Goal: Transaction & Acquisition: Book appointment/travel/reservation

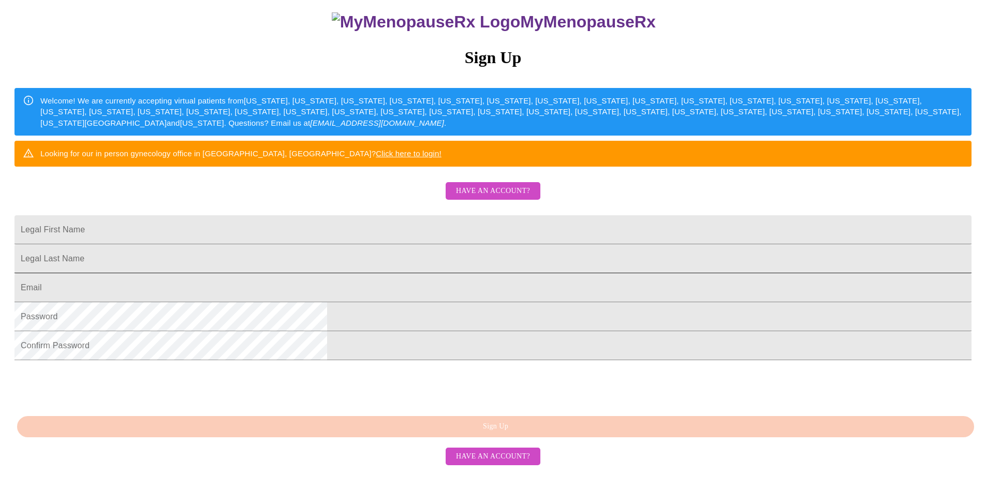
scroll to position [155, 0]
click at [440, 228] on input "Legal First Name" at bounding box center [492, 229] width 957 height 29
type input "[PERSON_NAME]"
click at [419, 258] on input "Legal First Name" at bounding box center [492, 258] width 957 height 29
type input "[PERSON_NAME]"
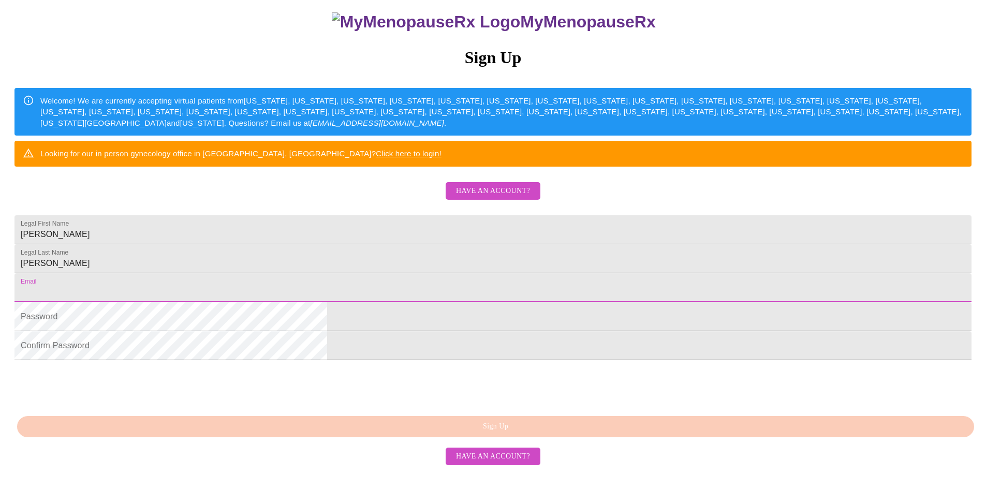
click at [394, 301] on input "Legal First Name" at bounding box center [492, 287] width 957 height 29
type input "[EMAIL_ADDRESS][DOMAIN_NAME]"
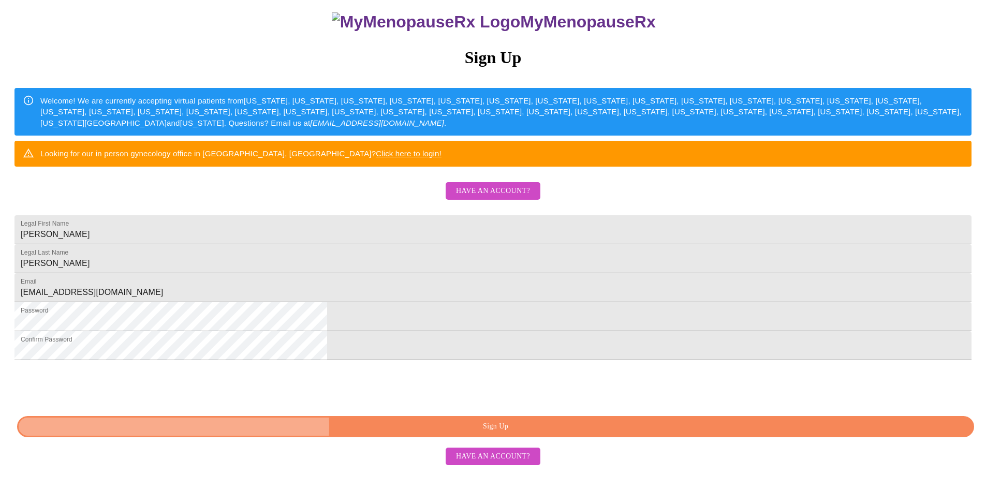
click at [475, 433] on span "Sign Up" at bounding box center [495, 426] width 933 height 13
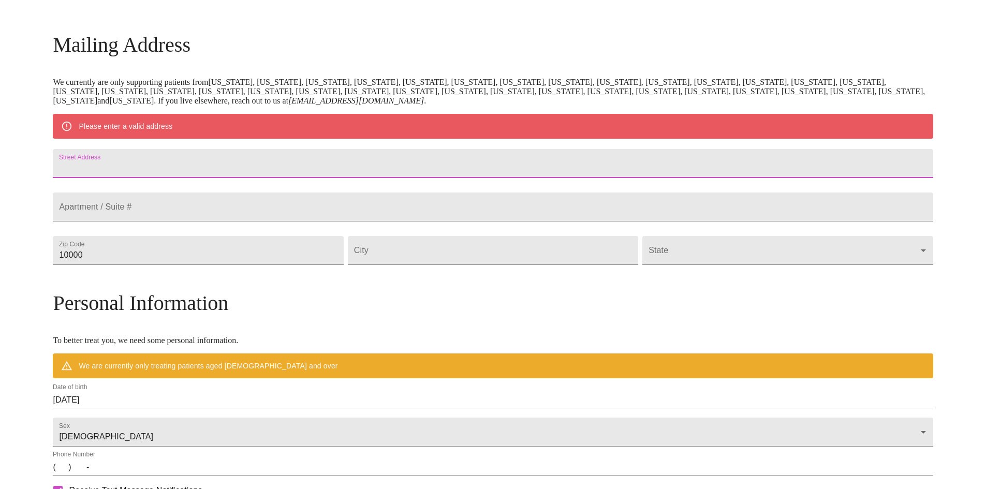
click at [246, 169] on input "Street Address" at bounding box center [493, 163] width 880 height 29
type input "5617 Price Plantation Rd."
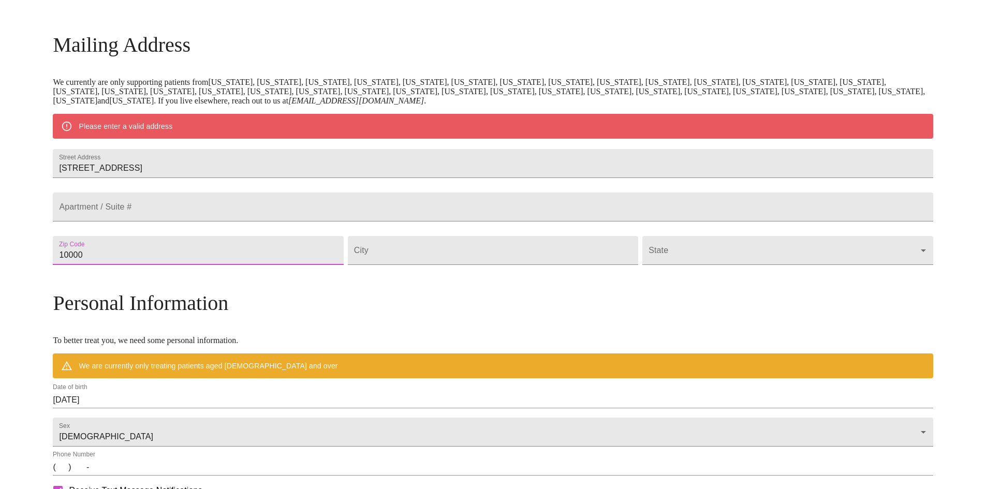
click at [278, 265] on input "10000" at bounding box center [198, 250] width 290 height 29
type input "32531"
click at [518, 265] on input "Street Address" at bounding box center [493, 250] width 290 height 29
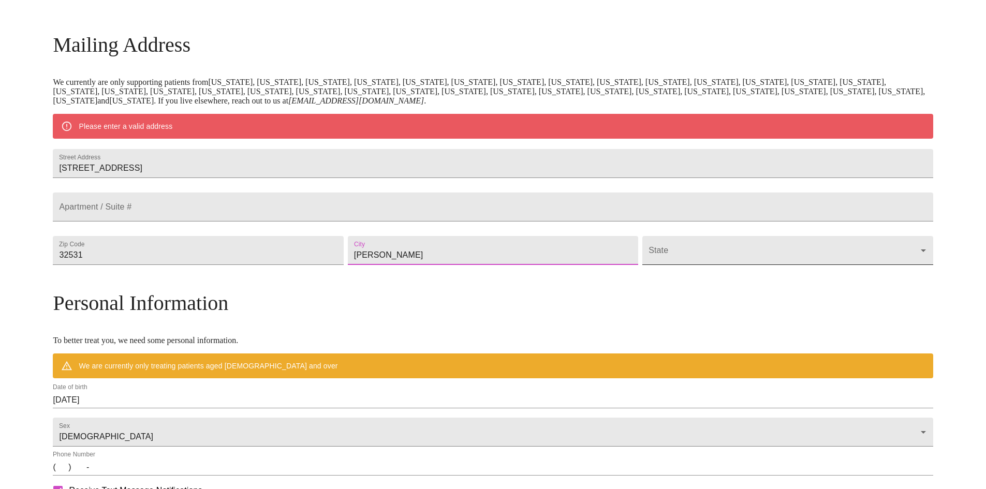
type input "Baker"
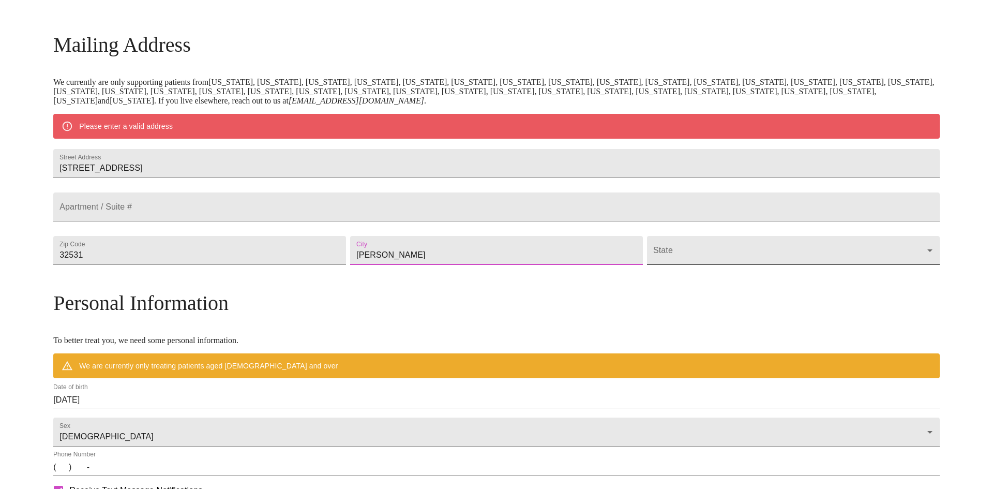
click at [699, 266] on body "MyMenopauseRx Welcome to MyMenopauseRx Since it's your first time here, you'll …" at bounding box center [496, 269] width 985 height 807
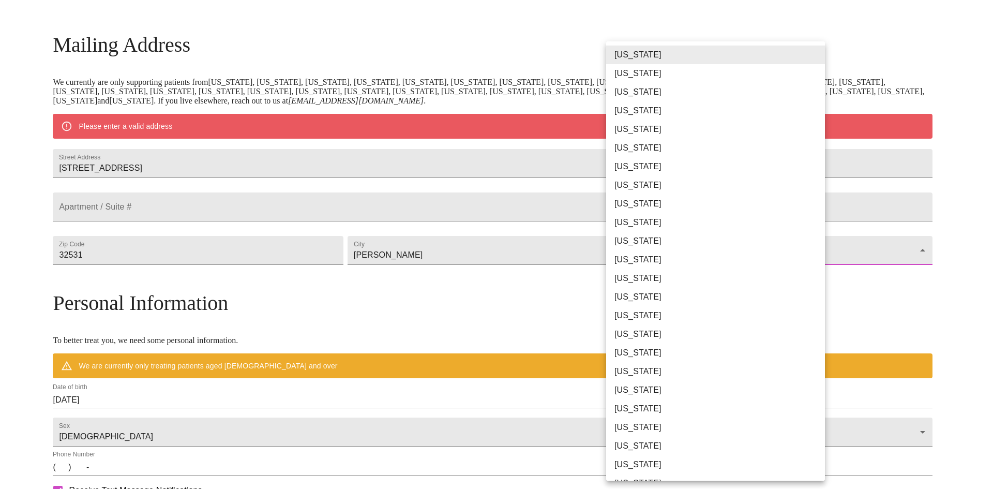
click at [650, 206] on li "[US_STATE]" at bounding box center [719, 204] width 227 height 19
type input "[US_STATE]"
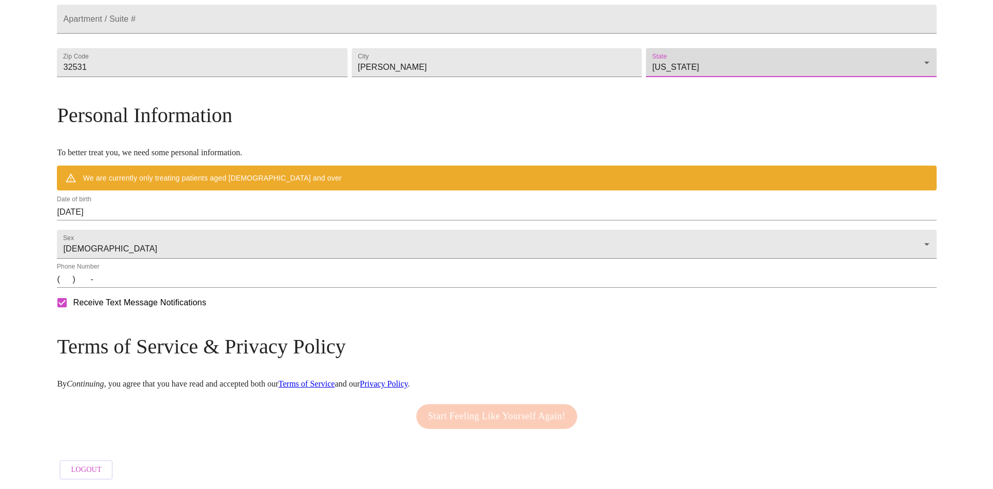
scroll to position [325, 0]
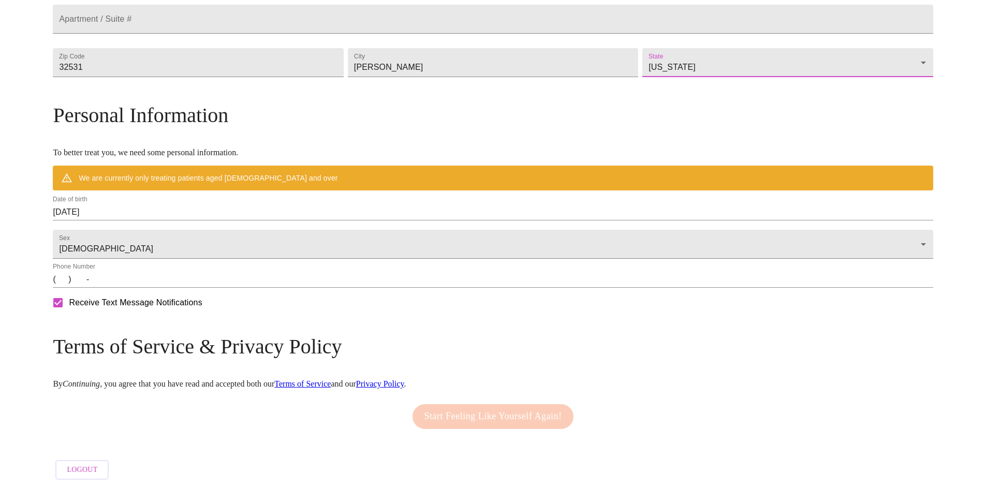
click at [226, 205] on input "09/28/2025" at bounding box center [493, 212] width 880 height 17
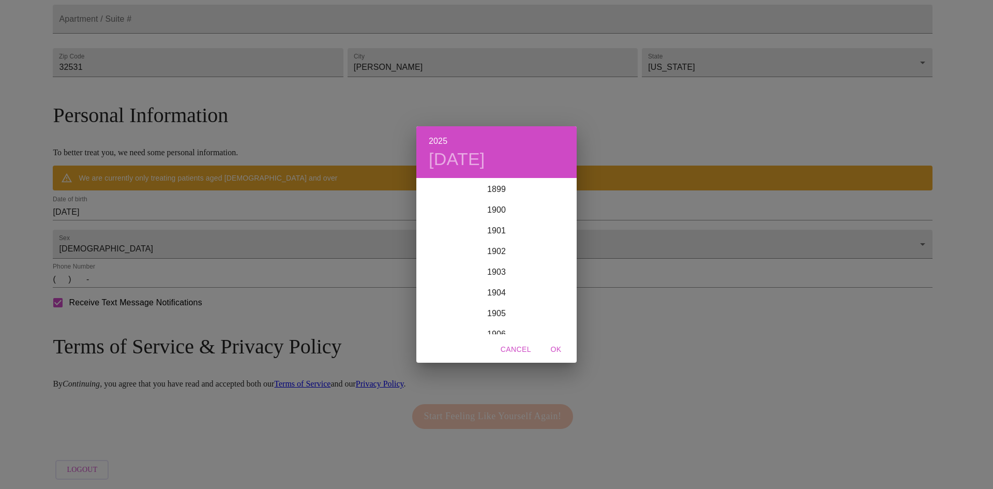
scroll to position [2545, 0]
click at [217, 202] on div "2025 Sun, Sep 28 1899 1900 1901 1902 1903 1904 1905 1906 1907 1908 1909 1910 19…" at bounding box center [496, 244] width 993 height 489
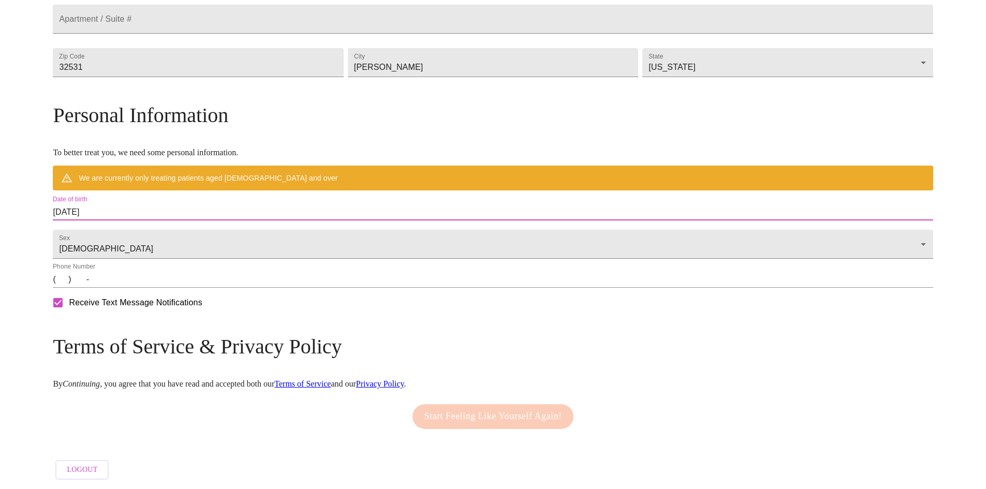
click at [208, 205] on input "09/28/2025" at bounding box center [493, 212] width 880 height 17
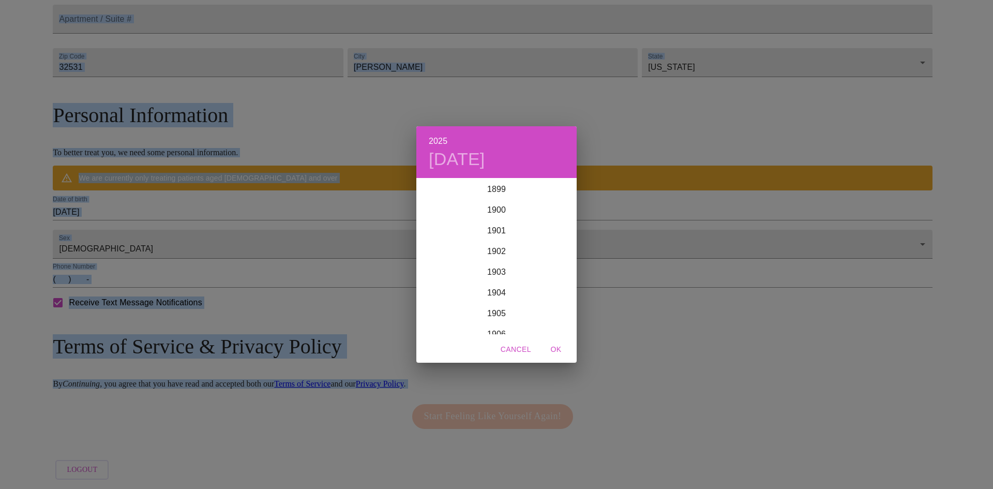
click at [208, 205] on div "2025 Sun, Sep 28 1899 1900 1901 1902 1903 1904 1905 1906 1907 1908 1909 1910 19…" at bounding box center [496, 244] width 993 height 489
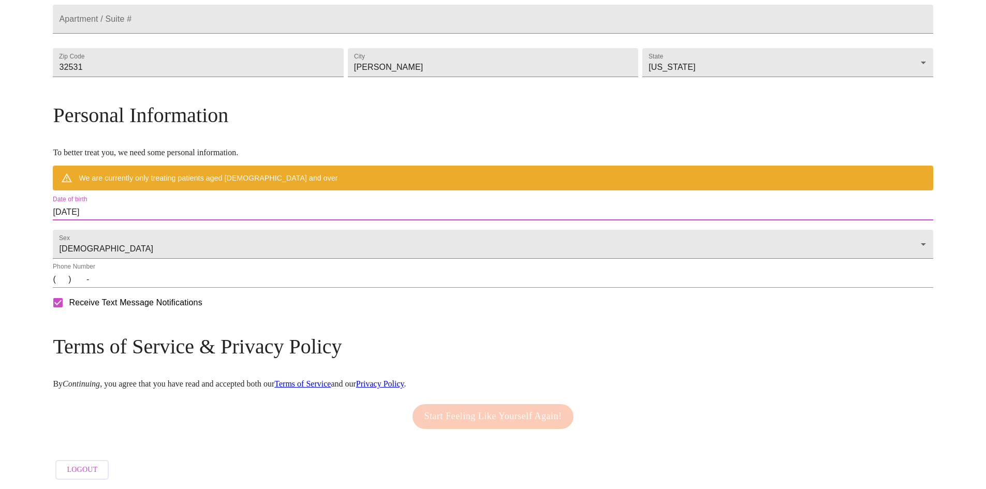
click at [229, 196] on div "Date of birth 09/28/2025" at bounding box center [493, 208] width 880 height 25
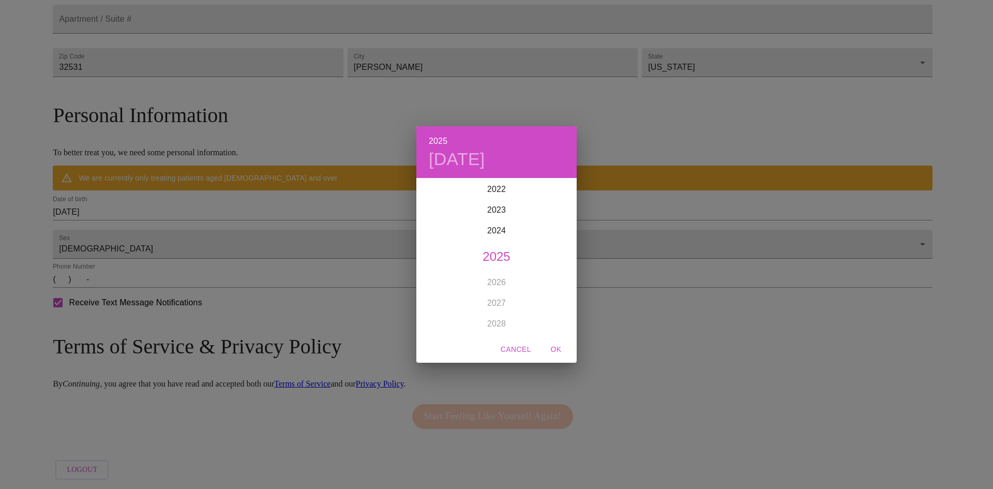
click at [485, 157] on h4 "Sun, Sep 28" at bounding box center [457, 159] width 56 height 22
click at [437, 141] on h6 "2025" at bounding box center [438, 141] width 19 height 14
click at [493, 208] on div "1973" at bounding box center [496, 210] width 160 height 21
click at [444, 278] on div "Jul" at bounding box center [442, 276] width 53 height 39
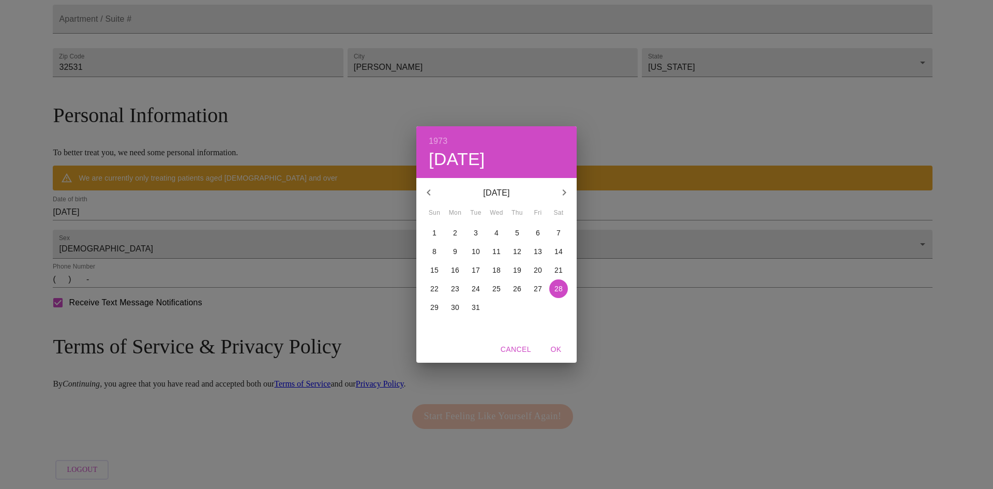
click at [439, 307] on span "29" at bounding box center [434, 307] width 19 height 10
click at [561, 348] on span "OK" at bounding box center [556, 349] width 25 height 13
type input "07/29/1973"
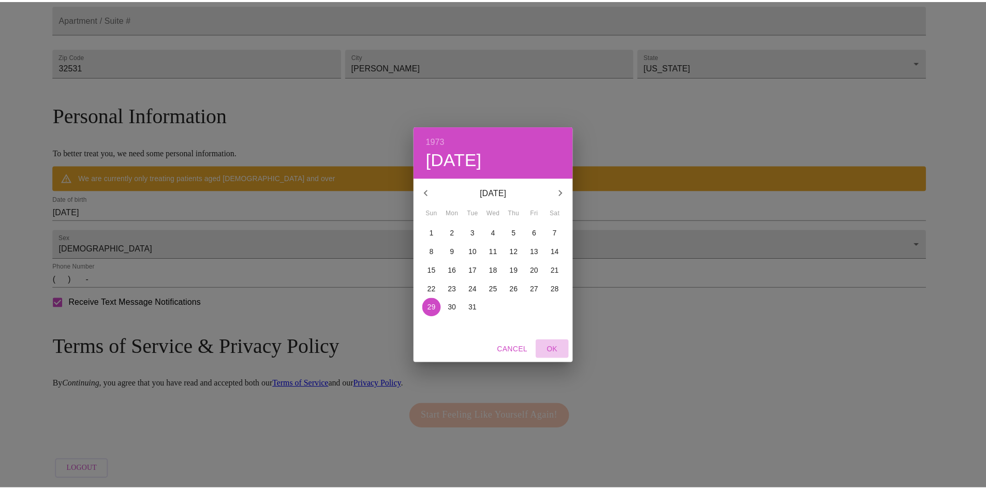
scroll to position [295, 0]
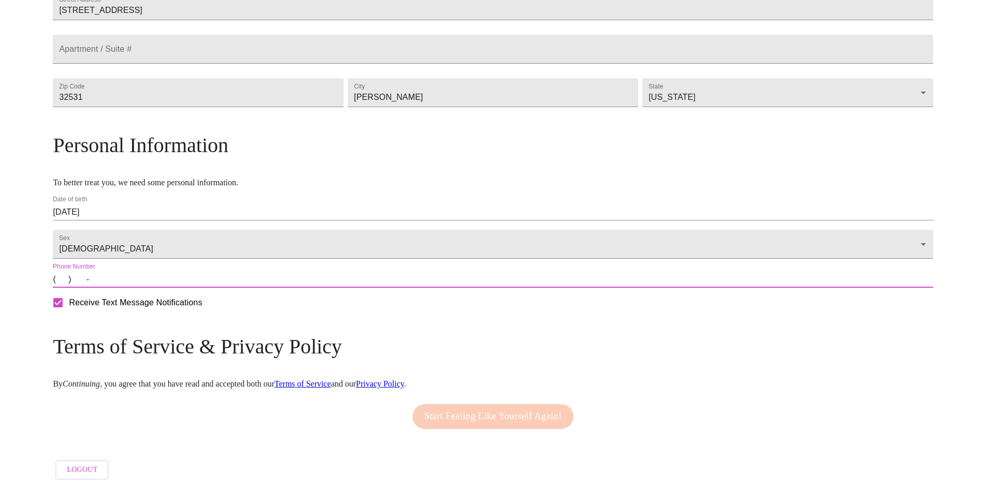
click at [170, 279] on input "(   )    -" at bounding box center [493, 279] width 880 height 17
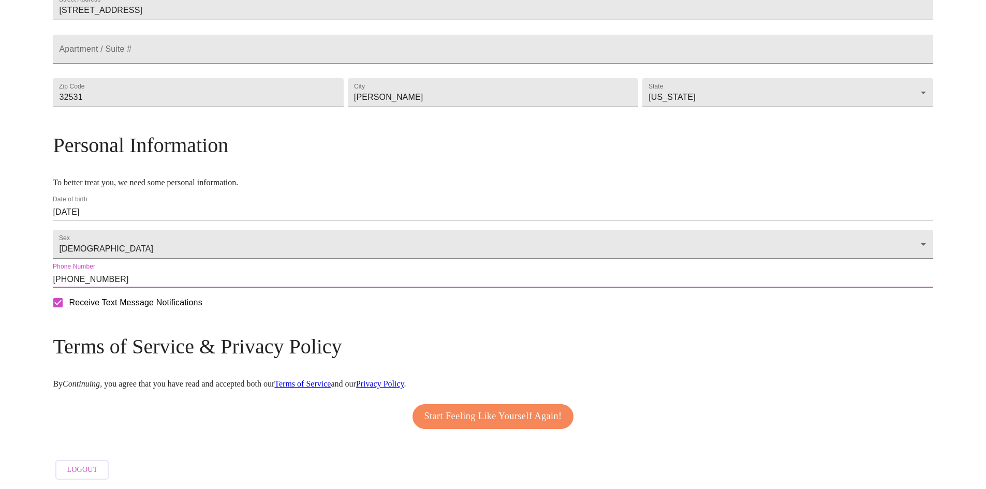
type input "(352) 895-6390"
click at [465, 414] on span "Start Feeling Like Yourself Again!" at bounding box center [493, 416] width 138 height 17
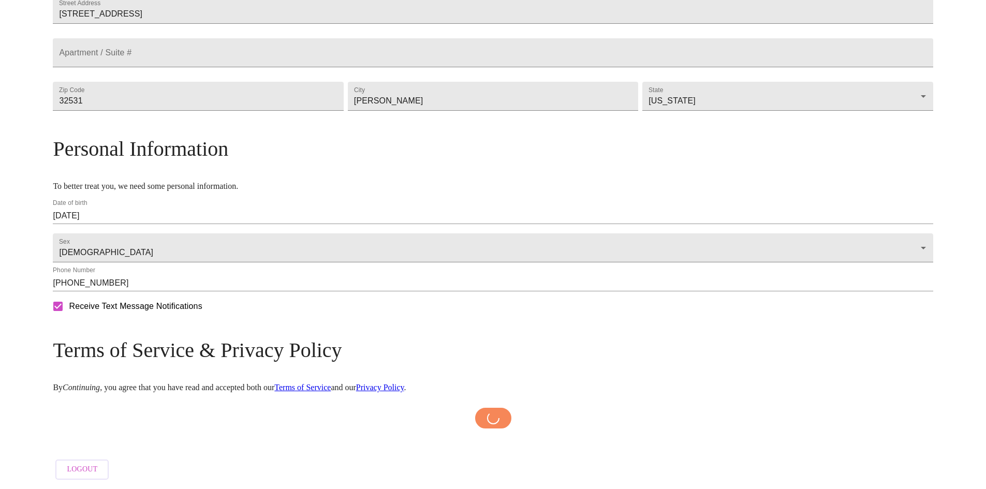
scroll to position [292, 0]
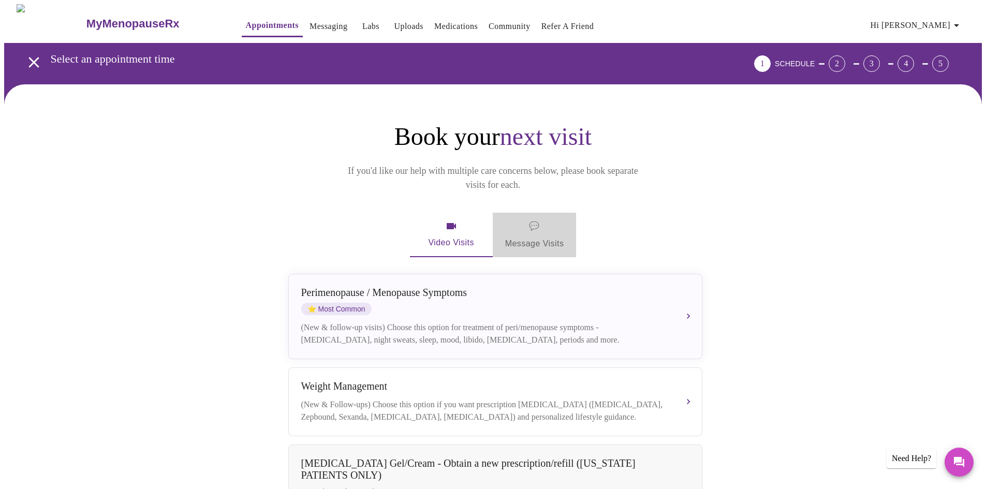
click at [552, 222] on span "💬 Message Visits" at bounding box center [534, 235] width 59 height 32
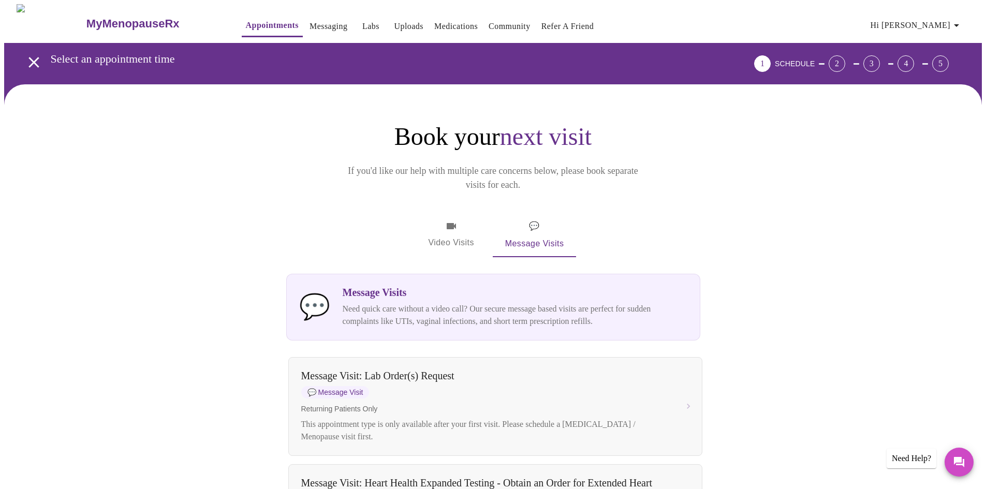
click at [446, 221] on span "Video Visits" at bounding box center [451, 235] width 58 height 30
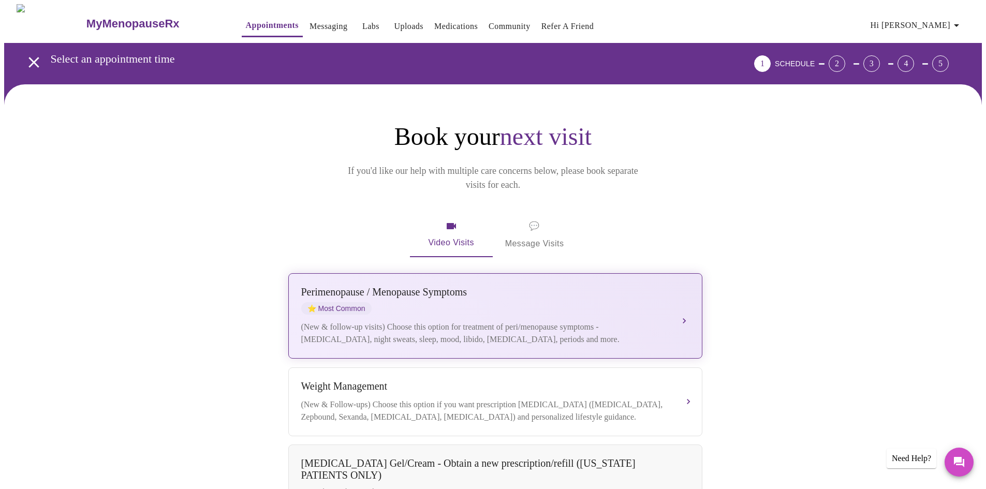
click at [562, 293] on div "Perimenopause / Menopause Symptoms ⭐ Most Common" at bounding box center [484, 300] width 367 height 28
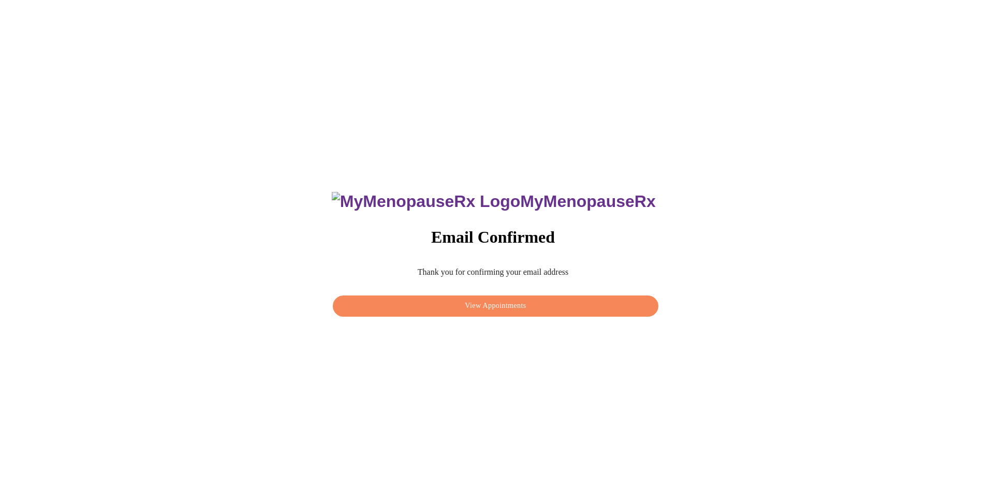
click at [523, 306] on span "View Appointments" at bounding box center [495, 306] width 301 height 13
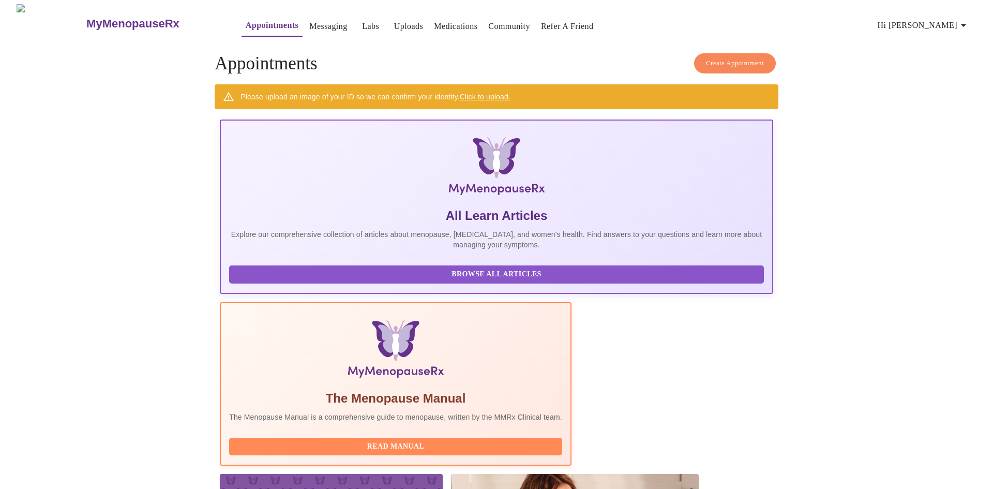
click at [362, 26] on link "Labs" at bounding box center [370, 26] width 17 height 14
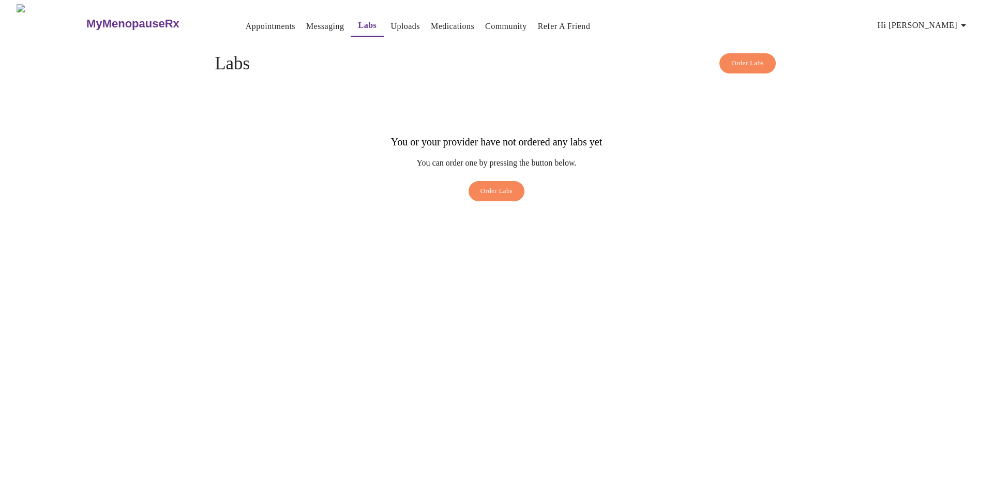
click at [246, 19] on link "Appointments" at bounding box center [271, 26] width 50 height 14
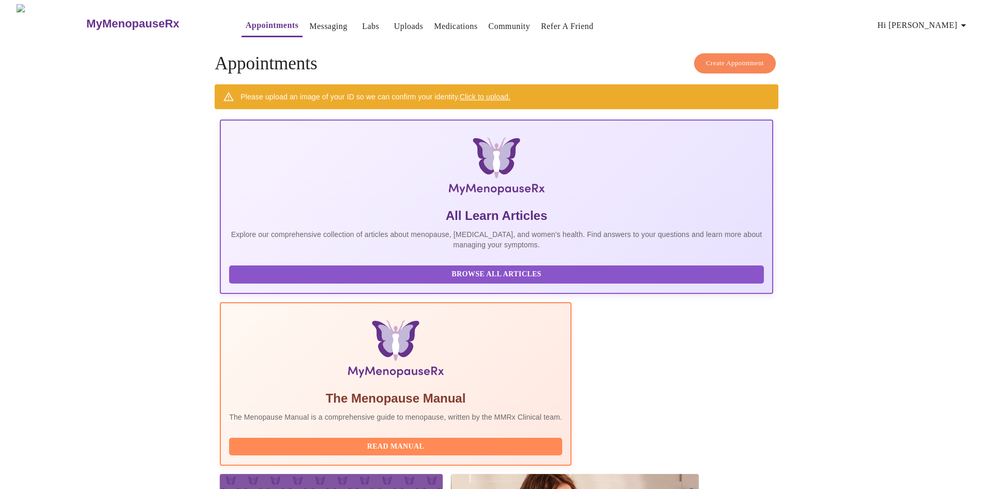
click at [434, 20] on link "Medications" at bounding box center [455, 26] width 43 height 14
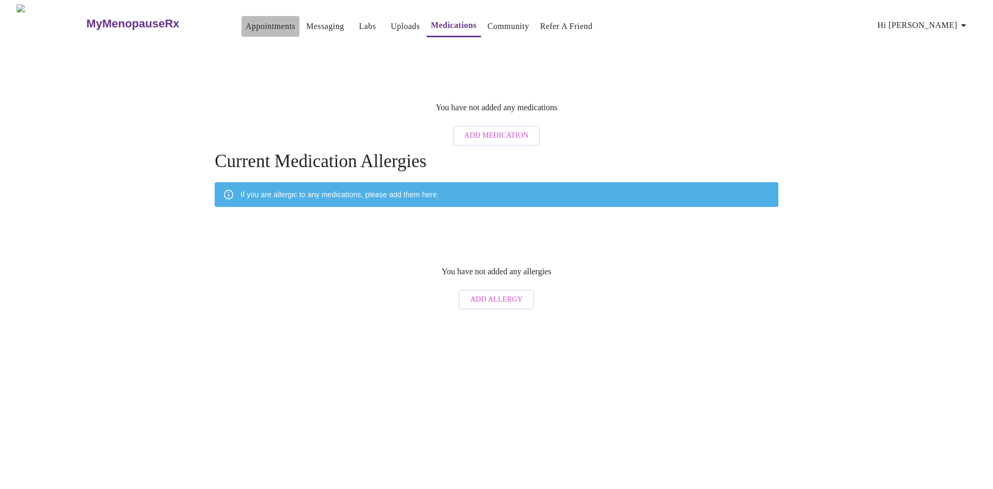
click at [246, 25] on link "Appointments" at bounding box center [271, 26] width 50 height 14
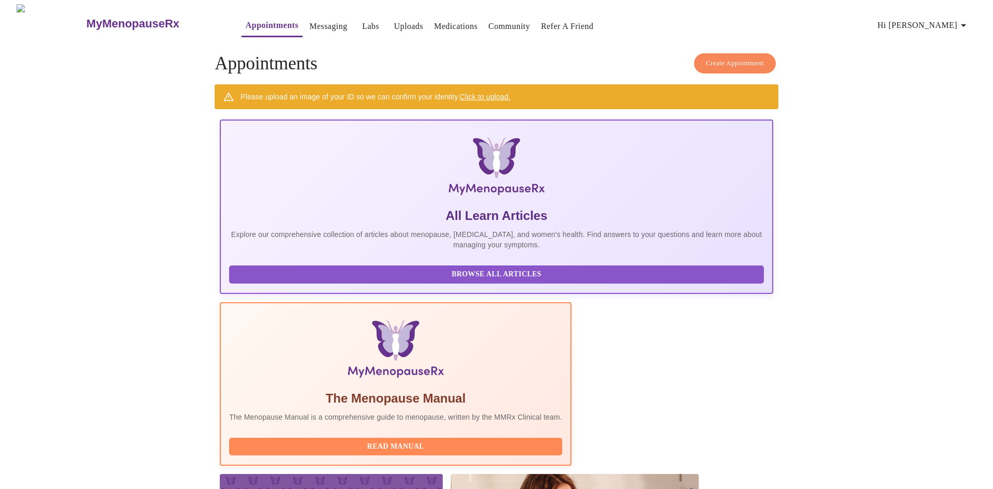
click at [495, 93] on link "Click to upload." at bounding box center [485, 97] width 51 height 8
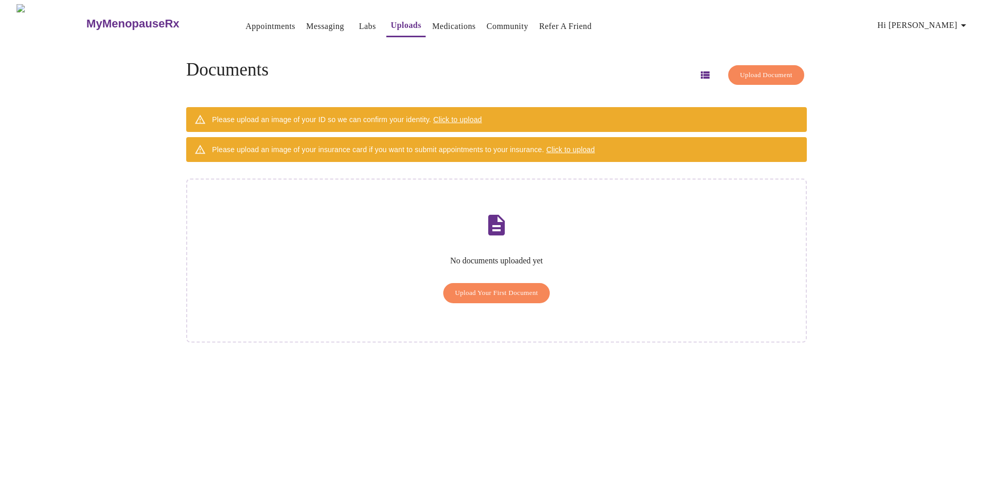
click at [469, 116] on span "Click to upload" at bounding box center [458, 119] width 49 height 8
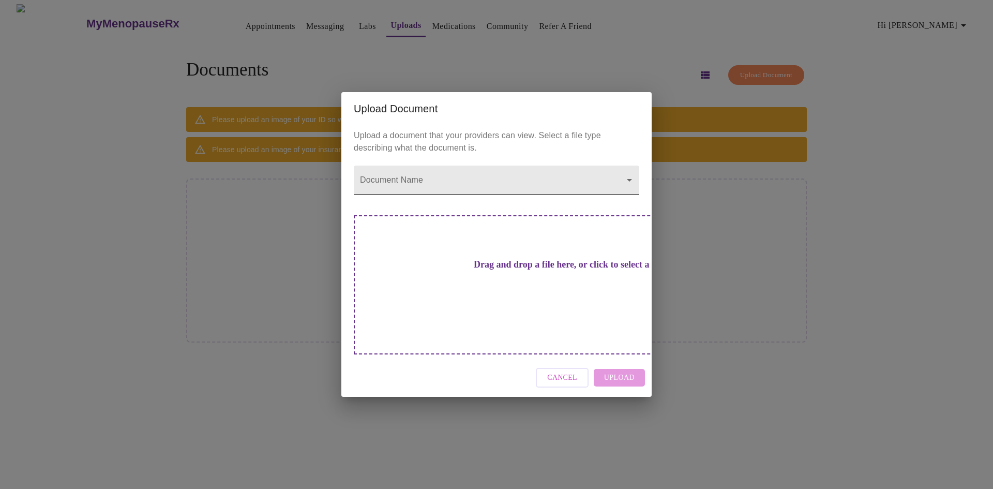
click at [485, 191] on body "MyMenopauseRx Appointments Messaging Labs Uploads Medications Community Refer a…" at bounding box center [496, 248] width 985 height 489
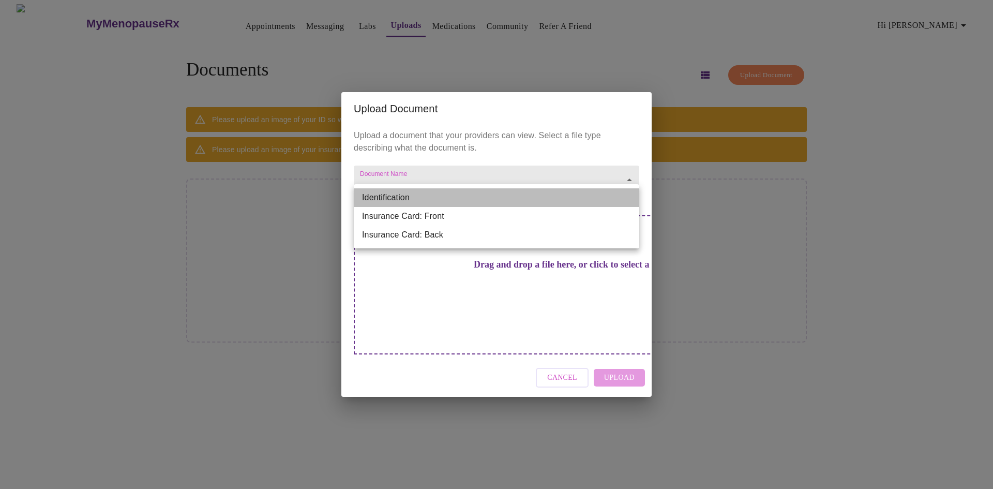
click at [472, 197] on li "Identification" at bounding box center [497, 197] width 286 height 19
type input "Identification"
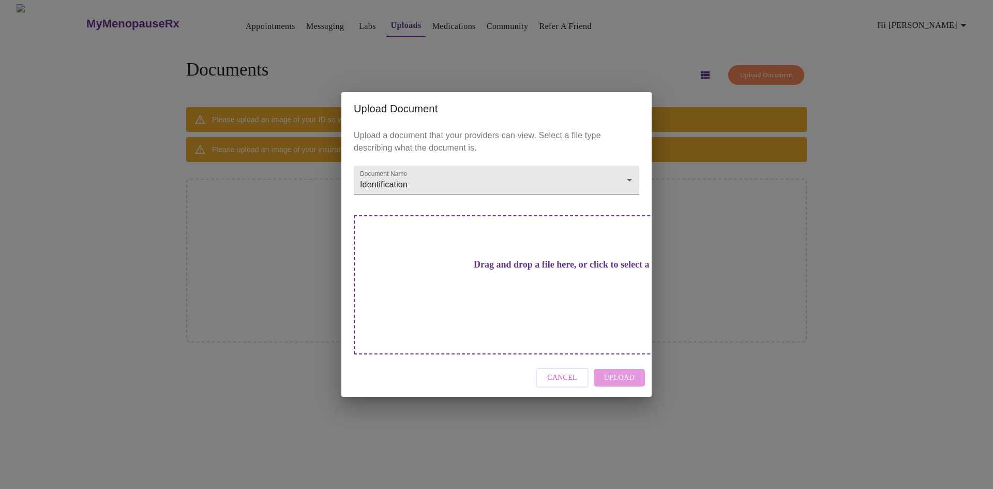
click at [631, 360] on div "Cancel Upload" at bounding box center [496, 378] width 310 height 39
click at [460, 303] on div "Drag and drop a file here, or click to select a file" at bounding box center [569, 284] width 430 height 139
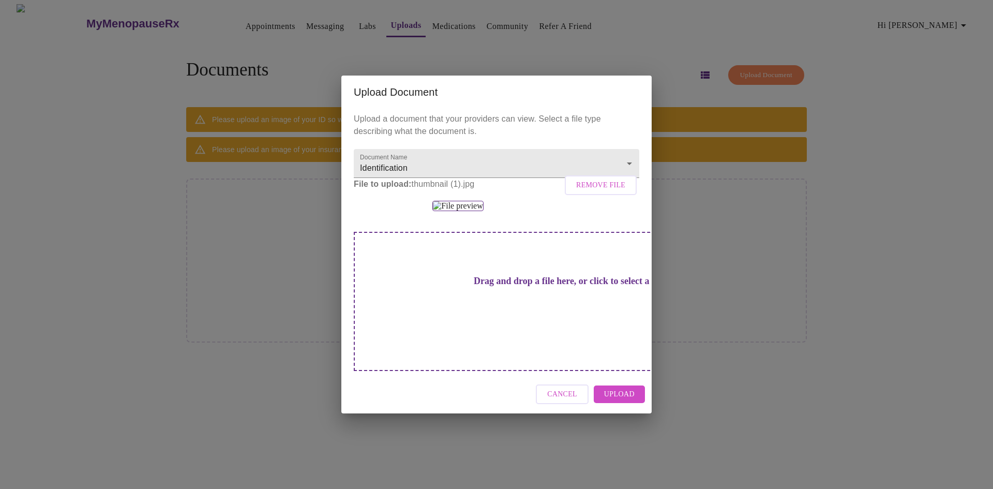
scroll to position [27, 0]
click at [614, 401] on span "Upload" at bounding box center [619, 394] width 31 height 13
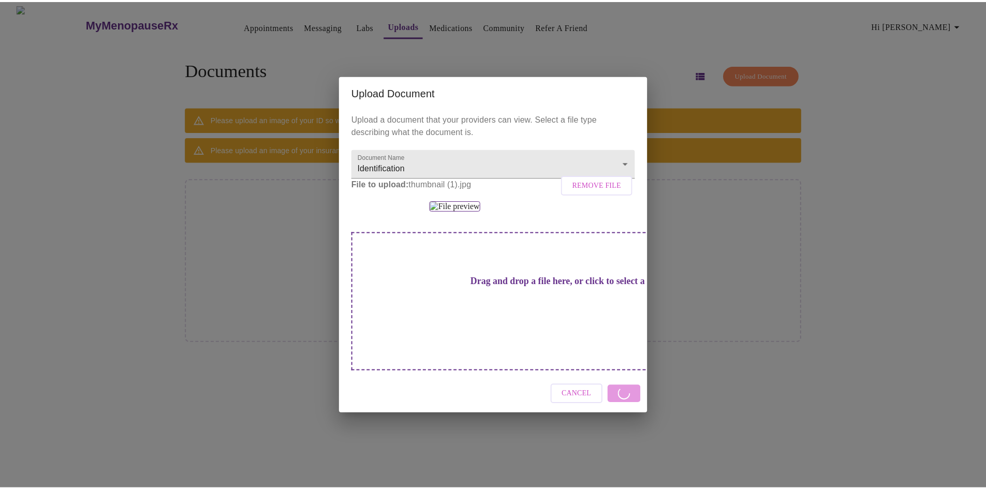
scroll to position [0, 0]
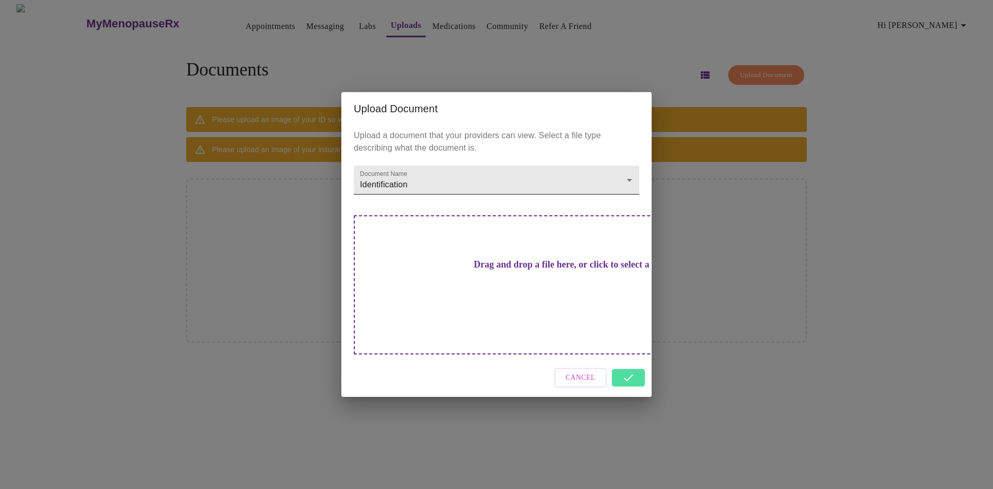
click at [630, 194] on body "MyMenopauseRx Appointments Messaging Labs Uploads Medications Community Refer a…" at bounding box center [496, 248] width 985 height 489
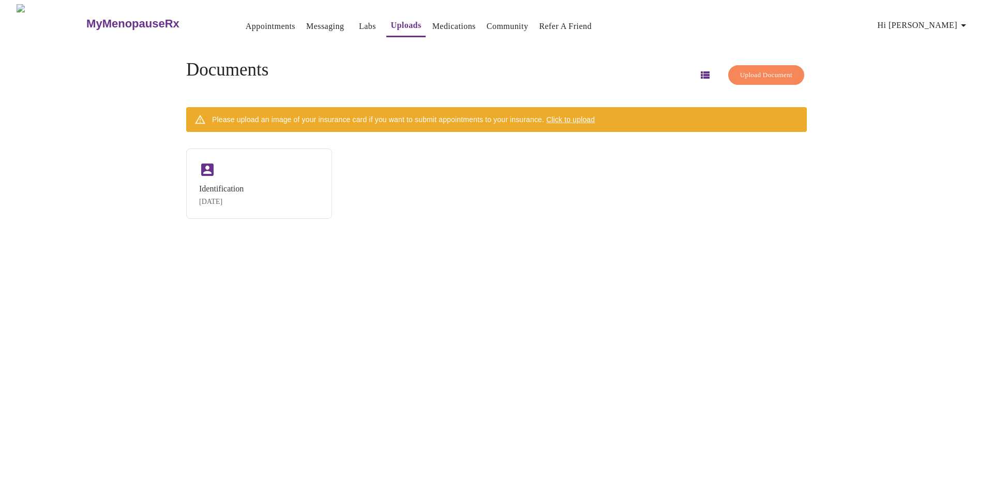
click at [592, 117] on span "Click to upload" at bounding box center [570, 119] width 49 height 8
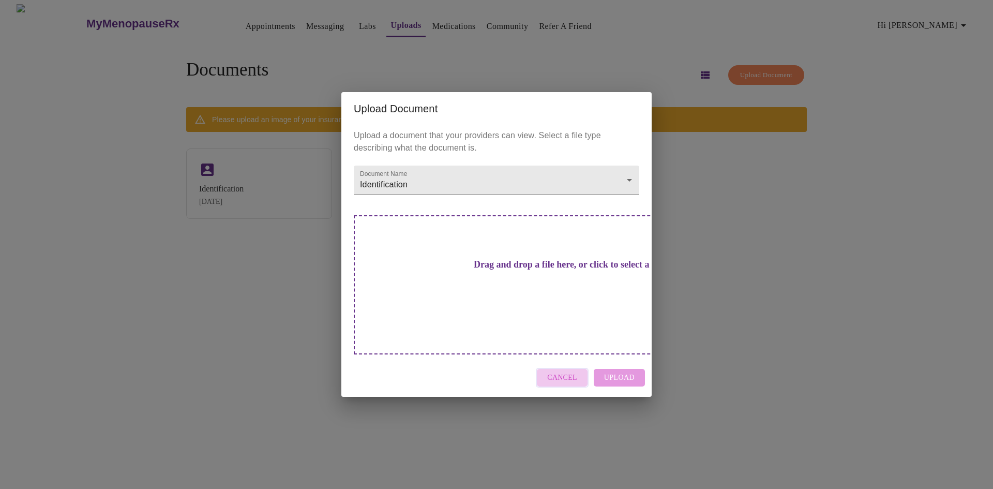
click at [568, 371] on span "Cancel" at bounding box center [562, 377] width 30 height 13
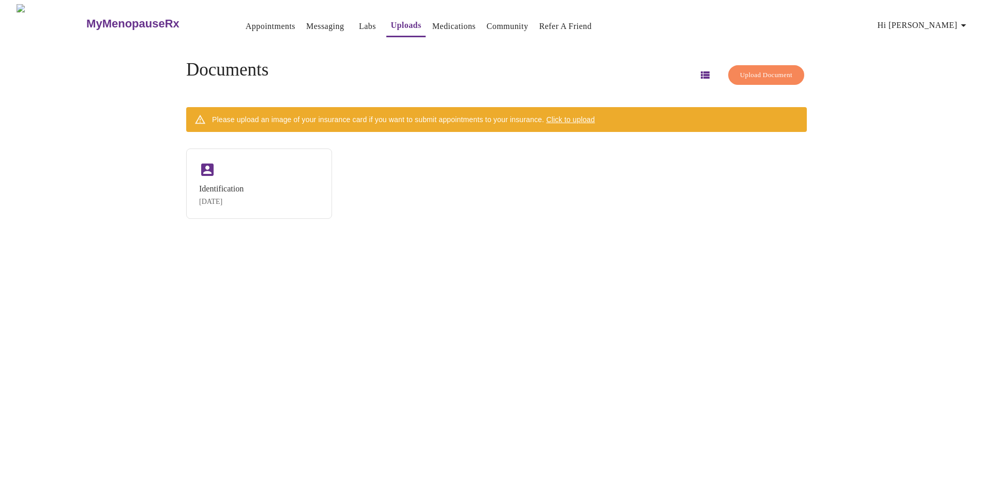
click at [575, 115] on span "Click to upload" at bounding box center [570, 119] width 49 height 8
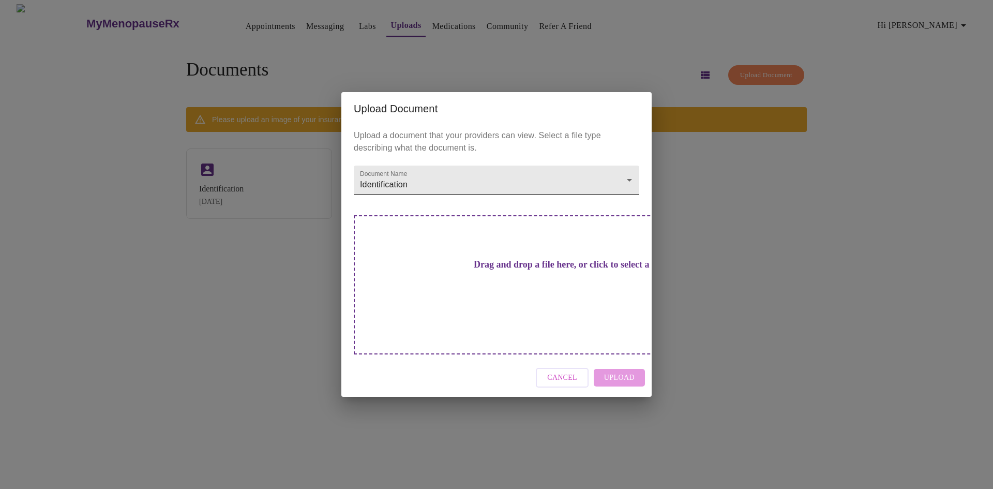
click at [629, 202] on body "MyMenopauseRx Appointments Messaging Labs Uploads Medications Community Refer a…" at bounding box center [496, 248] width 985 height 489
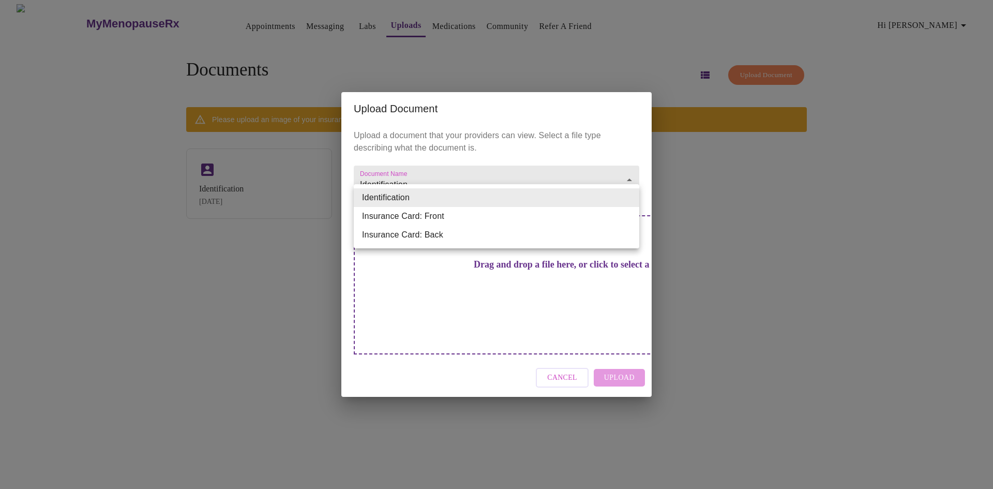
click at [603, 225] on li "Insurance Card: Front" at bounding box center [497, 216] width 286 height 19
type input "Insurance Card: Front"
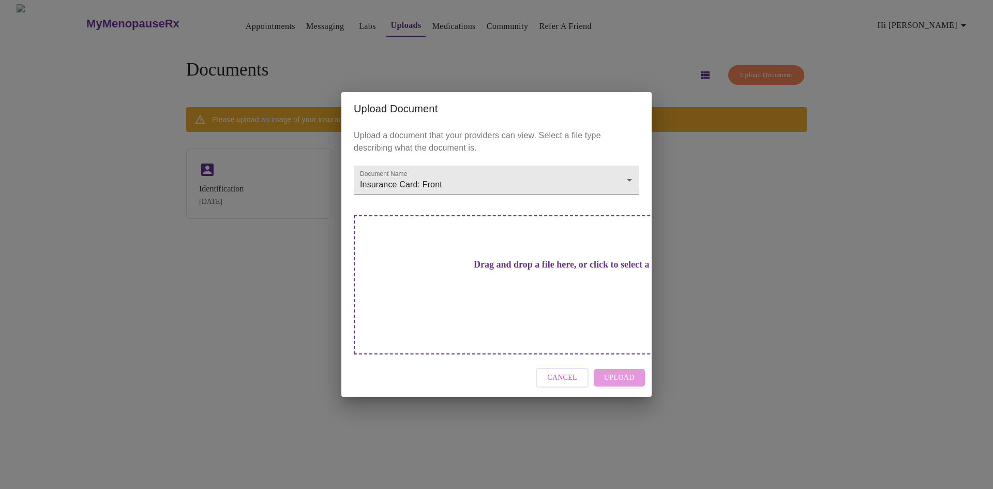
click at [490, 270] on h3 "Drag and drop a file here, or click to select a file" at bounding box center [569, 264] width 286 height 11
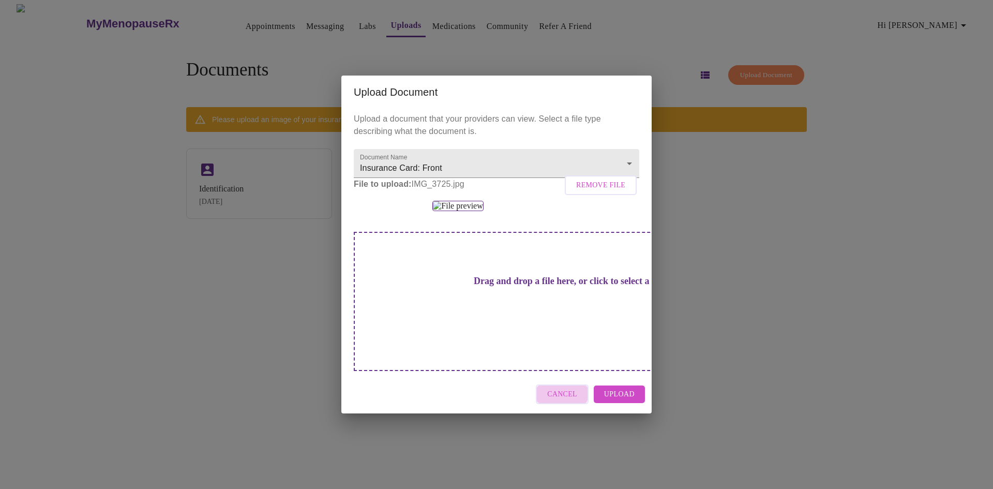
click at [562, 401] on span "Cancel" at bounding box center [562, 394] width 30 height 13
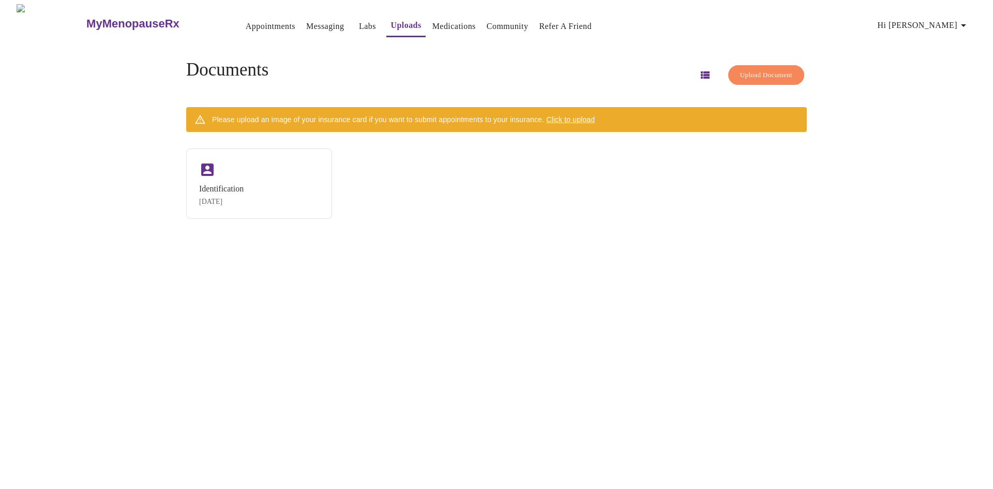
click at [587, 115] on span "Click to upload" at bounding box center [570, 119] width 49 height 8
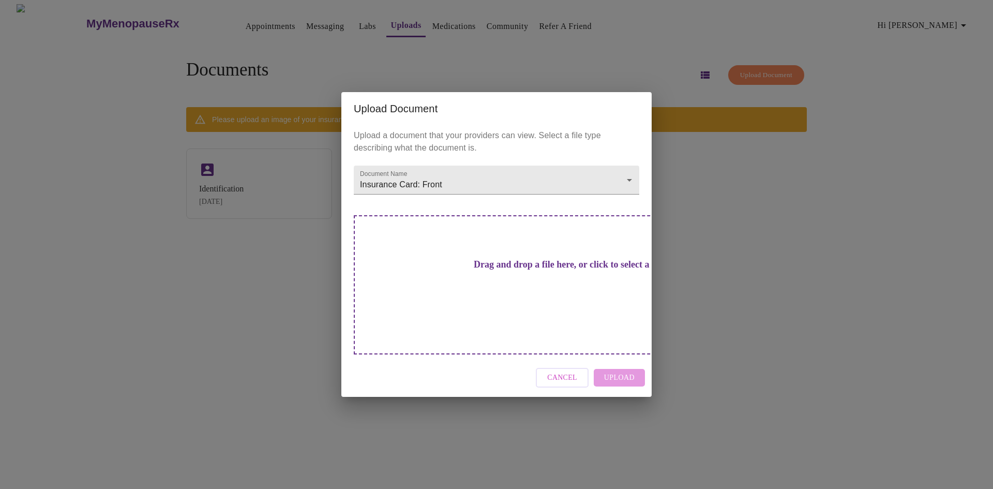
click at [485, 270] on h3 "Drag and drop a file here, or click to select a file" at bounding box center [569, 264] width 286 height 11
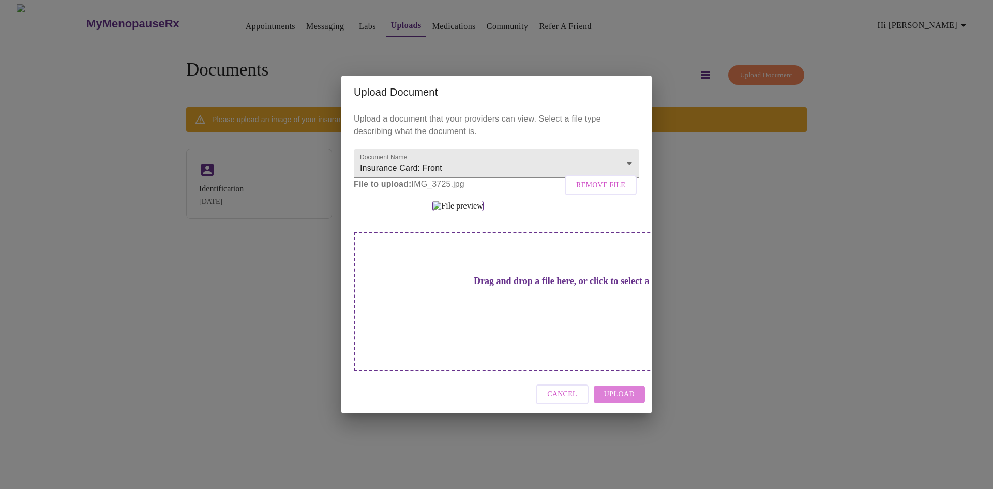
click at [632, 401] on span "Upload" at bounding box center [619, 394] width 31 height 13
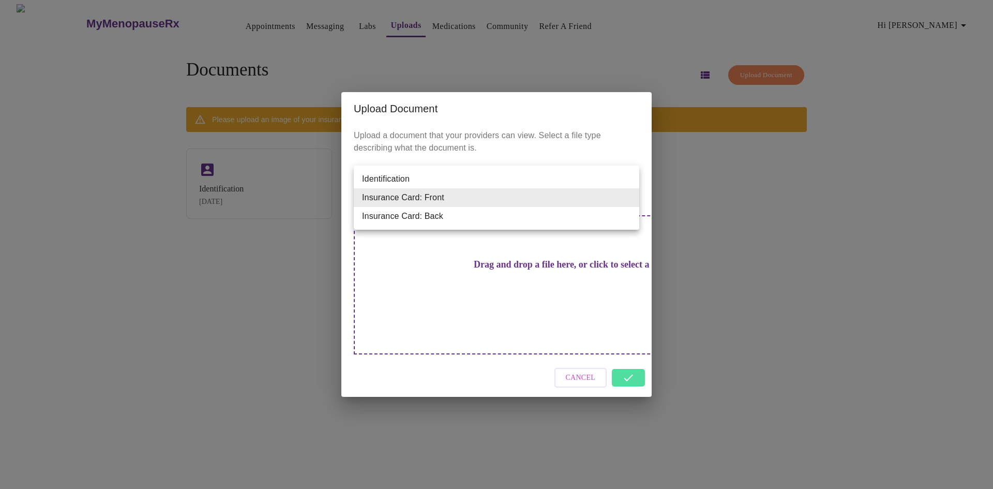
click at [621, 197] on body "MyMenopauseRx Appointments Messaging Labs Uploads Medications Community Refer a…" at bounding box center [496, 248] width 985 height 489
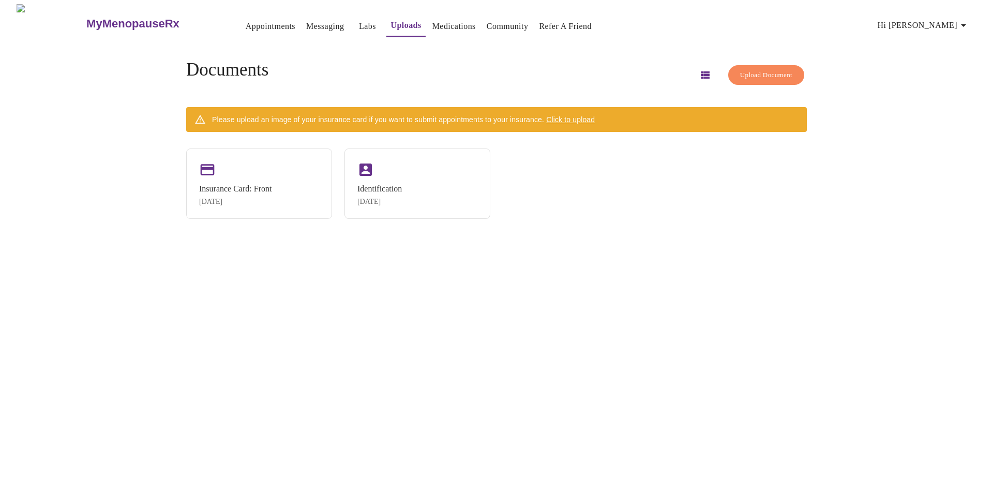
click at [595, 115] on span "Click to upload" at bounding box center [570, 119] width 49 height 8
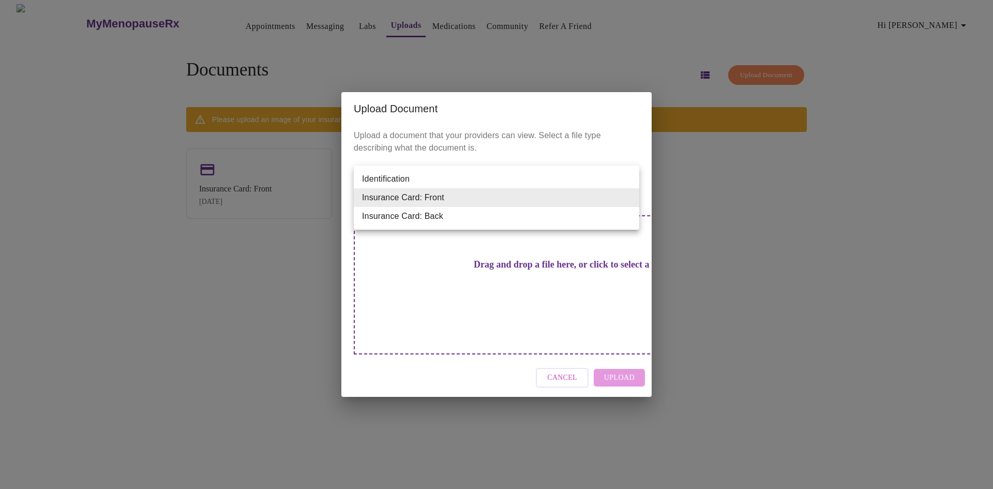
click at [619, 200] on body "MyMenopauseRx Appointments Messaging Labs Uploads Medications Community Refer a…" at bounding box center [496, 248] width 985 height 489
click at [595, 226] on ul "Identification Insurance Card: Front Insurance Card: Back" at bounding box center [497, 198] width 286 height 64
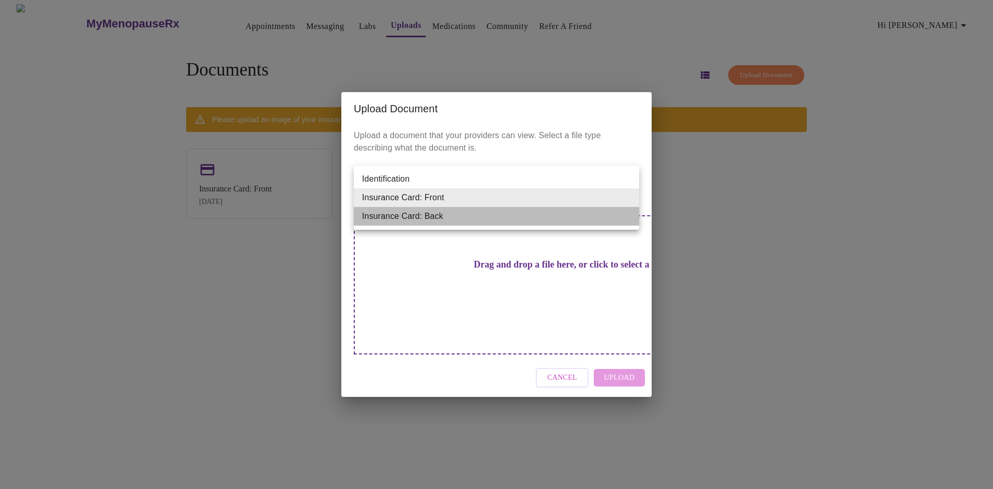
click at [595, 222] on li "Insurance Card: Back" at bounding box center [497, 216] width 286 height 19
type input "Insurance Card: Back"
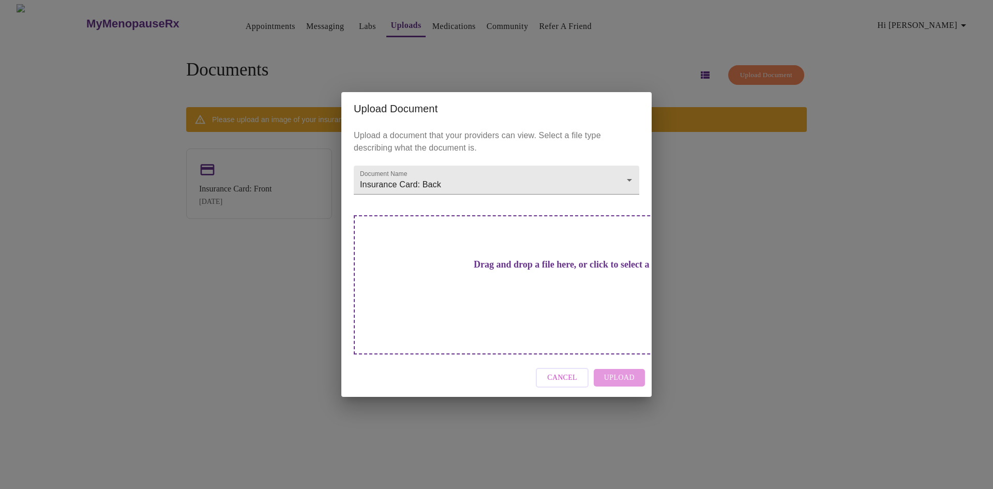
click at [620, 361] on div "Cancel Upload" at bounding box center [496, 378] width 310 height 39
click at [513, 270] on h3 "Drag and drop a file here, or click to select a file" at bounding box center [569, 264] width 286 height 11
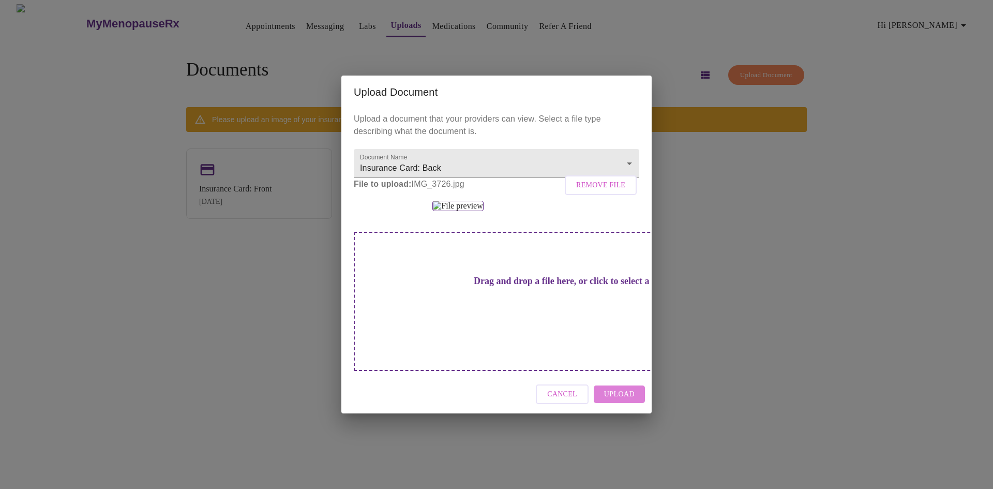
click at [624, 401] on span "Upload" at bounding box center [619, 394] width 31 height 13
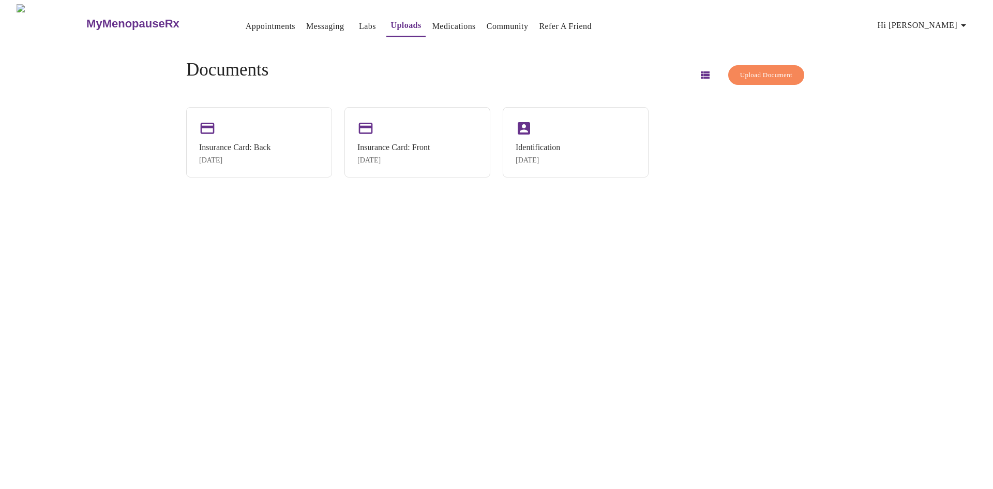
click at [125, 17] on h3 "MyMenopauseRx" at bounding box center [132, 23] width 93 height 13
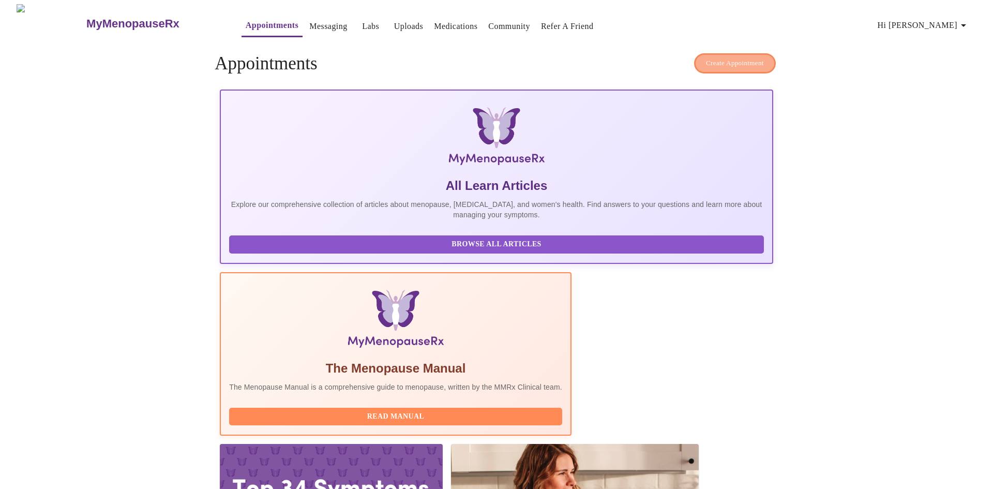
click at [720, 59] on span "Create Appointment" at bounding box center [735, 63] width 58 height 12
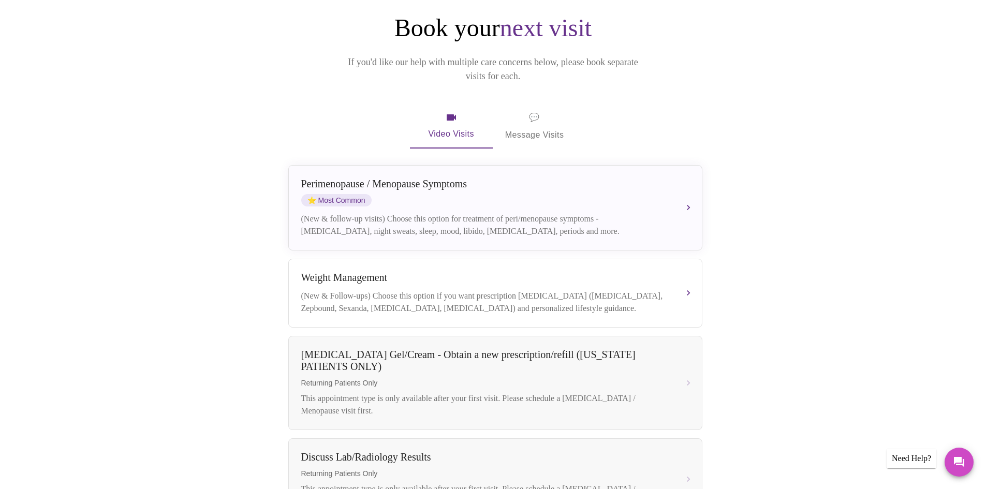
scroll to position [155, 0]
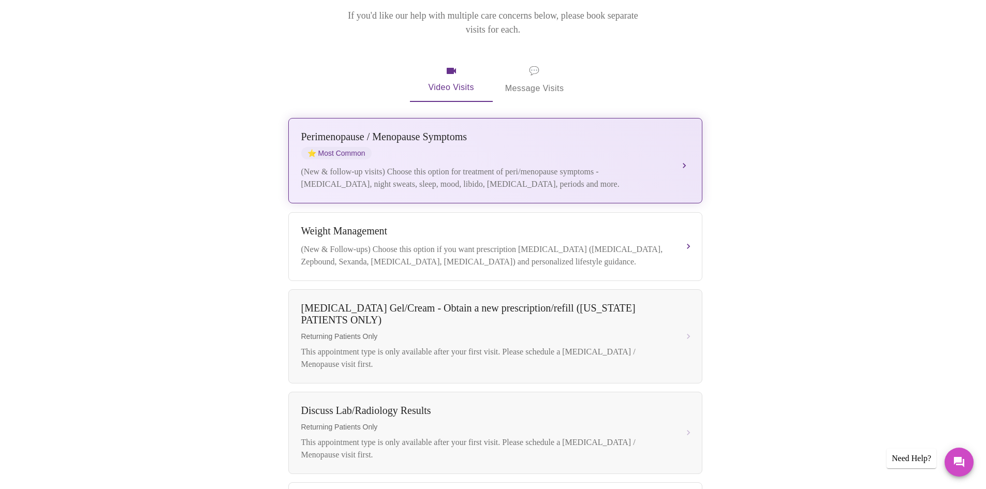
click at [525, 132] on div "Perimenopause / Menopause Symptoms ⭐ Most Common" at bounding box center [484, 145] width 367 height 28
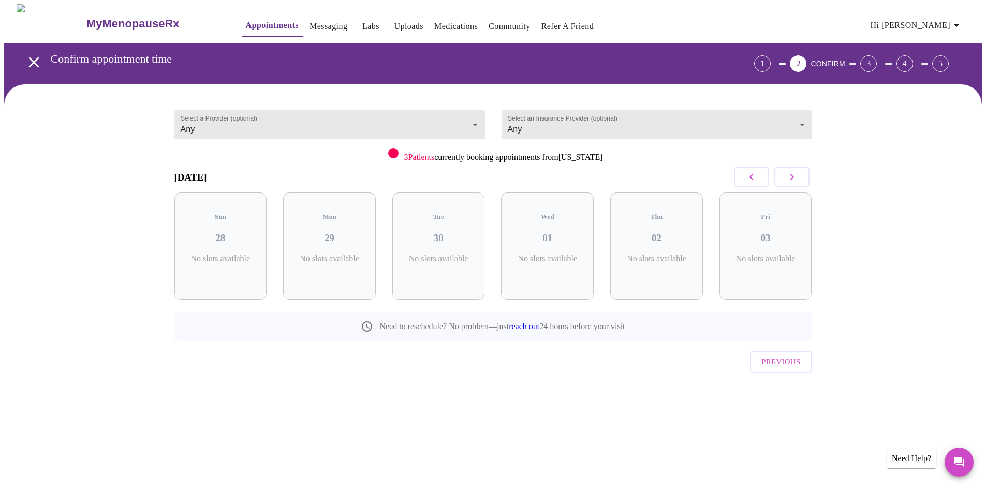
scroll to position [0, 0]
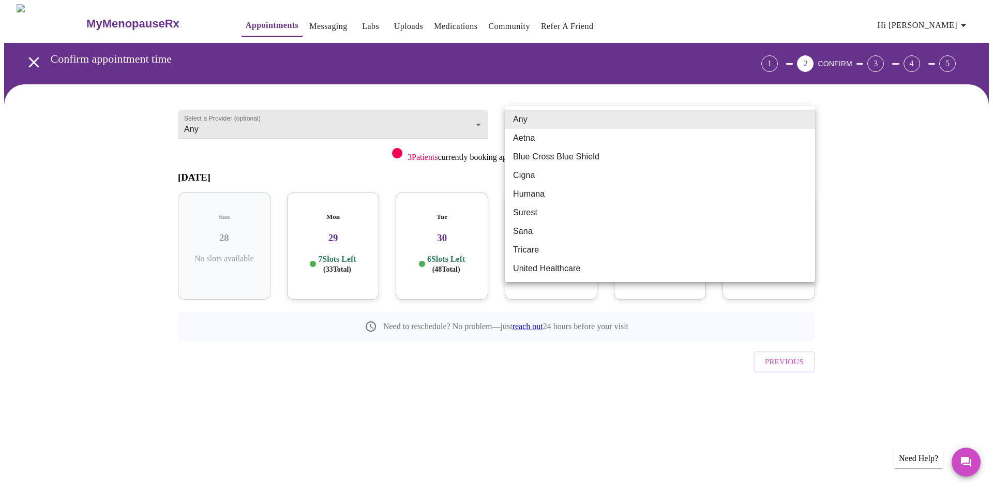
click at [548, 122] on body "MyMenopauseRx Appointments Messaging Labs Uploads Medications Community Refer a…" at bounding box center [496, 214] width 985 height 420
click at [561, 253] on li "Tricare" at bounding box center [660, 250] width 310 height 19
type input "Tricare"
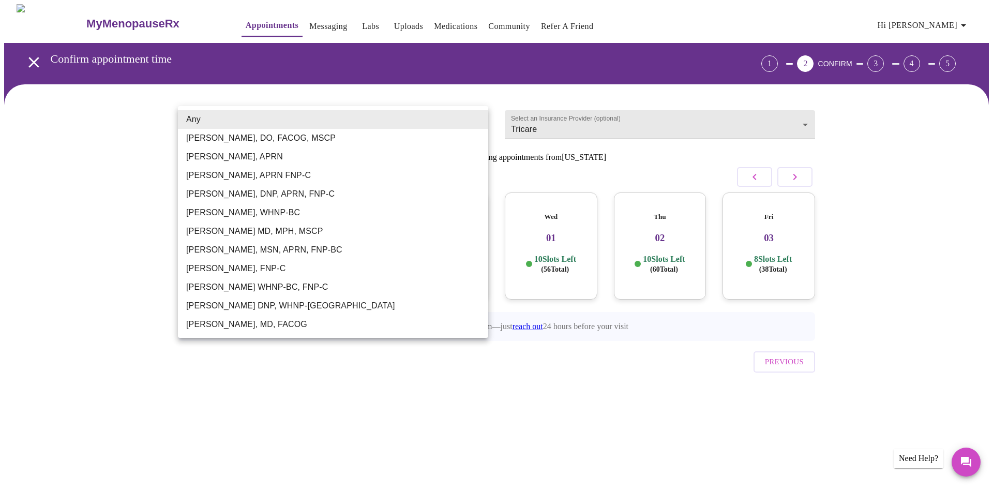
click at [267, 121] on body "MyMenopauseRx Appointments Messaging Labs Uploads Medications Community Refer a…" at bounding box center [496, 214] width 985 height 420
click at [267, 121] on li "Any" at bounding box center [333, 119] width 310 height 19
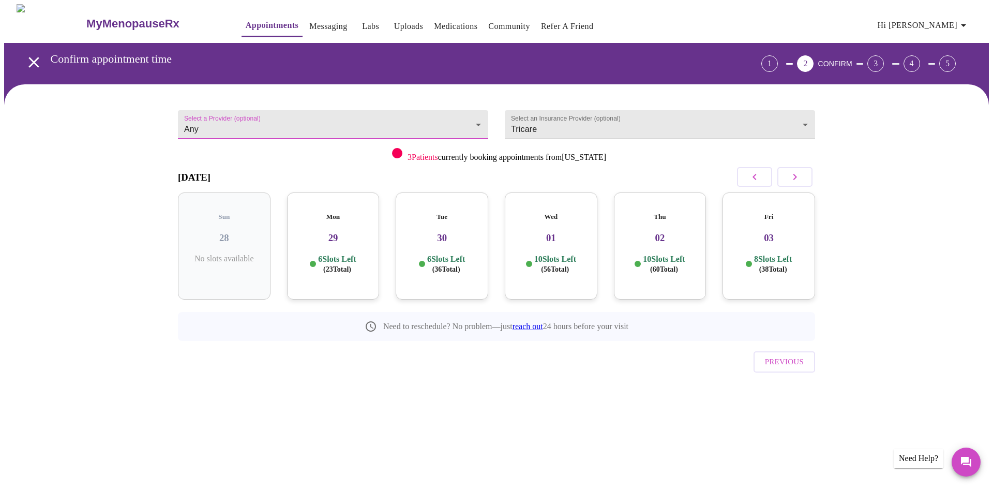
click at [86, 18] on h3 "MyMenopauseRx" at bounding box center [132, 23] width 93 height 13
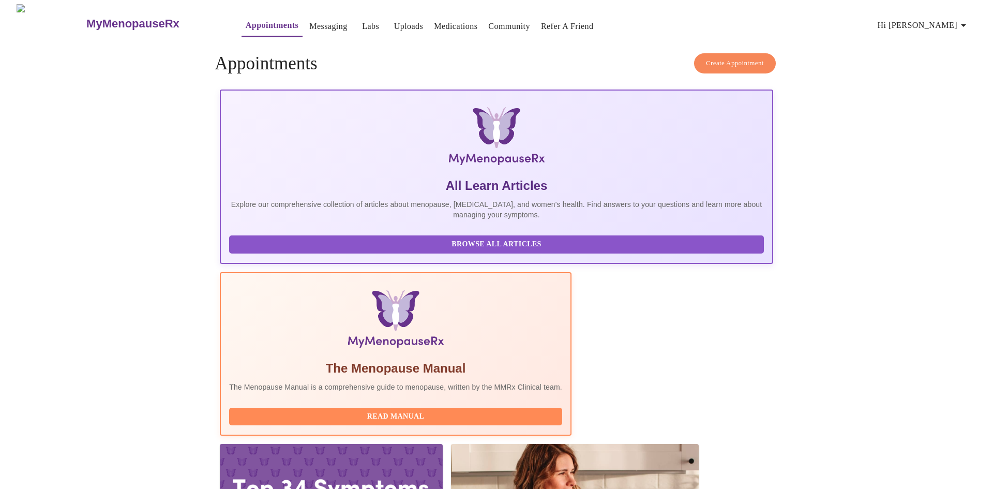
click at [966, 22] on icon "button" at bounding box center [964, 25] width 12 height 12
click at [966, 22] on li "Settings" at bounding box center [950, 21] width 48 height 19
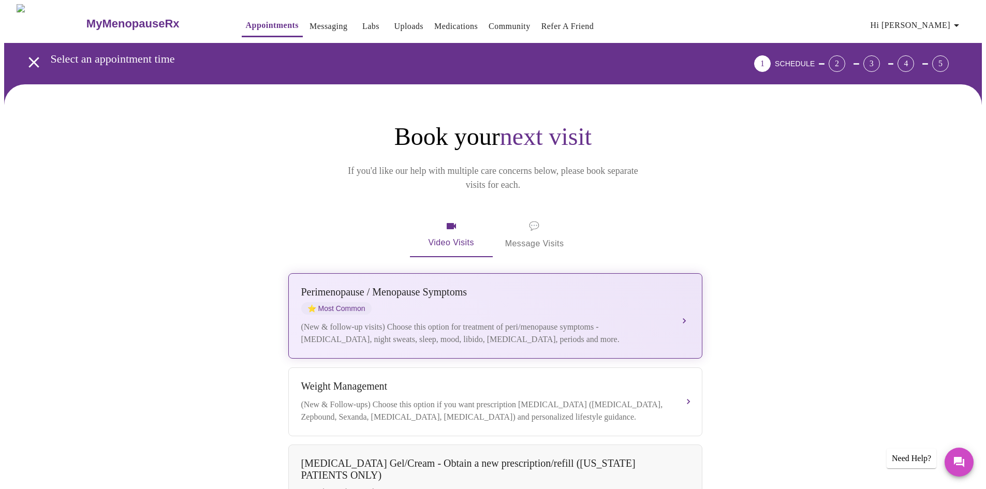
click at [562, 286] on div "Perimenopause / Menopause Symptoms ⭐ Most Common" at bounding box center [484, 300] width 367 height 28
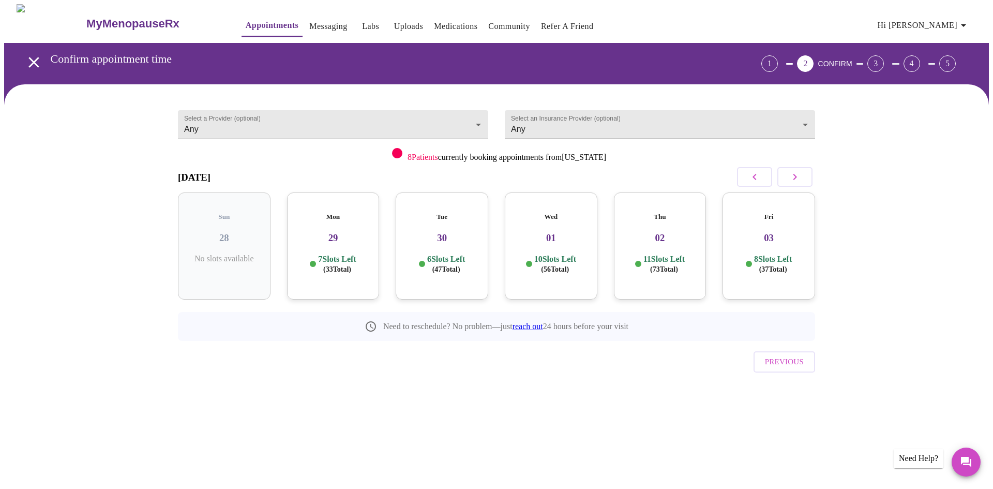
click at [710, 125] on body "MyMenopauseRx Appointments Messaging Labs Uploads Medications Community Refer a…" at bounding box center [496, 214] width 985 height 420
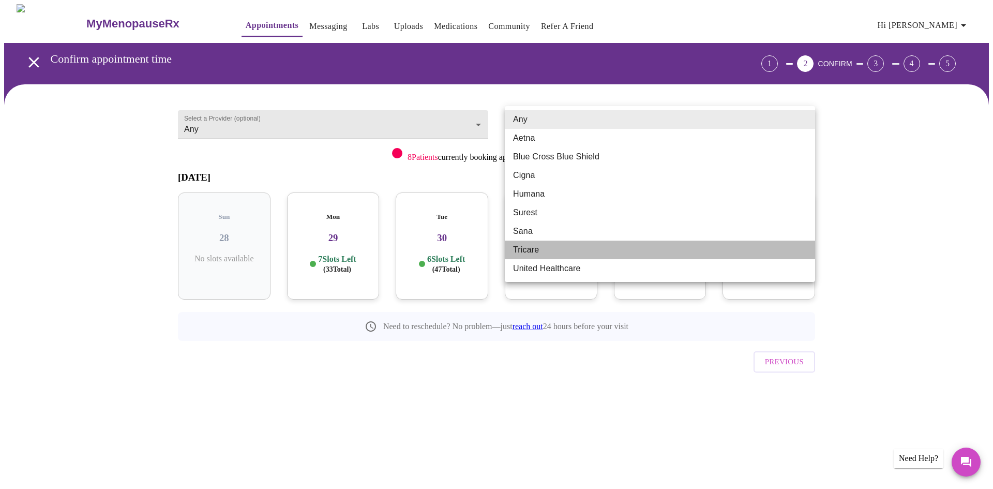
click at [613, 256] on li "Tricare" at bounding box center [660, 250] width 310 height 19
type input "Tricare"
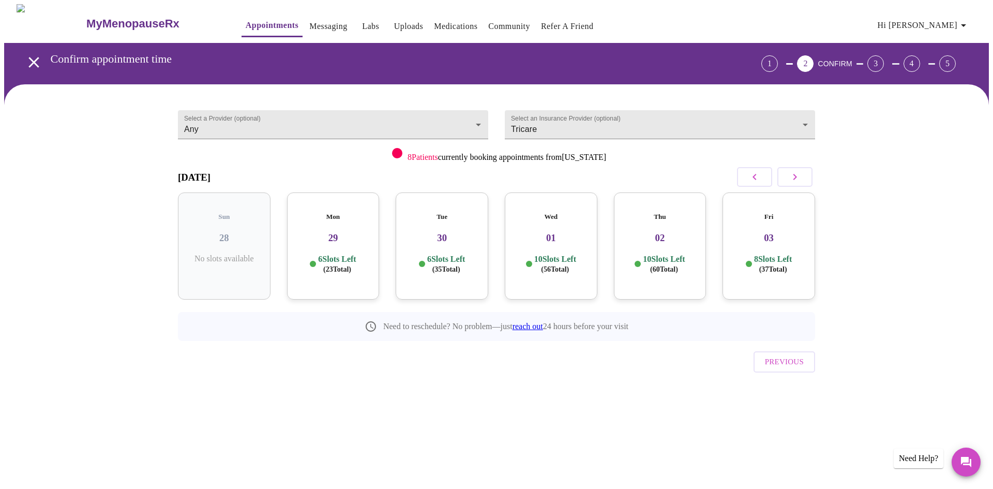
click at [335, 232] on h3 "29" at bounding box center [333, 237] width 76 height 11
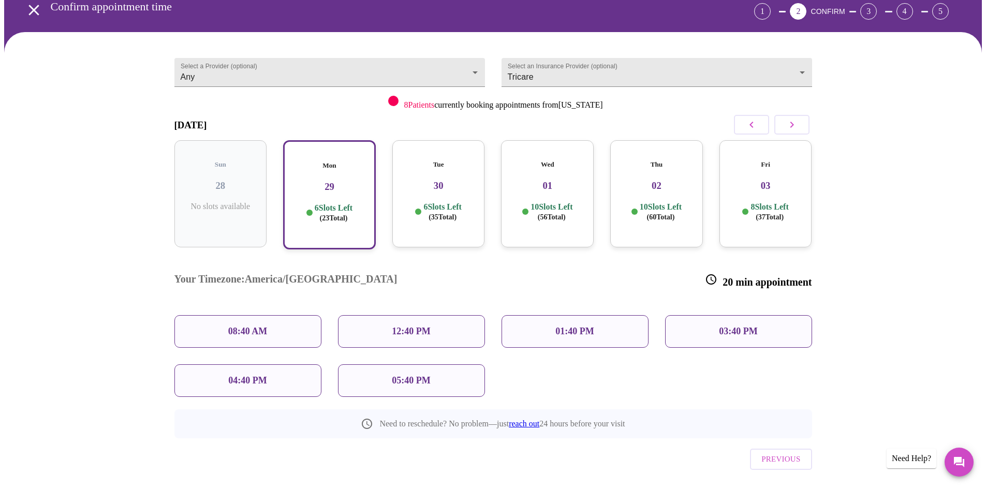
scroll to position [54, 0]
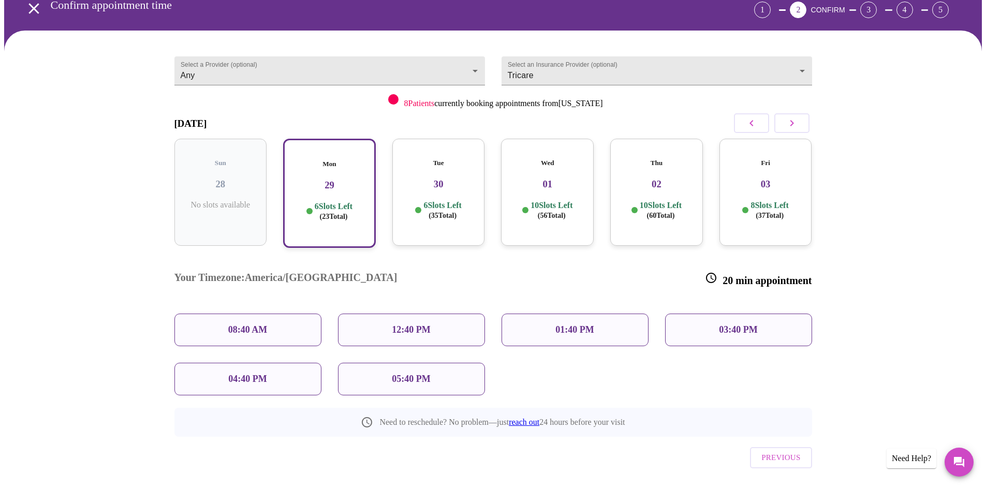
click at [588, 324] on p "01:40 PM" at bounding box center [574, 329] width 38 height 11
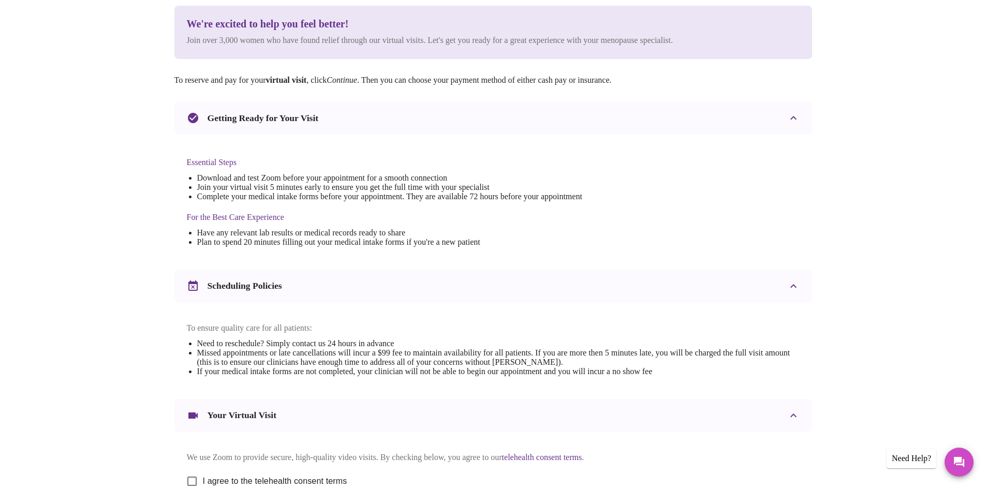
scroll to position [0, 0]
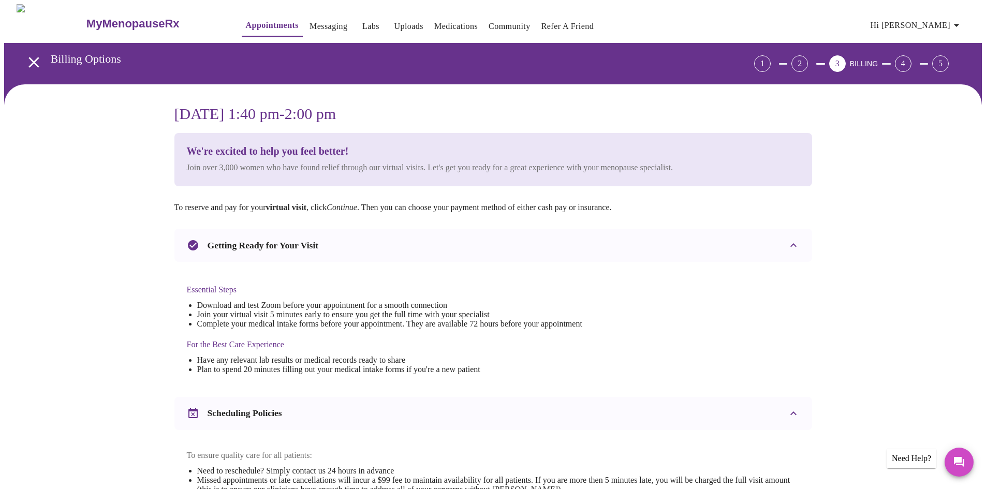
click at [30, 58] on icon "open drawer" at bounding box center [33, 62] width 10 height 10
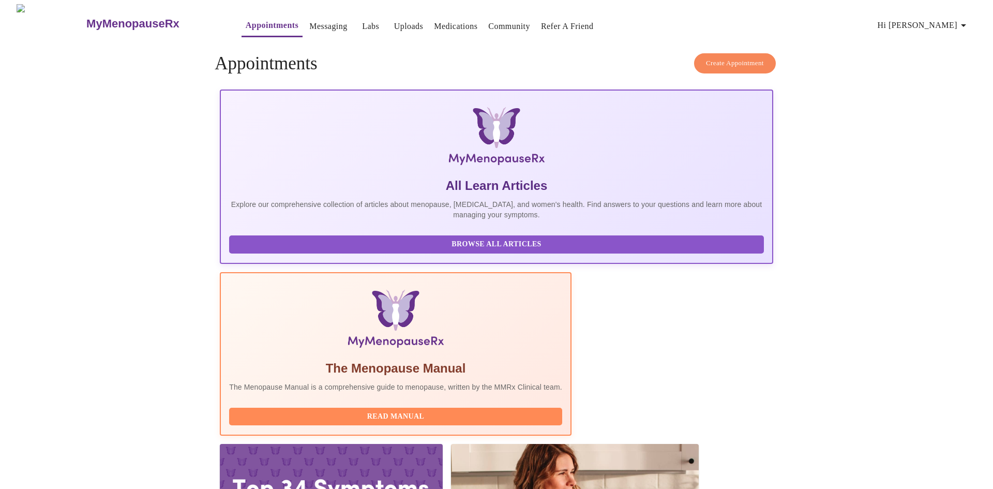
click at [721, 59] on span "Create Appointment" at bounding box center [735, 63] width 58 height 12
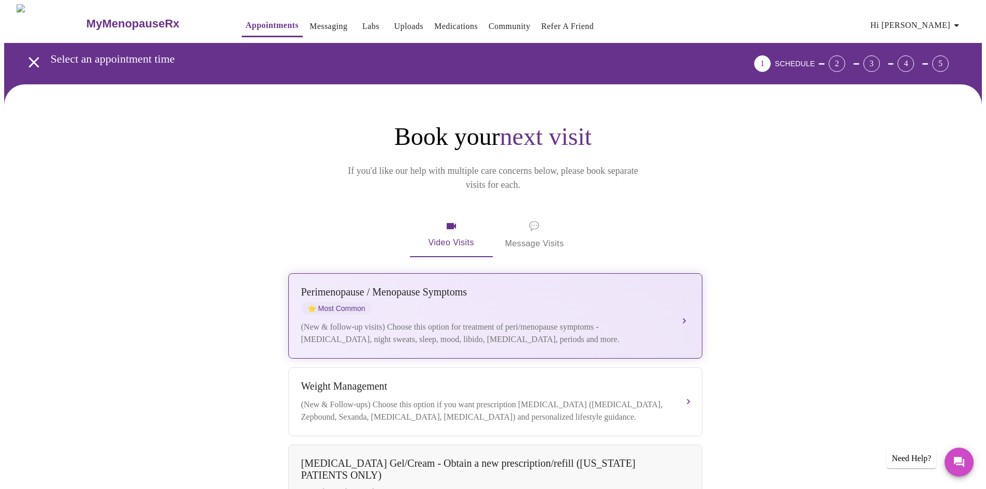
click at [647, 304] on div "[MEDICAL_DATA] / Menopause Symptoms ⭐ Most Common (New & follow-up visits) Choo…" at bounding box center [495, 315] width 388 height 59
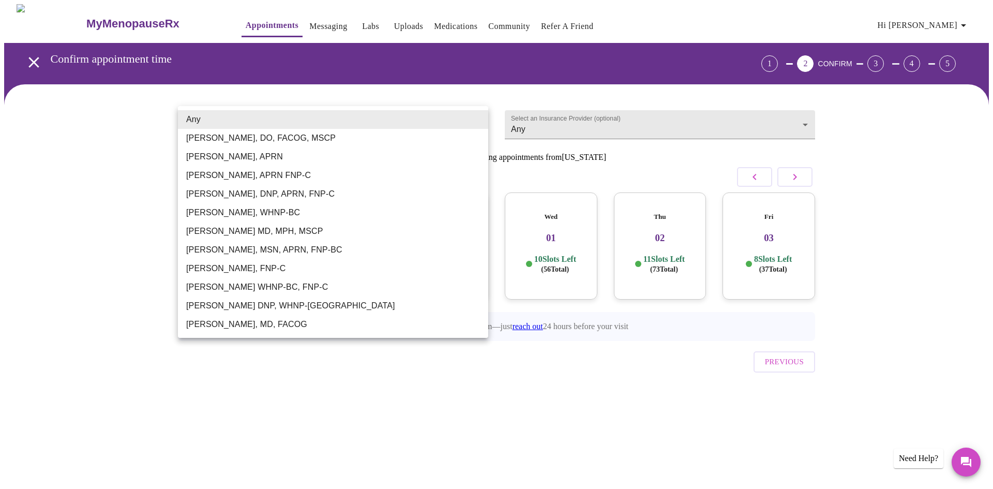
click at [481, 118] on body "MyMenopauseRx Appointments Messaging Labs Uploads Medications Community Refer a…" at bounding box center [496, 214] width 985 height 420
click at [564, 123] on div at bounding box center [496, 244] width 993 height 489
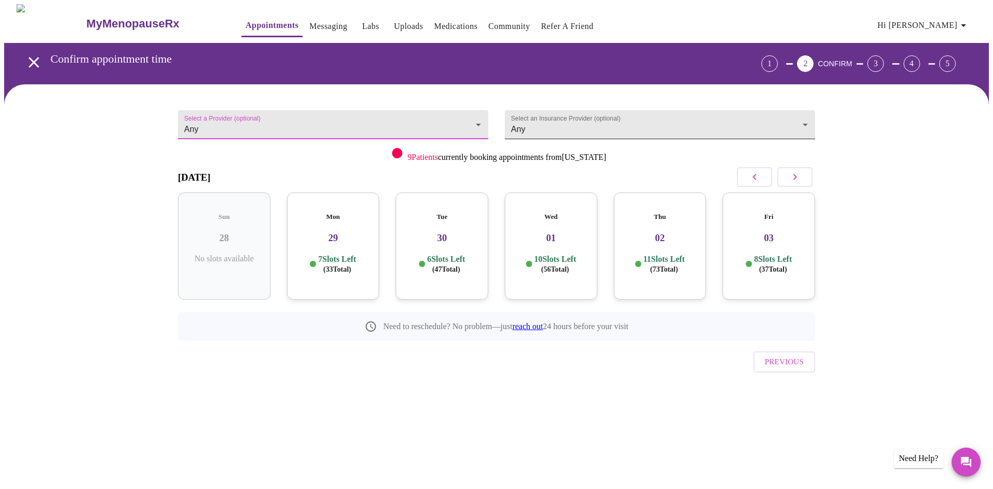
click at [806, 122] on body "MyMenopauseRx Appointments Messaging Labs Uploads Medications Community Refer a…" at bounding box center [496, 214] width 985 height 420
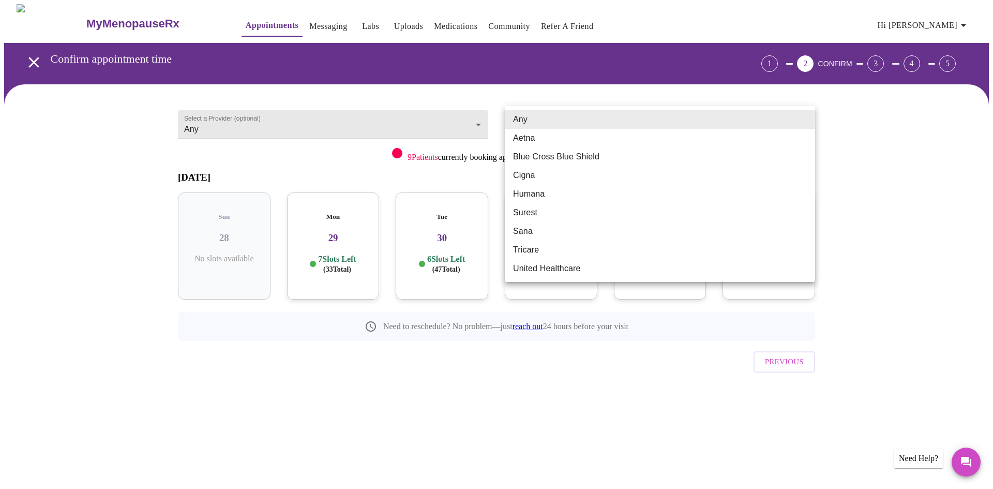
click at [608, 245] on li "Tricare" at bounding box center [660, 250] width 310 height 19
type input "Tricare"
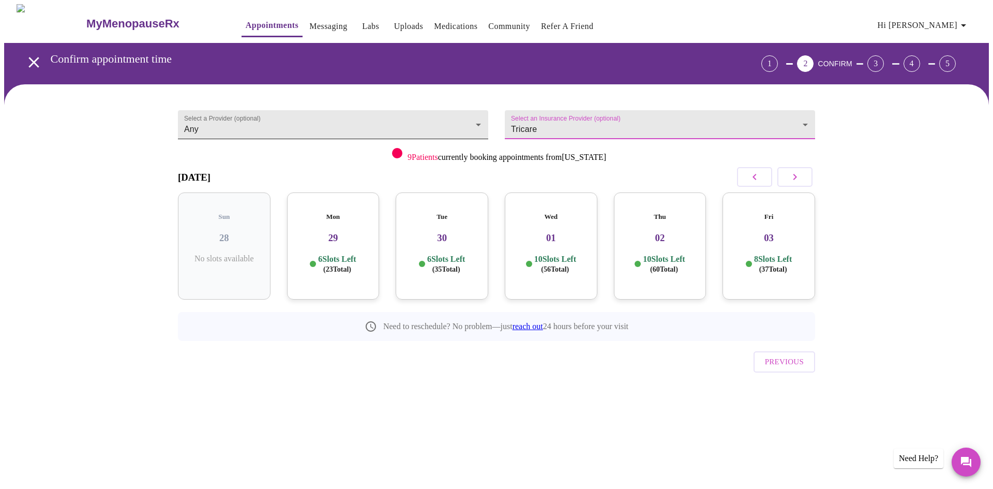
click at [260, 121] on body "MyMenopauseRx Appointments Messaging Labs Uploads Medications Community Refer a…" at bounding box center [496, 214] width 985 height 420
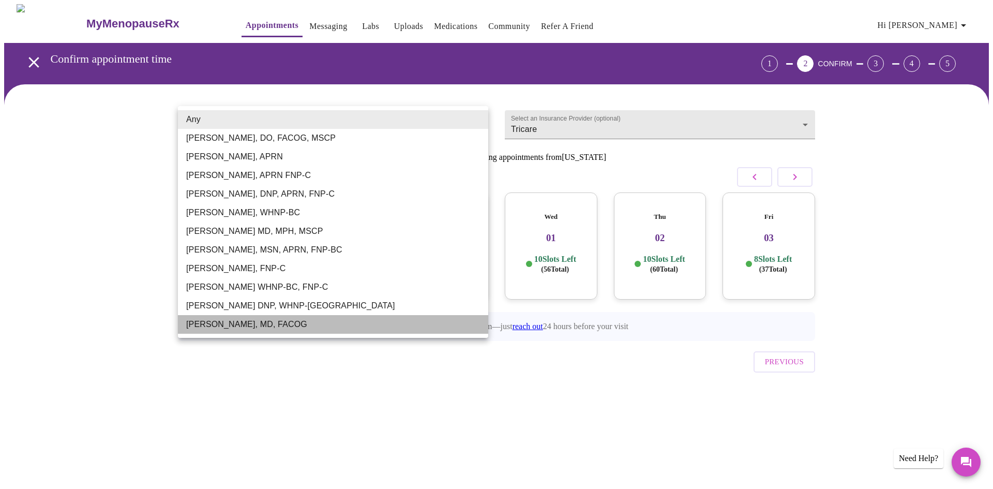
click at [241, 326] on li "[PERSON_NAME], MD, FACOG" at bounding box center [333, 324] width 310 height 19
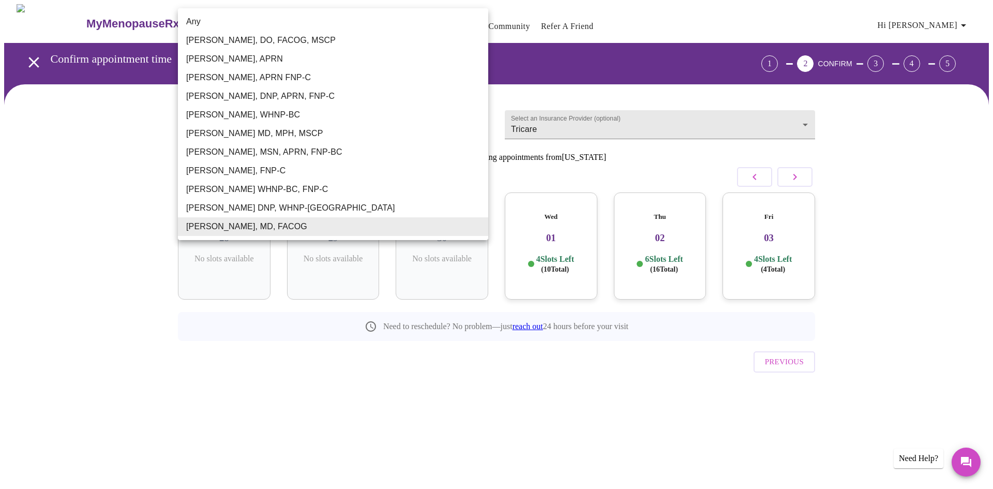
click at [469, 123] on body "MyMenopauseRx Appointments Messaging Labs Uploads Medications Community Refer a…" at bounding box center [496, 214] width 985 height 420
click at [326, 204] on li "[PERSON_NAME] DNP, WHNP-[GEOGRAPHIC_DATA]" at bounding box center [333, 208] width 310 height 19
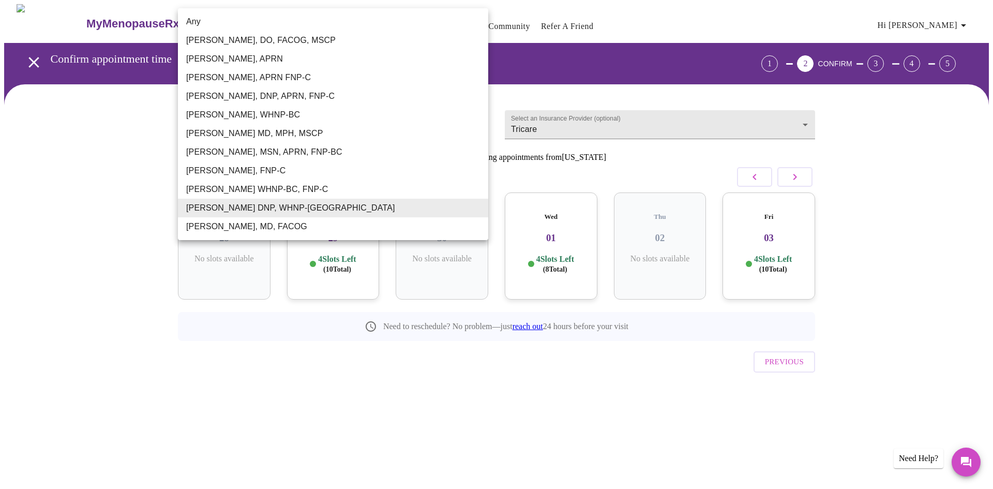
click at [473, 117] on body "MyMenopauseRx Appointments Messaging Labs Uploads Medications Community Refer a…" at bounding box center [496, 214] width 985 height 420
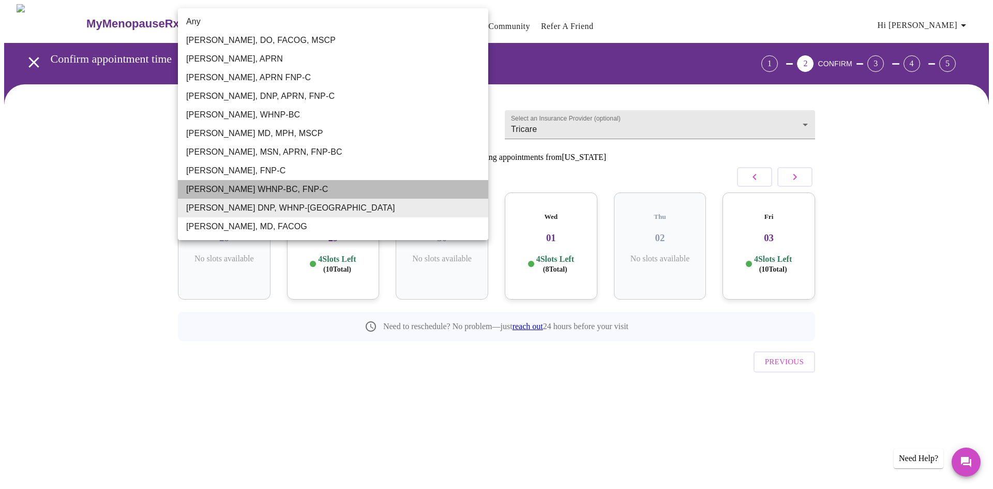
click at [354, 183] on li "[PERSON_NAME] WHNP-BC, FNP-C" at bounding box center [333, 189] width 310 height 19
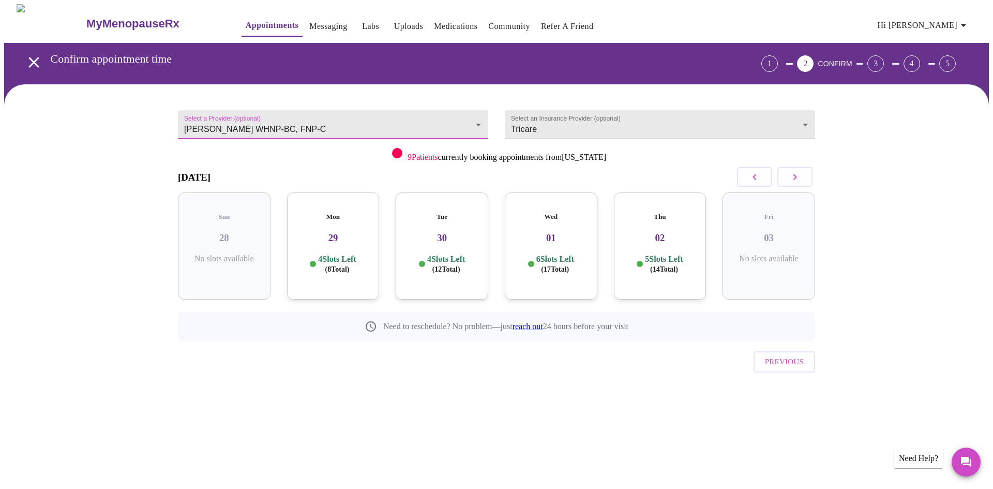
click at [472, 126] on body "MyMenopauseRx Appointments Messaging Labs Uploads Medications Community Refer a…" at bounding box center [496, 214] width 985 height 420
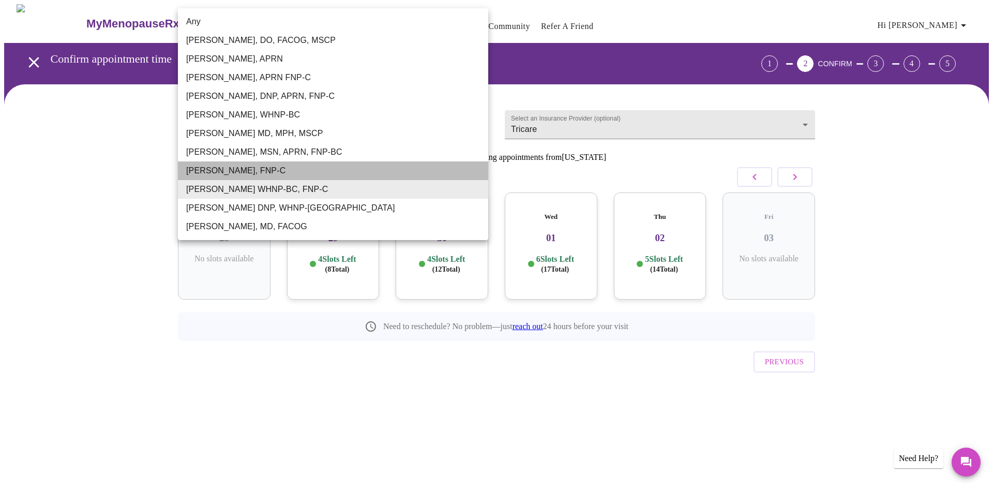
click at [406, 168] on li "[PERSON_NAME], FNP-C" at bounding box center [333, 170] width 310 height 19
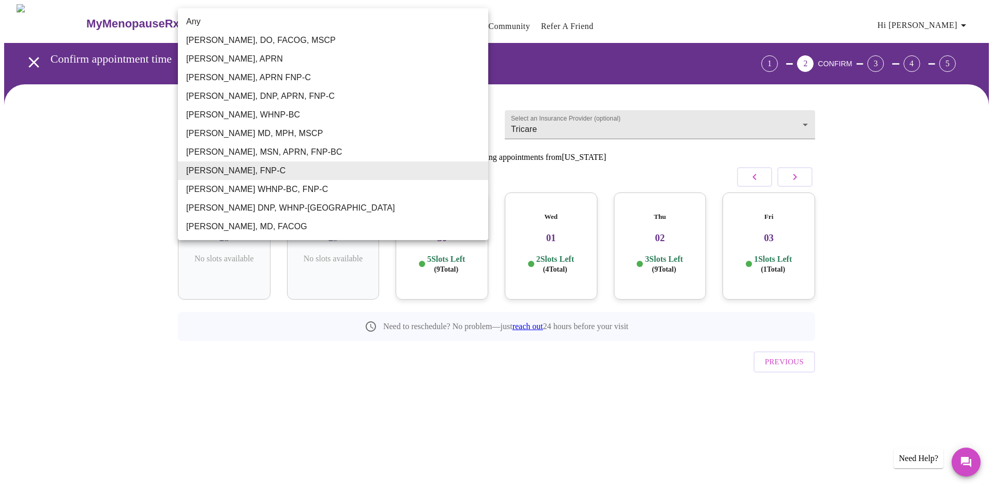
click at [475, 123] on body "MyMenopauseRx Appointments Messaging Labs Uploads Medications Community Refer a…" at bounding box center [496, 214] width 985 height 420
click at [420, 155] on li "[PERSON_NAME], MSN, APRN, FNP-BC" at bounding box center [333, 152] width 310 height 19
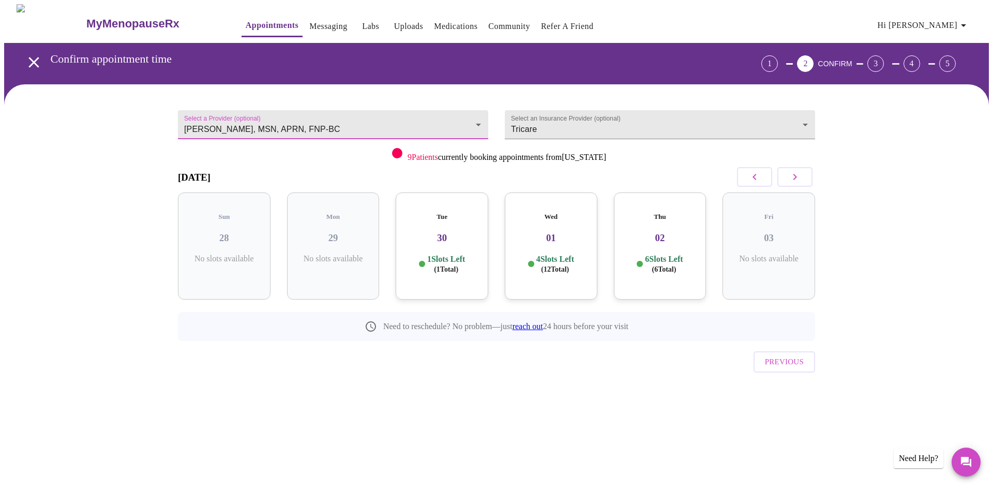
click at [479, 123] on body "MyMenopauseRx Appointments Messaging Labs Uploads Medications Community Refer a…" at bounding box center [496, 214] width 985 height 420
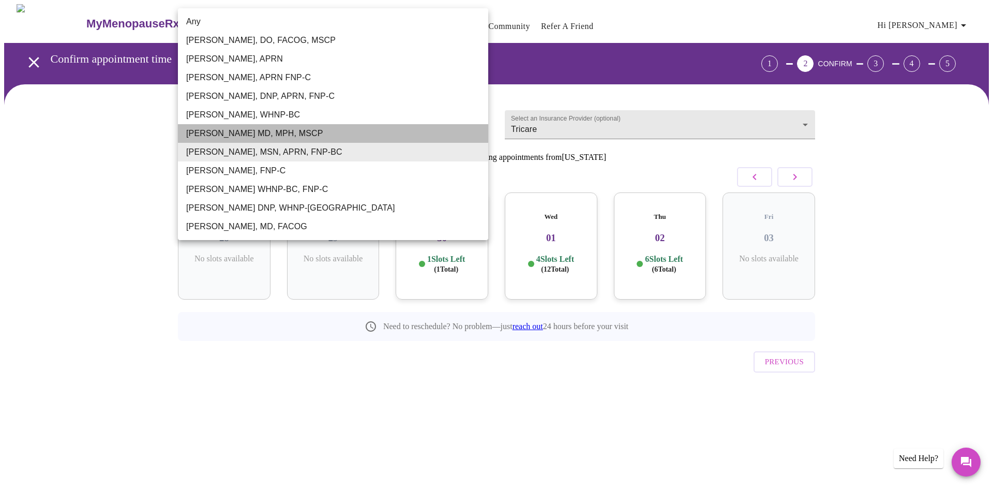
click at [347, 136] on li "[PERSON_NAME] MD, MPH, MSCP" at bounding box center [333, 133] width 310 height 19
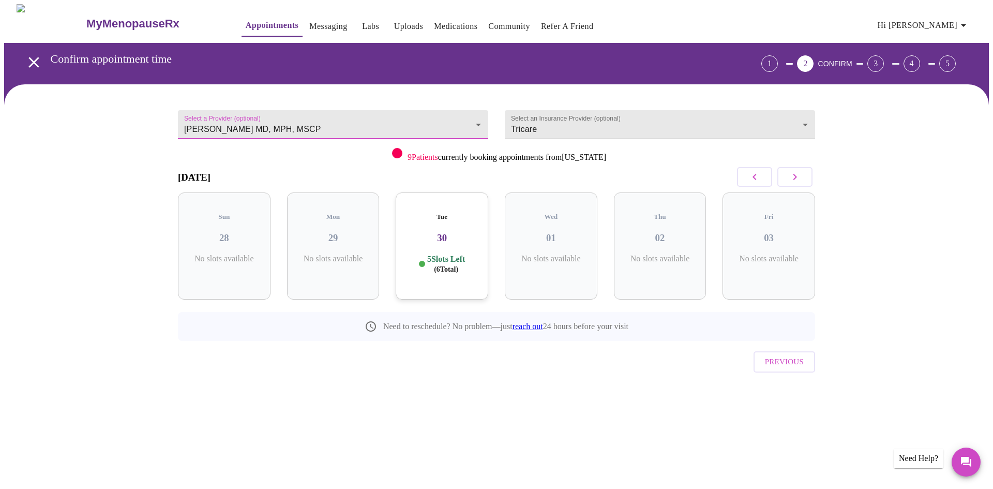
click at [466, 117] on body "MyMenopauseRx Appointments Messaging Labs Uploads Medications Community Refer a…" at bounding box center [496, 214] width 985 height 420
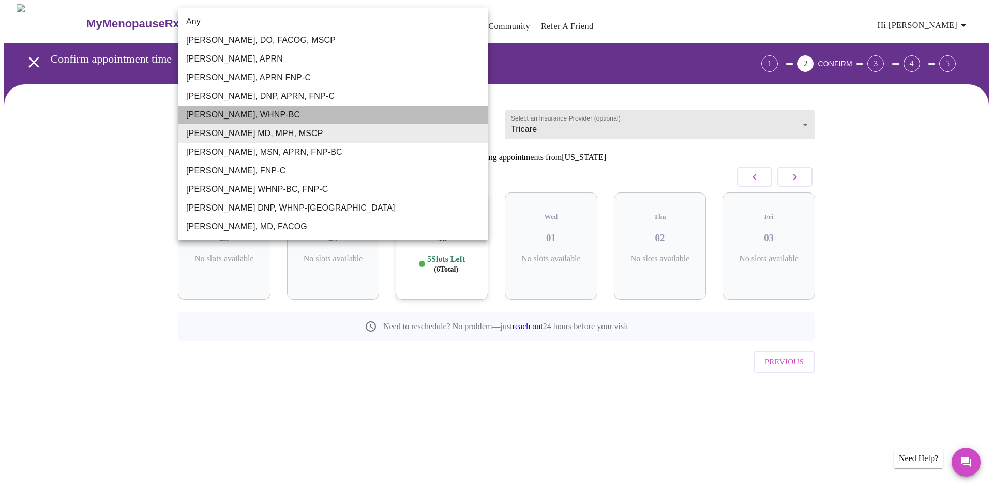
click at [319, 111] on li "[PERSON_NAME], WHNP-BC" at bounding box center [333, 115] width 310 height 19
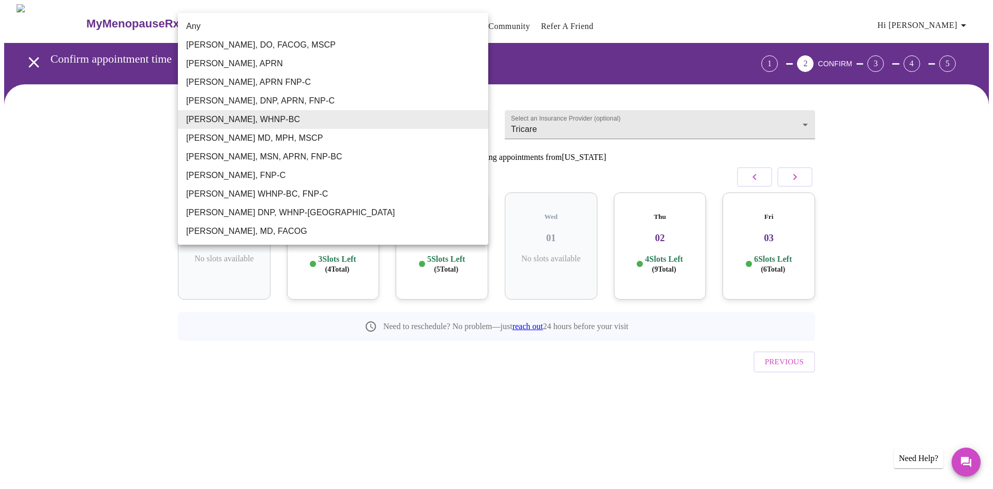
click at [481, 117] on body "MyMenopauseRx Appointments Messaging Labs Uploads Medications Community Refer a…" at bounding box center [496, 214] width 985 height 420
click at [382, 103] on li "[PERSON_NAME], DNP, APRN, FNP-C" at bounding box center [333, 101] width 310 height 19
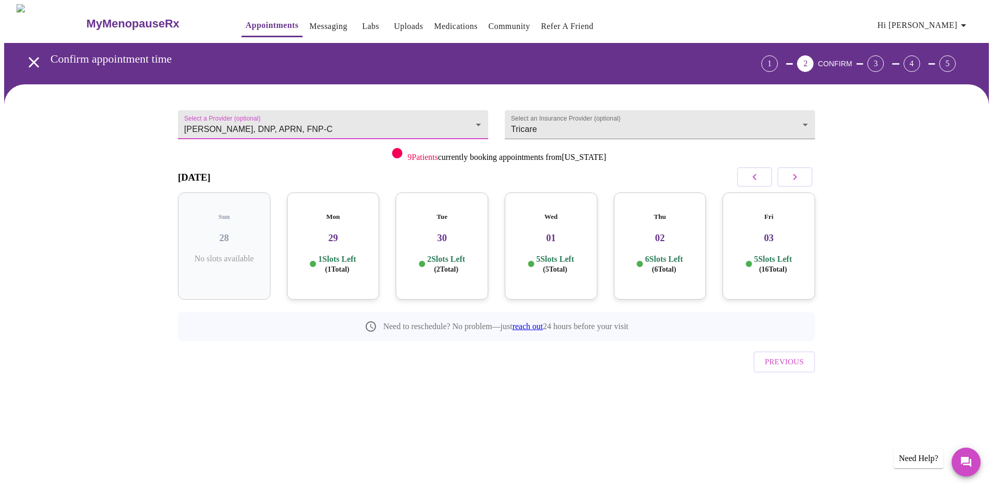
click at [476, 114] on body "MyMenopauseRx Appointments Messaging Labs Uploads Medications Community Refer a…" at bounding box center [496, 214] width 985 height 420
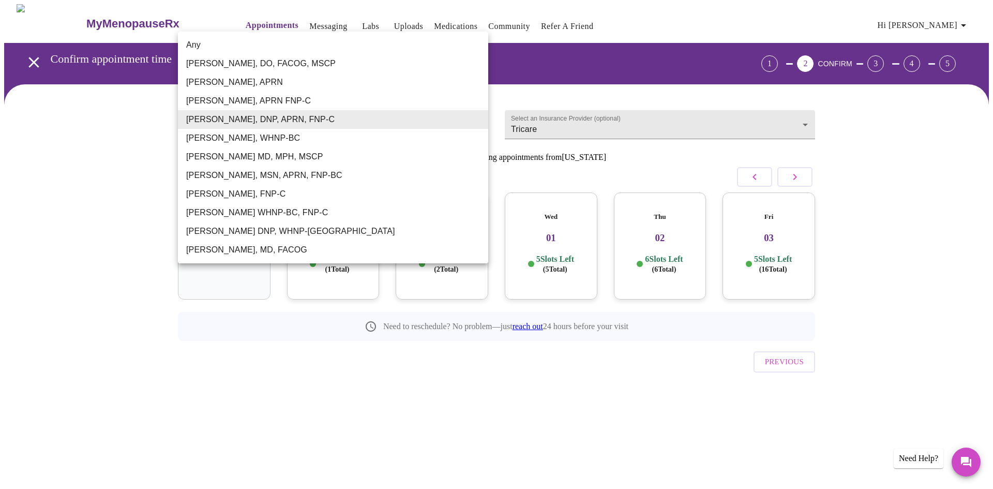
click at [351, 103] on li "[PERSON_NAME], APRN FNP-C" at bounding box center [333, 101] width 310 height 19
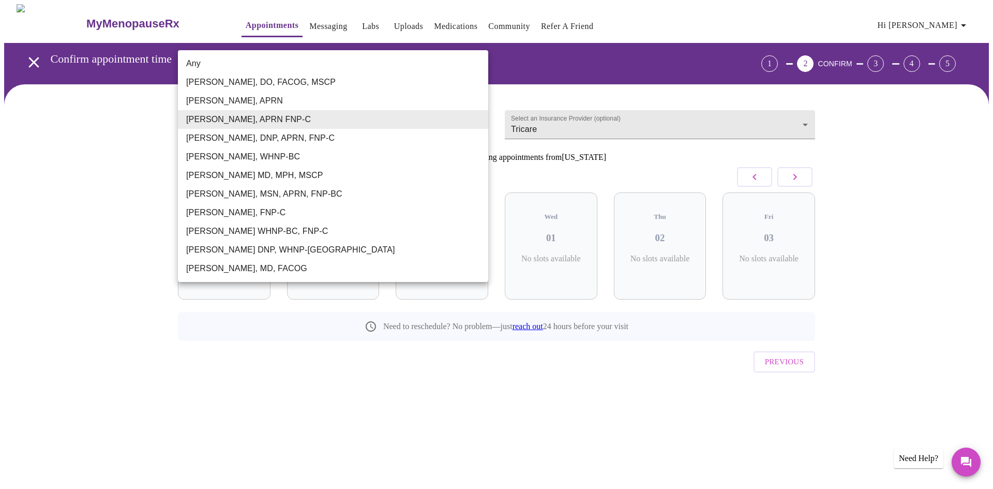
click at [469, 108] on body "MyMenopauseRx Appointments Messaging Labs Uploads Medications Community Refer a…" at bounding box center [496, 214] width 985 height 420
click at [312, 105] on li "[PERSON_NAME], APRN" at bounding box center [333, 101] width 310 height 19
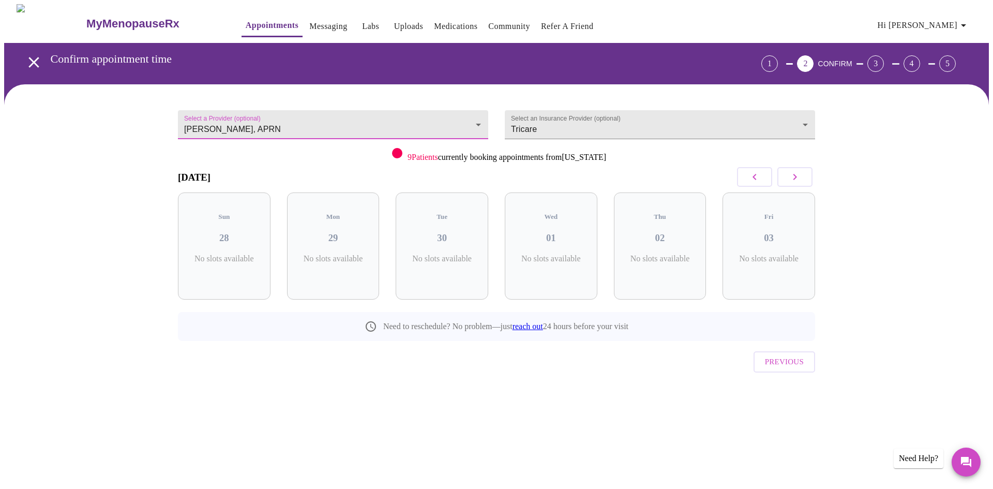
click at [470, 114] on body "MyMenopauseRx Appointments Messaging Labs Uploads Medications Community Refer a…" at bounding box center [496, 214] width 985 height 420
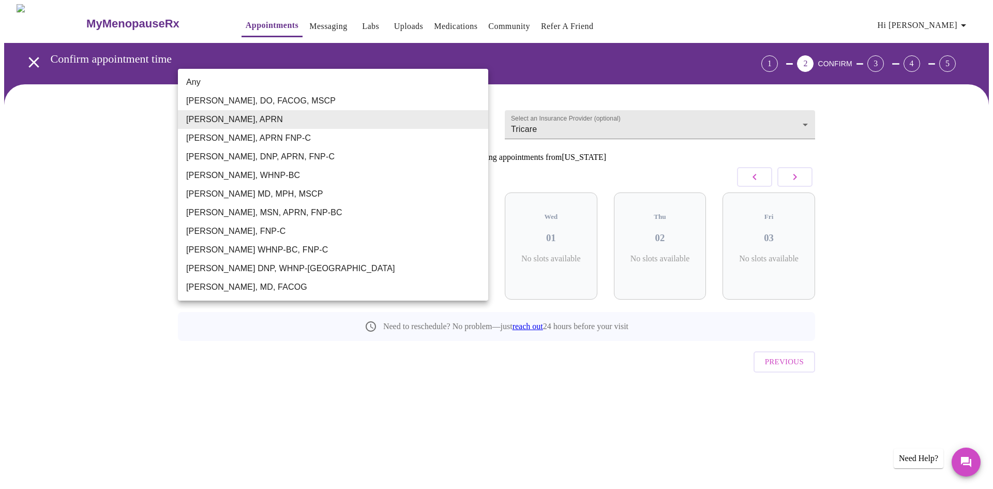
click at [439, 97] on li "[PERSON_NAME], DO, FACOG, MSCP" at bounding box center [333, 101] width 310 height 19
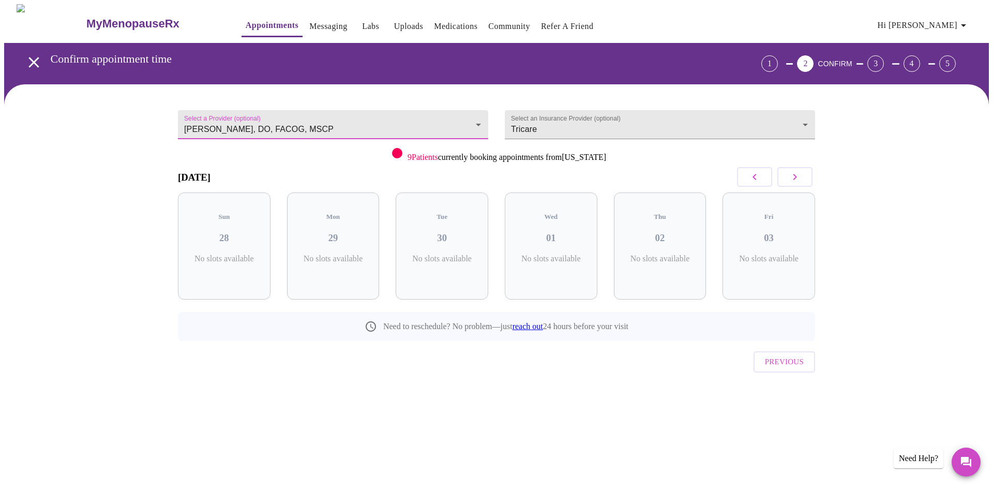
click at [453, 126] on body "MyMenopauseRx Appointments Messaging Labs Uploads Medications Community Refer a…" at bounding box center [496, 214] width 985 height 420
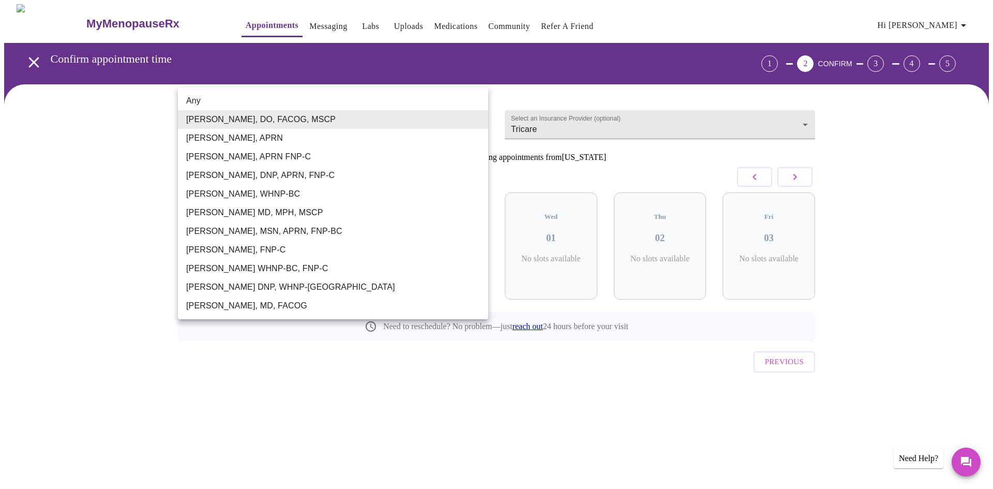
click at [441, 143] on li "[PERSON_NAME], APRN" at bounding box center [333, 138] width 310 height 19
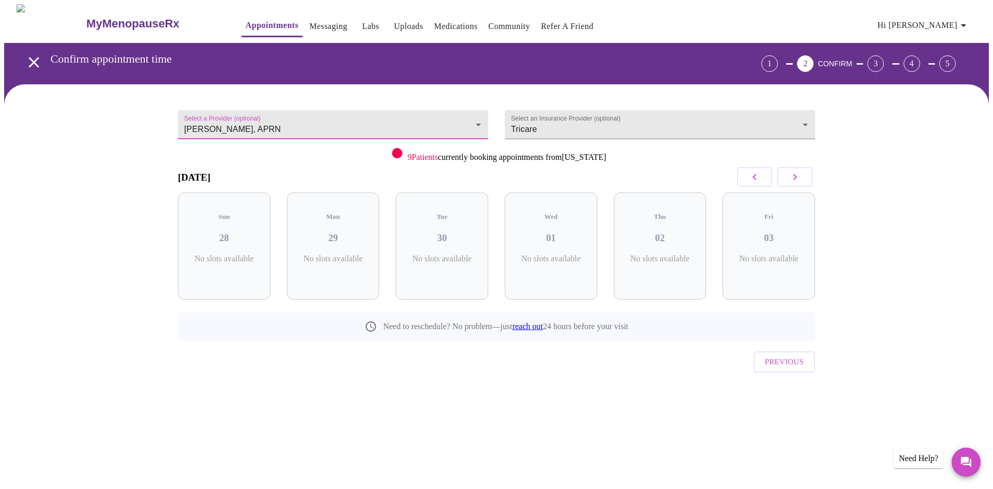
click at [482, 113] on body "MyMenopauseRx Appointments Messaging Labs Uploads Medications Community Refer a…" at bounding box center [496, 214] width 985 height 420
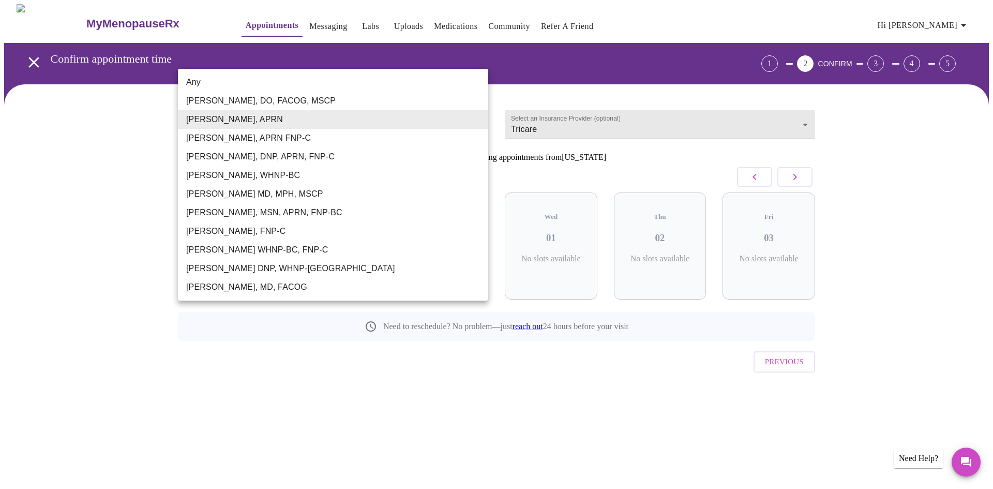
click at [554, 71] on div at bounding box center [496, 244] width 993 height 489
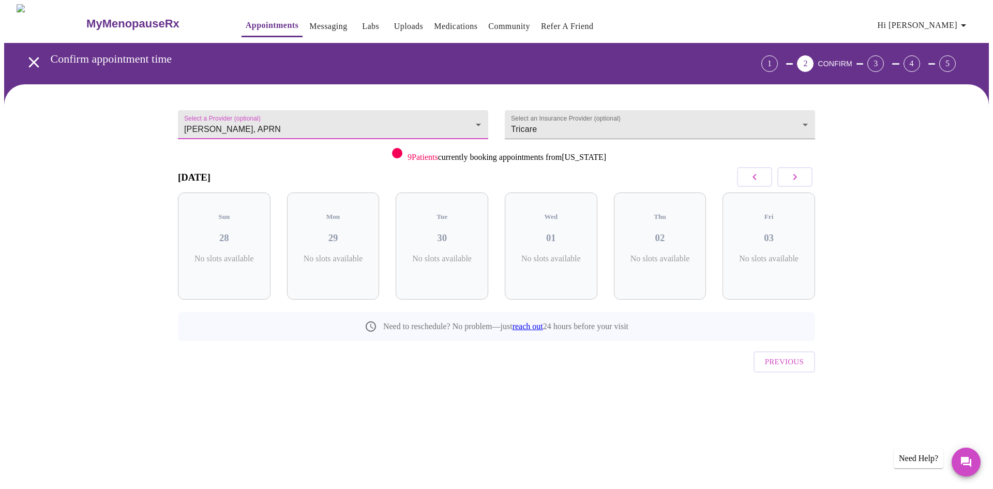
click at [476, 122] on body "MyMenopauseRx Appointments Messaging Labs Uploads Medications Community Refer a…" at bounding box center [496, 214] width 985 height 420
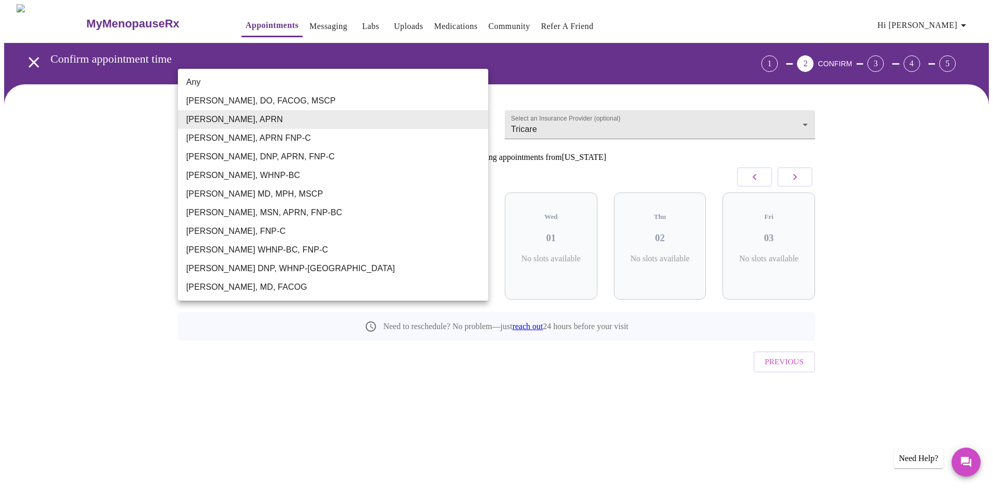
click at [430, 139] on li "[PERSON_NAME], APRN FNP-C" at bounding box center [333, 138] width 310 height 19
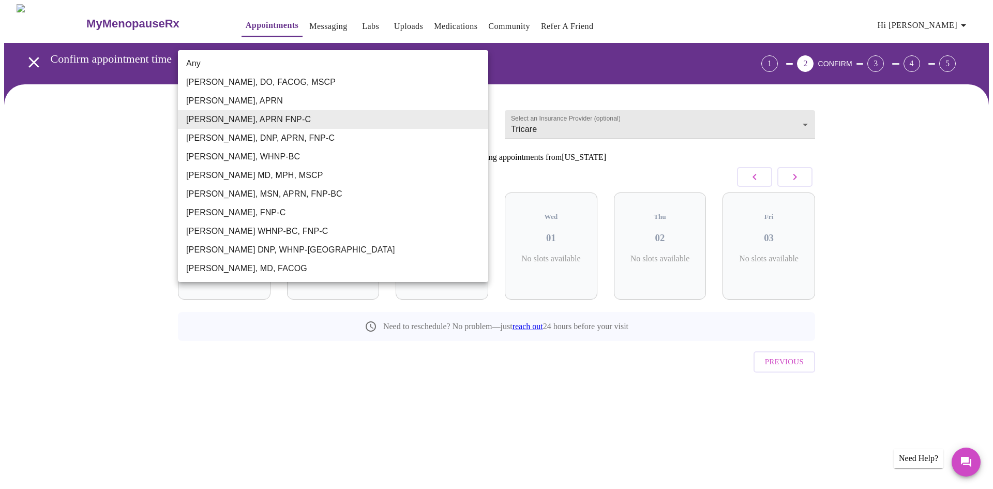
click at [482, 114] on body "MyMenopauseRx Appointments Messaging Labs Uploads Medications Community Refer a…" at bounding box center [496, 214] width 985 height 420
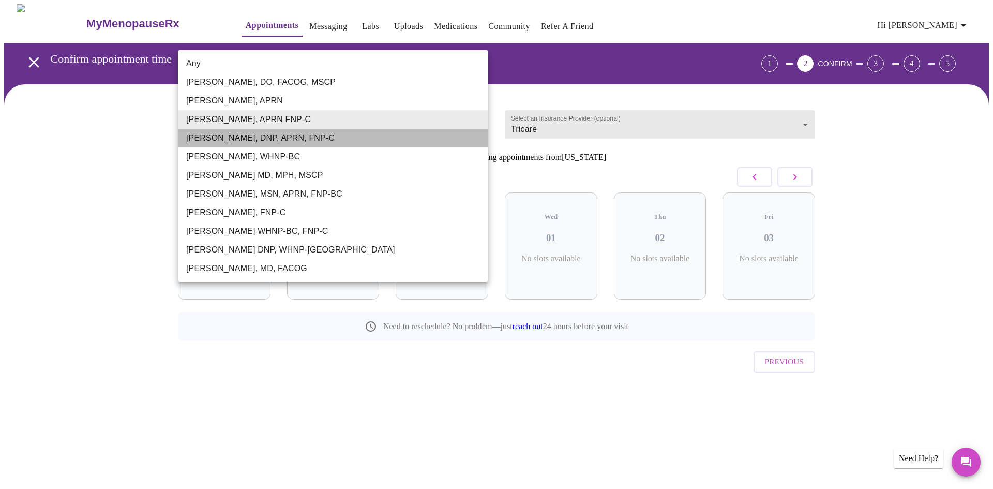
click at [373, 136] on li "[PERSON_NAME], DNP, APRN, FNP-C" at bounding box center [333, 138] width 310 height 19
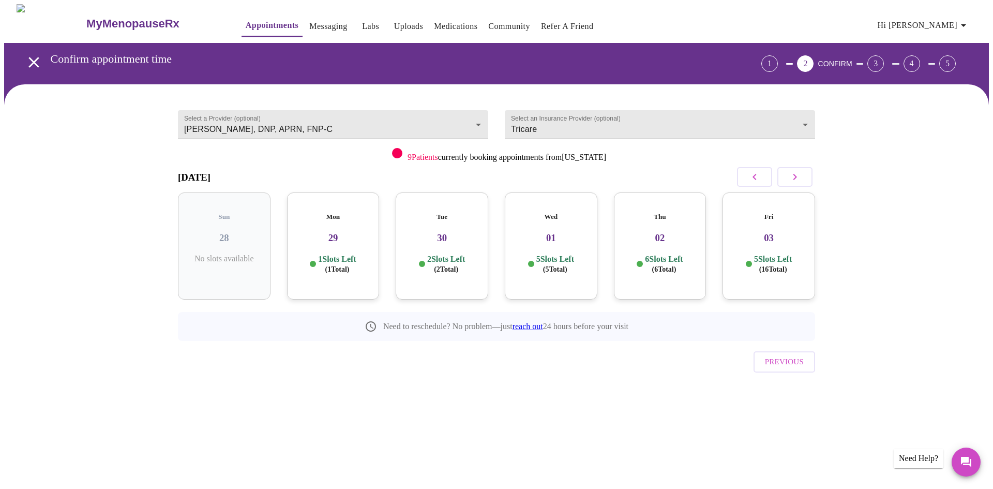
click at [329, 254] on p "1 Slots Left ( 1 Total)" at bounding box center [337, 264] width 38 height 20
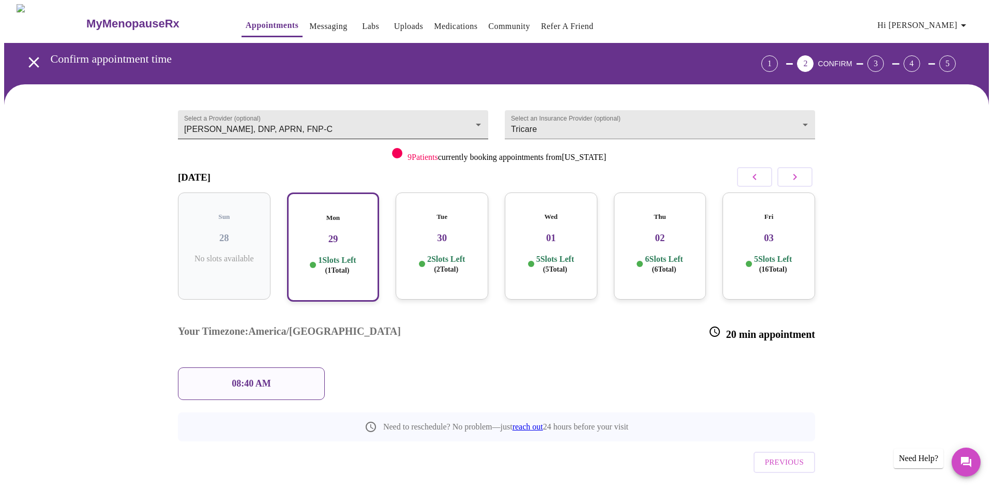
click at [466, 113] on body "MyMenopauseRx Appointments Messaging Labs Uploads Medications Community Refer a…" at bounding box center [496, 264] width 985 height 520
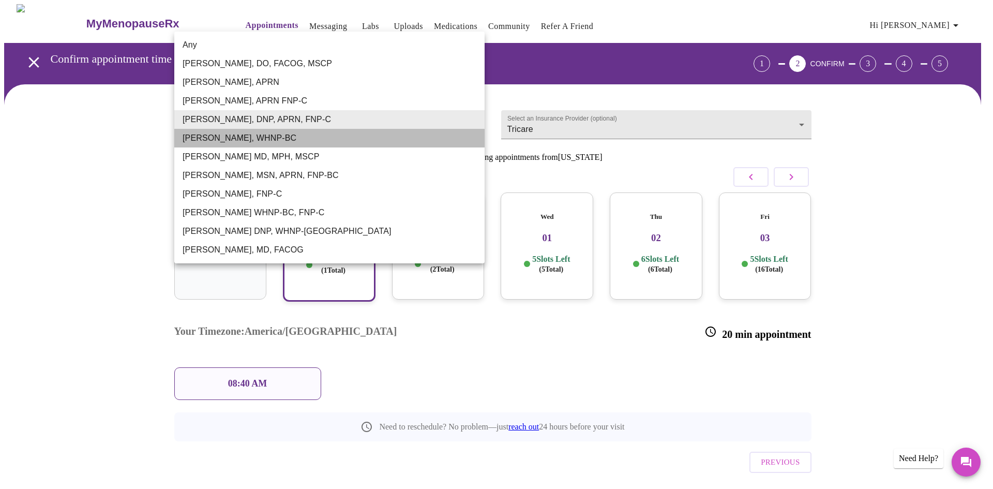
click at [277, 140] on li "[PERSON_NAME], WHNP-BC" at bounding box center [329, 138] width 310 height 19
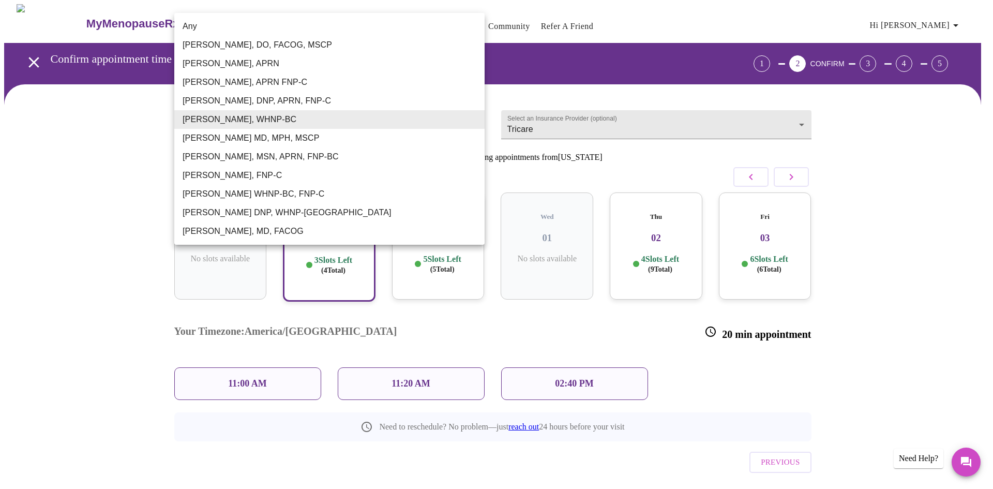
click at [474, 118] on body "MyMenopauseRx Appointments Messaging Labs Uploads Medications Community Refer a…" at bounding box center [496, 264] width 985 height 520
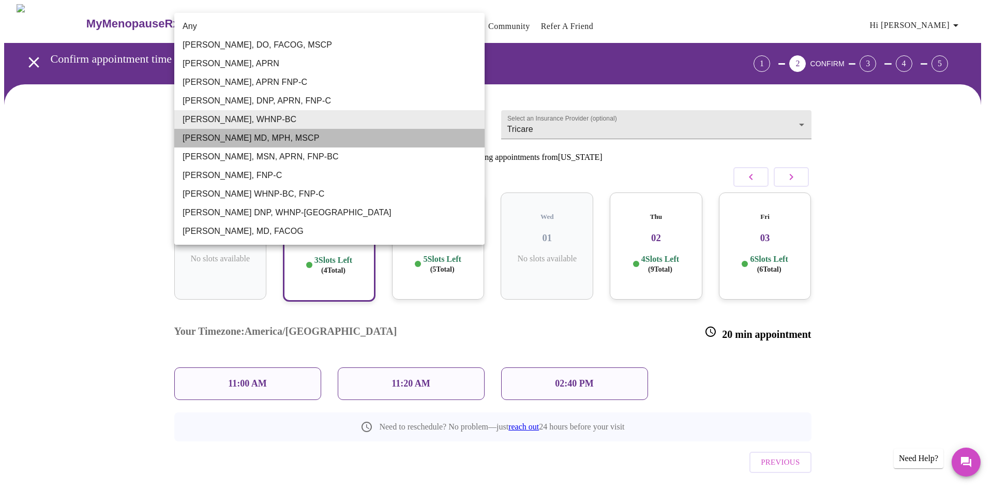
click at [435, 147] on li "[PERSON_NAME] MD, MPH, MSCP" at bounding box center [329, 138] width 310 height 19
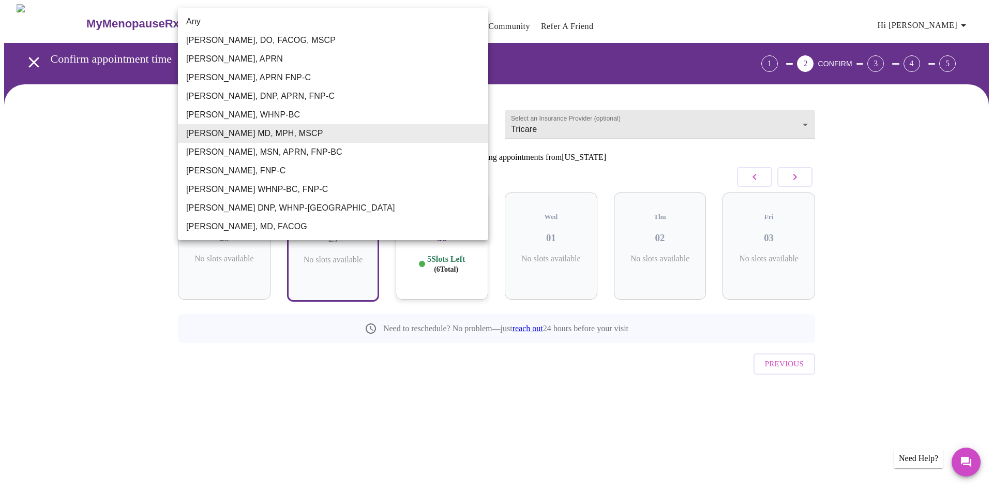
click at [483, 116] on body "MyMenopauseRx Appointments Messaging Labs Uploads Medications Community Refer a…" at bounding box center [496, 215] width 985 height 422
click at [460, 150] on li "[PERSON_NAME], MSN, APRN, FNP-BC" at bounding box center [333, 152] width 310 height 19
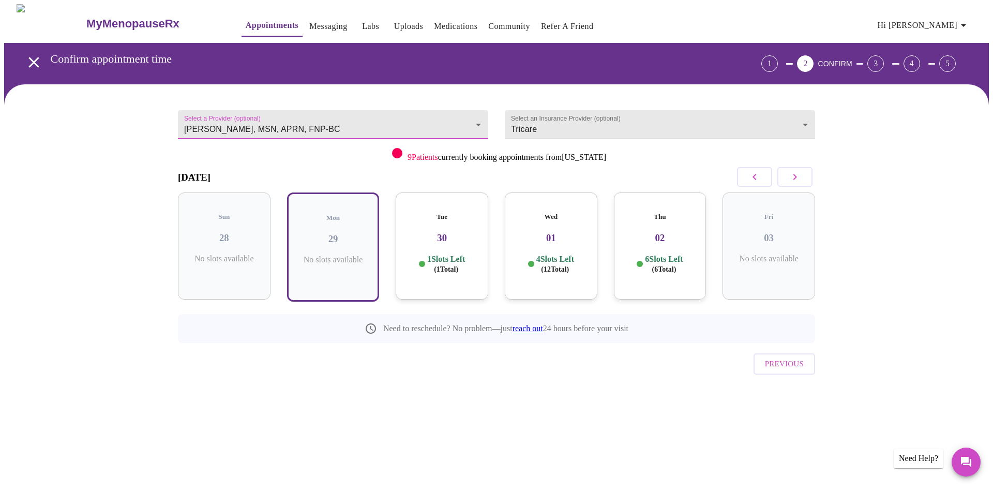
click at [482, 122] on body "MyMenopauseRx Appointments Messaging Labs Uploads Medications Community Refer a…" at bounding box center [496, 215] width 985 height 422
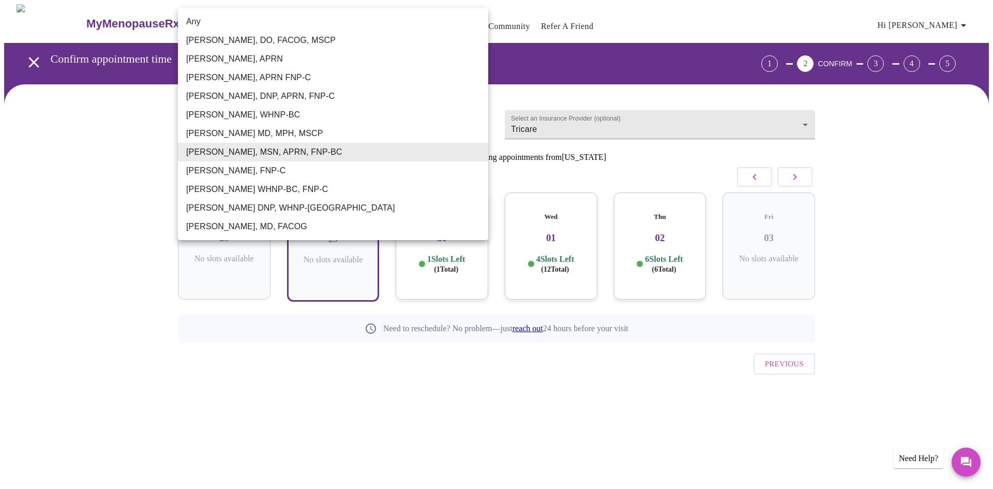
click at [450, 171] on li "[PERSON_NAME], FNP-C" at bounding box center [333, 170] width 310 height 19
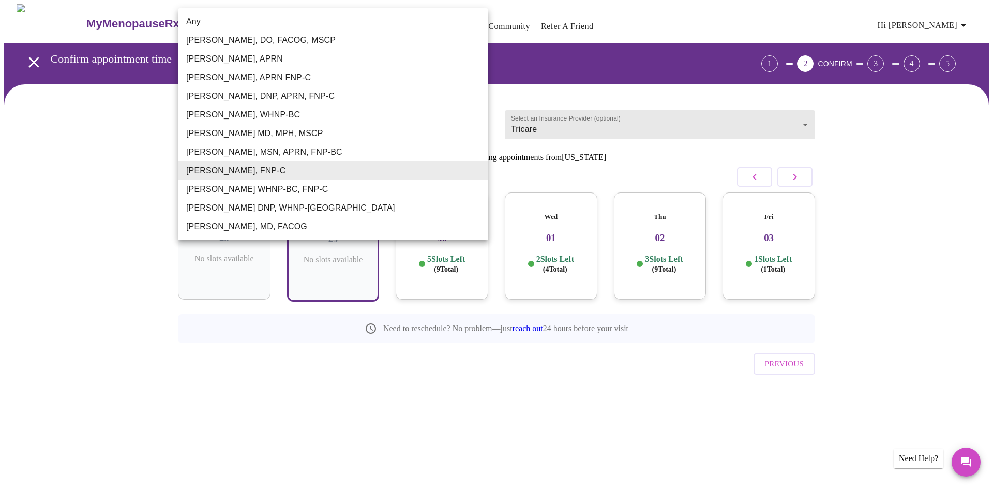
click at [480, 118] on body "MyMenopauseRx Appointments Messaging Labs Uploads Medications Community Refer a…" at bounding box center [496, 215] width 985 height 422
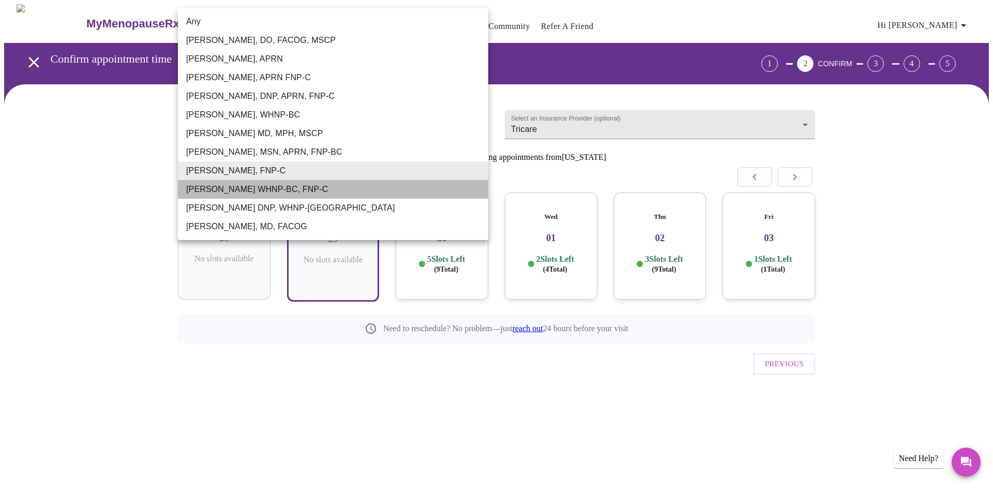
click at [436, 186] on li "[PERSON_NAME] WHNP-BC, FNP-C" at bounding box center [333, 189] width 310 height 19
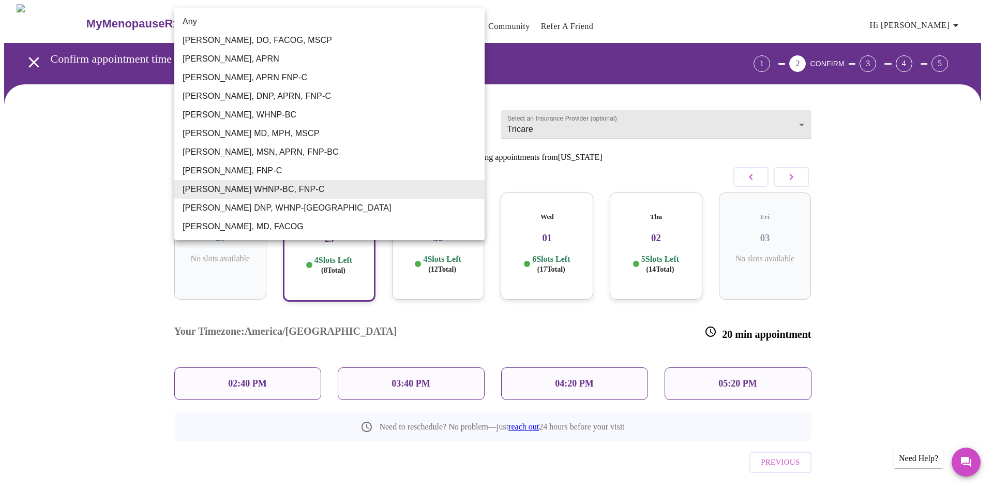
click at [471, 120] on body "MyMenopauseRx Appointments Messaging Labs Uploads Medications Community Refer a…" at bounding box center [496, 264] width 985 height 520
click at [365, 207] on li "[PERSON_NAME] DNP, WHNP-[GEOGRAPHIC_DATA]" at bounding box center [329, 208] width 310 height 19
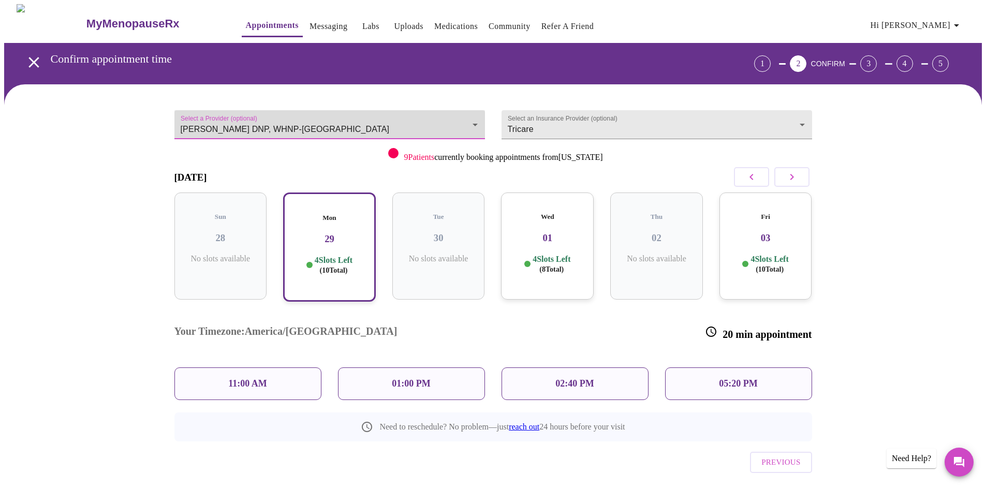
scroll to position [2, 0]
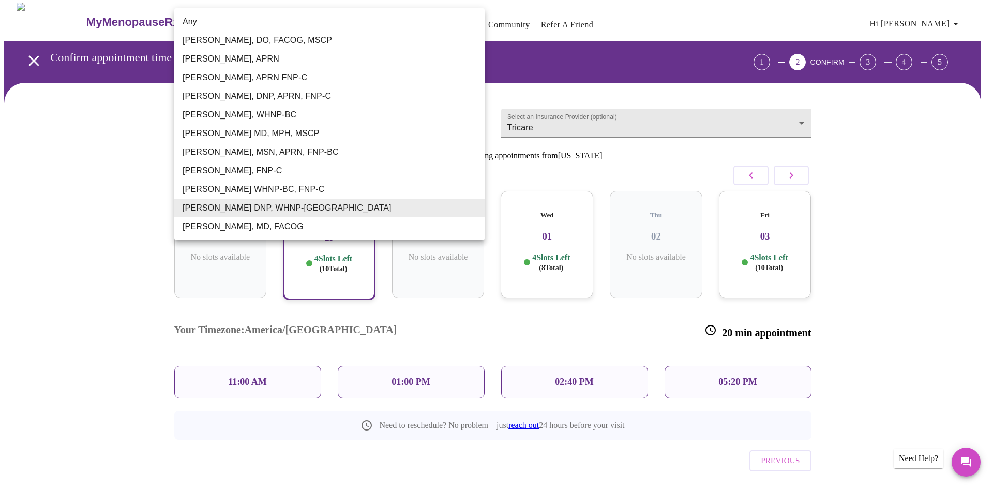
click at [475, 114] on body "MyMenopauseRx Appointments Messaging Labs Uploads Medications Community Refer a…" at bounding box center [496, 263] width 985 height 520
click at [241, 224] on li "[PERSON_NAME], MD, FACOG" at bounding box center [329, 226] width 310 height 19
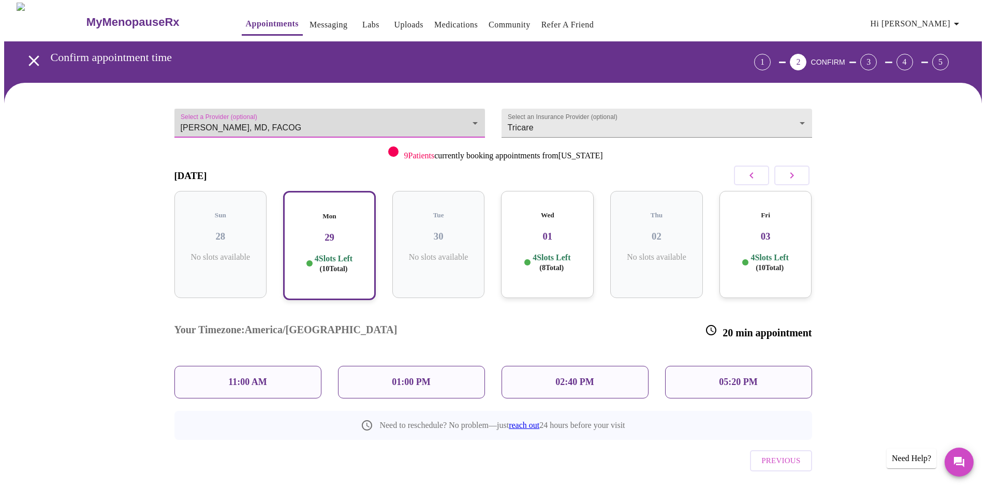
scroll to position [0, 0]
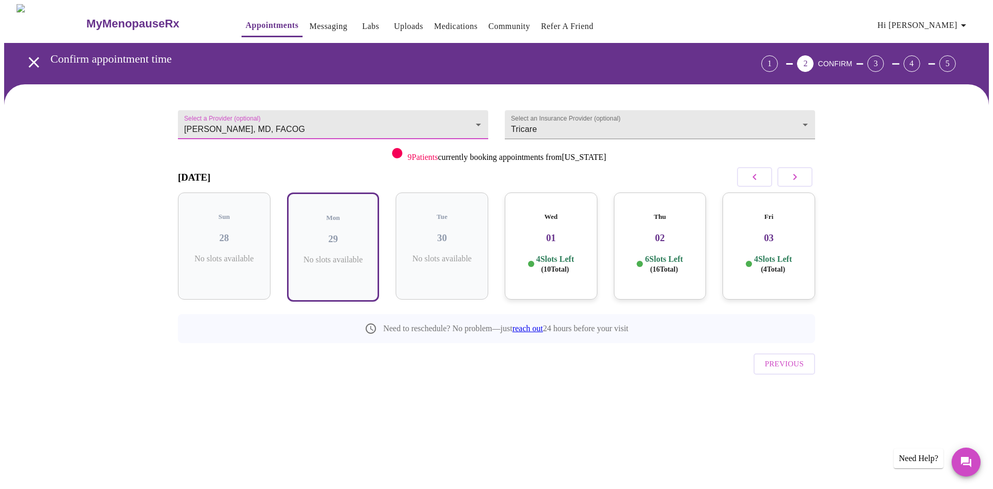
click at [479, 120] on body "MyMenopauseRx Appointments Messaging Labs Uploads Medications Community Refer a…" at bounding box center [496, 215] width 985 height 422
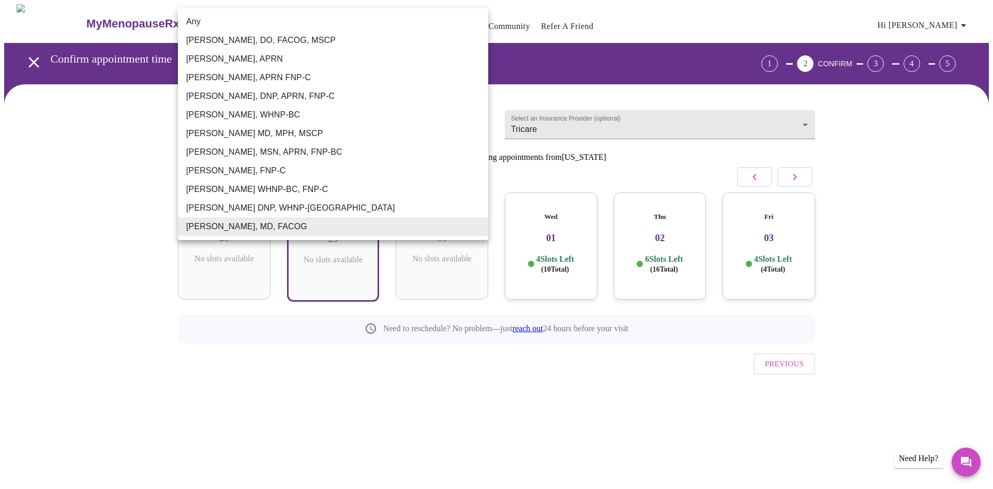
click at [278, 190] on li "[PERSON_NAME] WHNP-BC, FNP-C" at bounding box center [333, 189] width 310 height 19
type input "[PERSON_NAME] WHNP-BC, FNP-C"
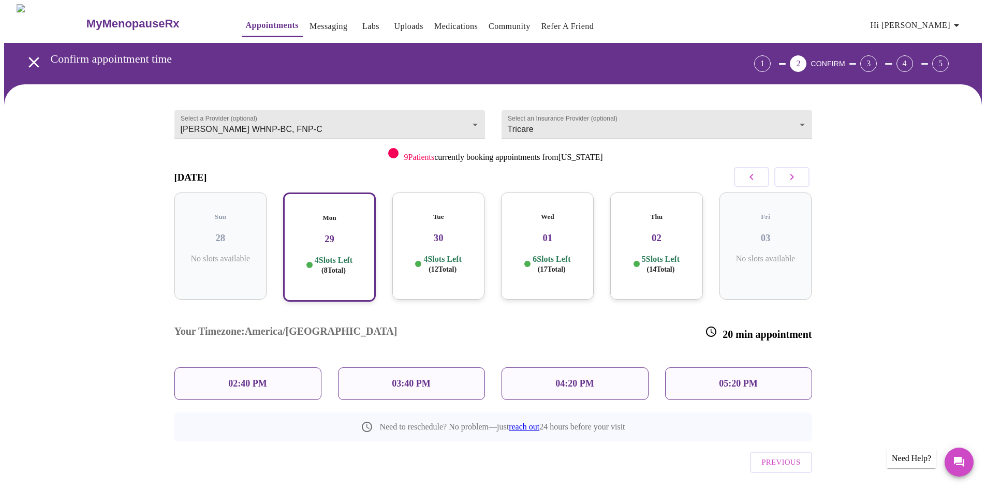
click at [324, 233] on h3 "29" at bounding box center [329, 238] width 74 height 11
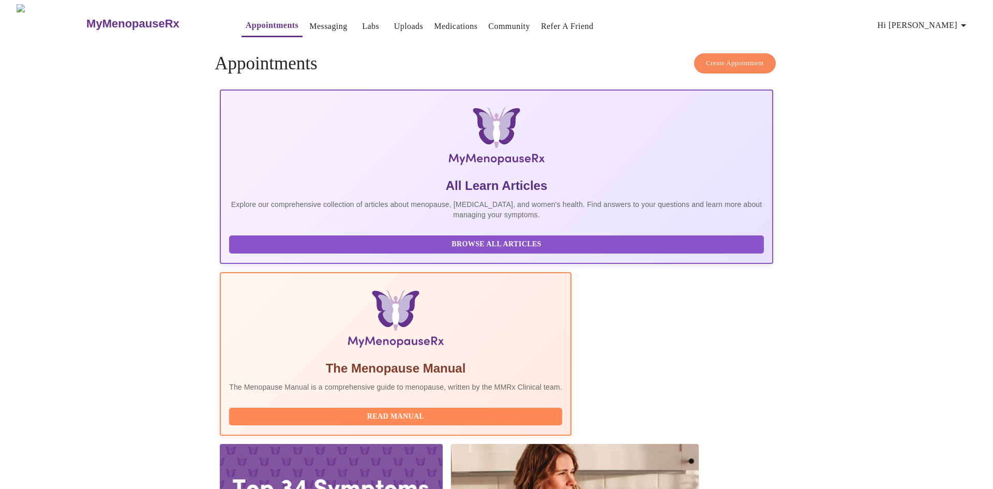
click at [499, 24] on link "Community" at bounding box center [509, 26] width 42 height 14
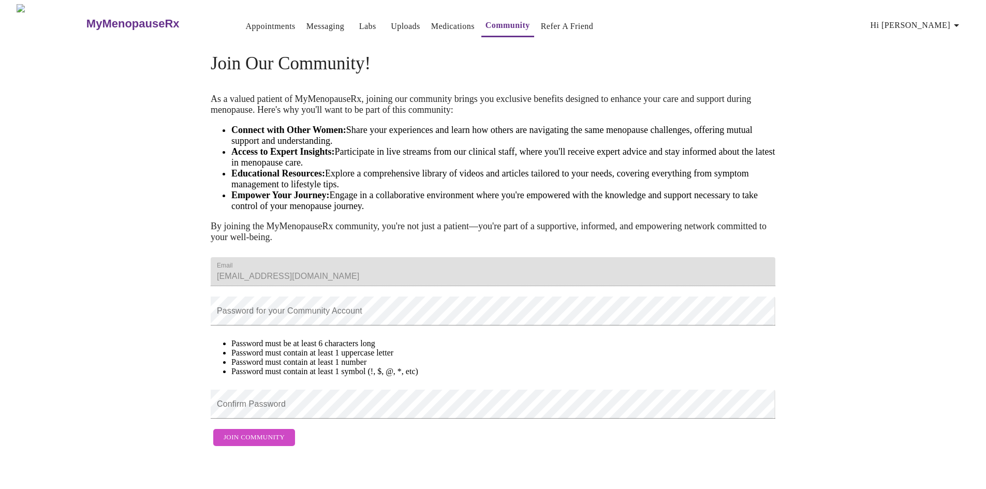
click at [86, 17] on h3 "MyMenopauseRx" at bounding box center [132, 23] width 93 height 13
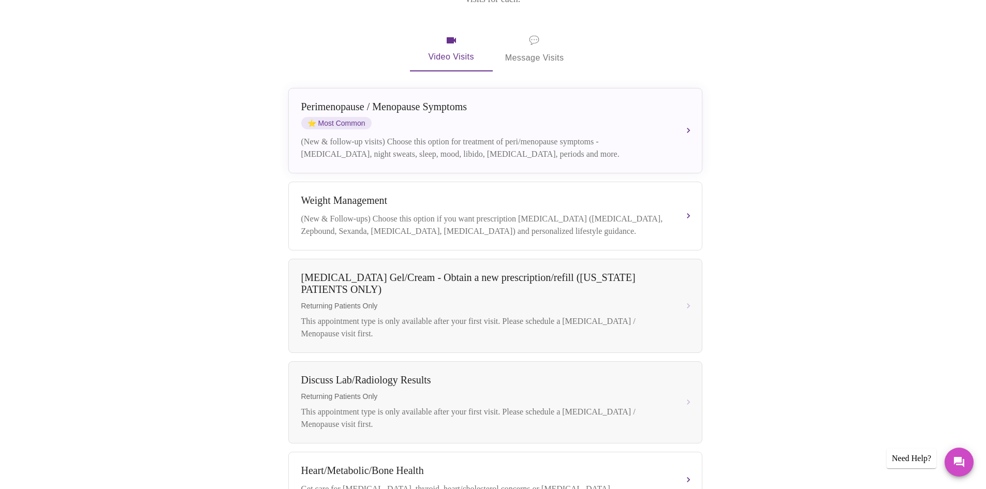
scroll to position [158, 0]
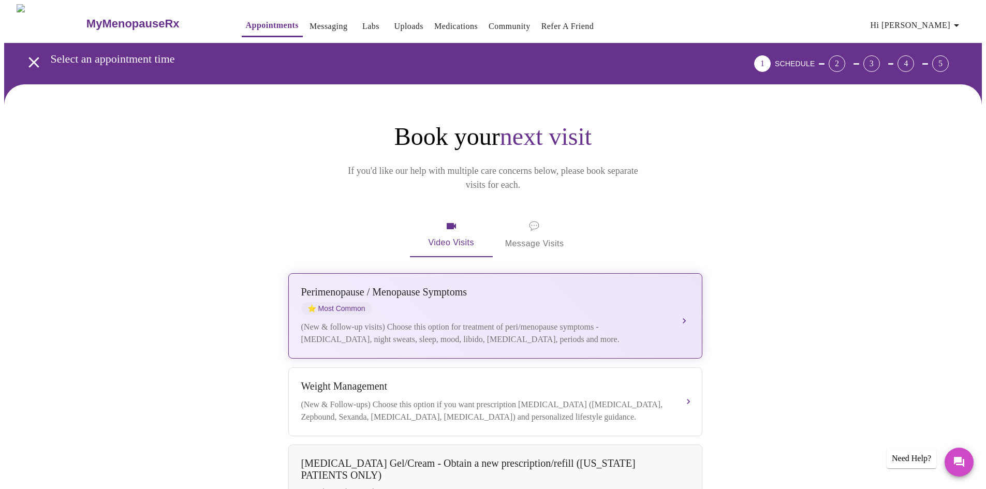
click at [591, 321] on div "(New & follow-up visits) Choose this option for treatment of peri/menopause sym…" at bounding box center [484, 333] width 367 height 25
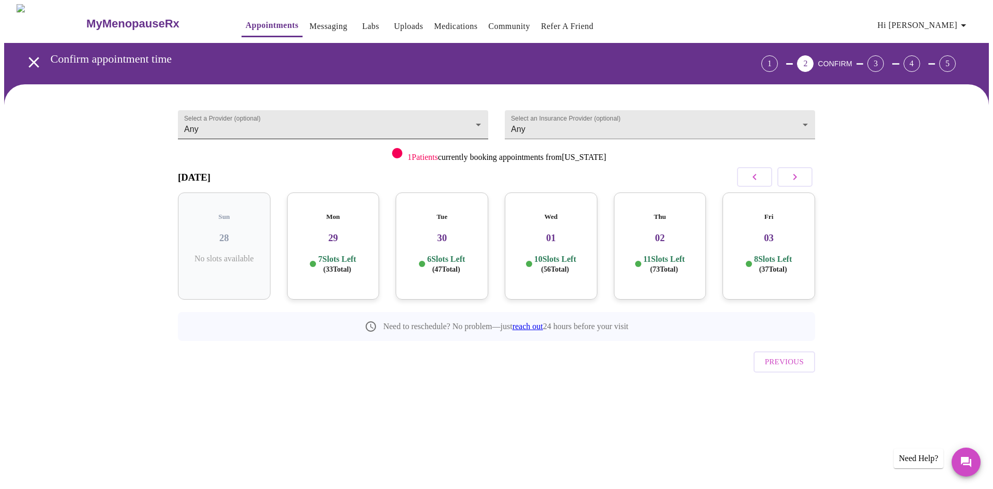
click at [476, 118] on body "MyMenopauseRx Appointments Messaging Labs Uploads Medications Community Refer a…" at bounding box center [496, 214] width 985 height 420
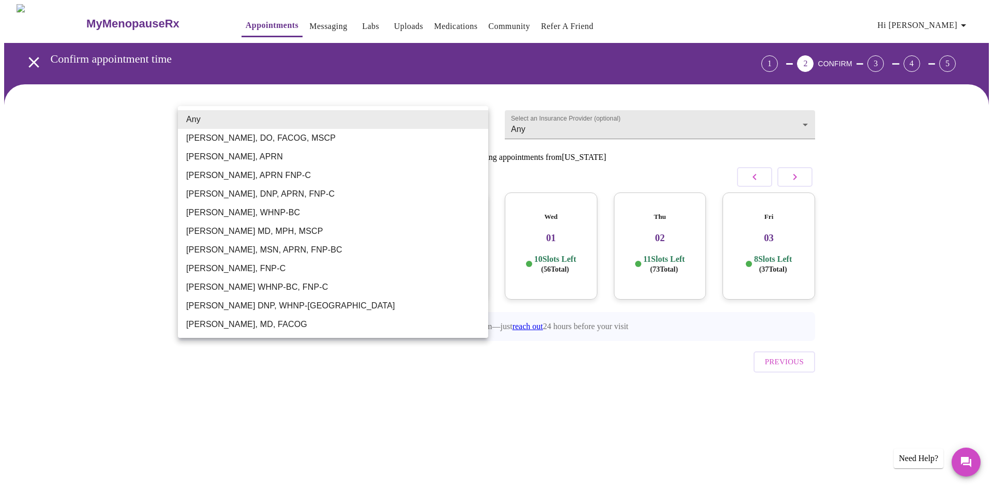
click at [309, 140] on li "[PERSON_NAME], DO, FACOG, MSCP" at bounding box center [333, 138] width 310 height 19
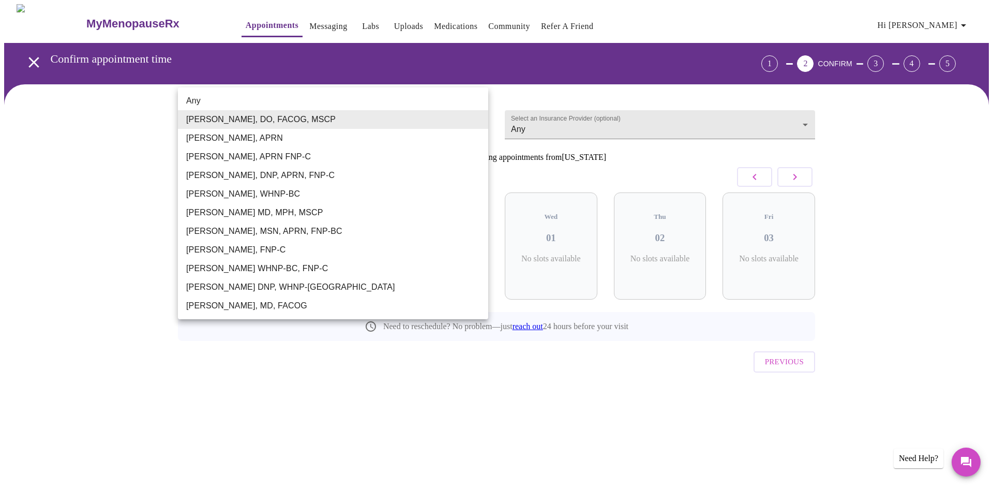
click at [464, 129] on body "MyMenopauseRx Appointments Messaging Labs Uploads Medications Community Refer a…" at bounding box center [496, 214] width 985 height 420
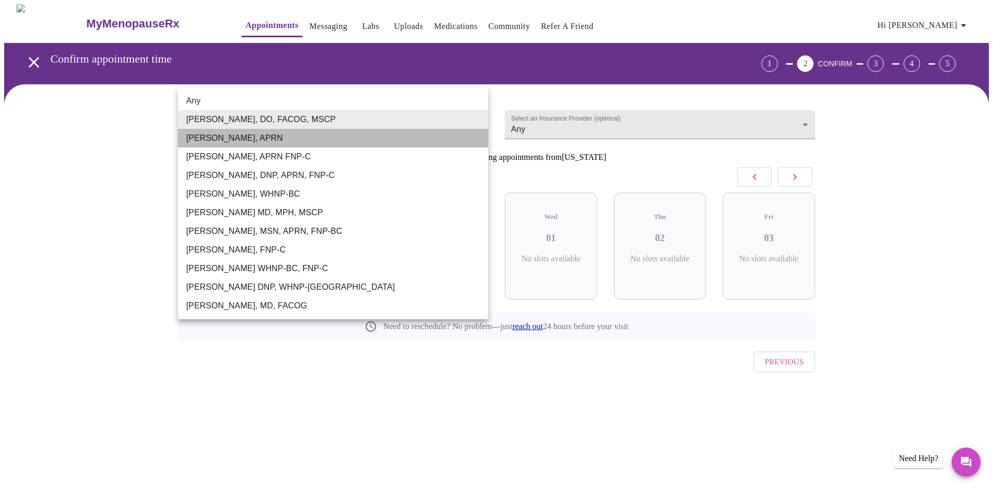
click at [449, 142] on li "[PERSON_NAME], APRN" at bounding box center [333, 138] width 310 height 19
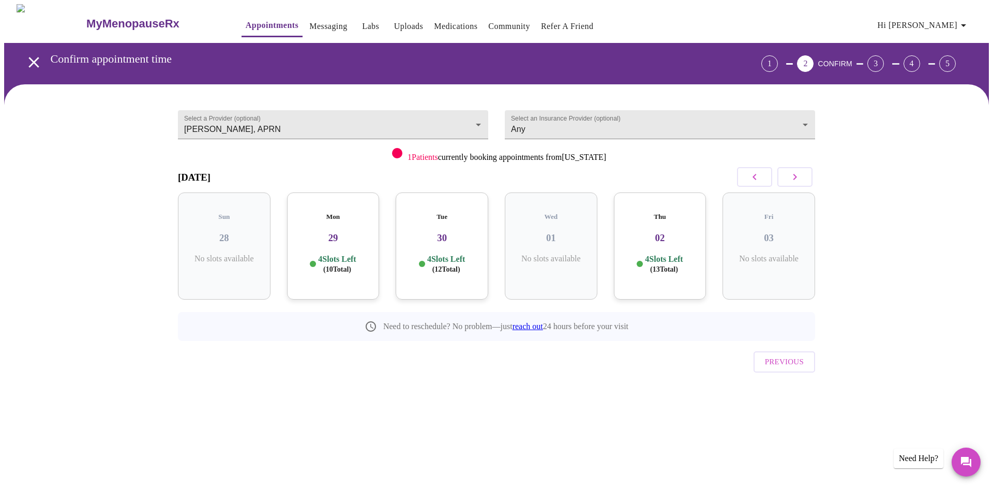
click at [332, 232] on h3 "29" at bounding box center [333, 237] width 76 height 11
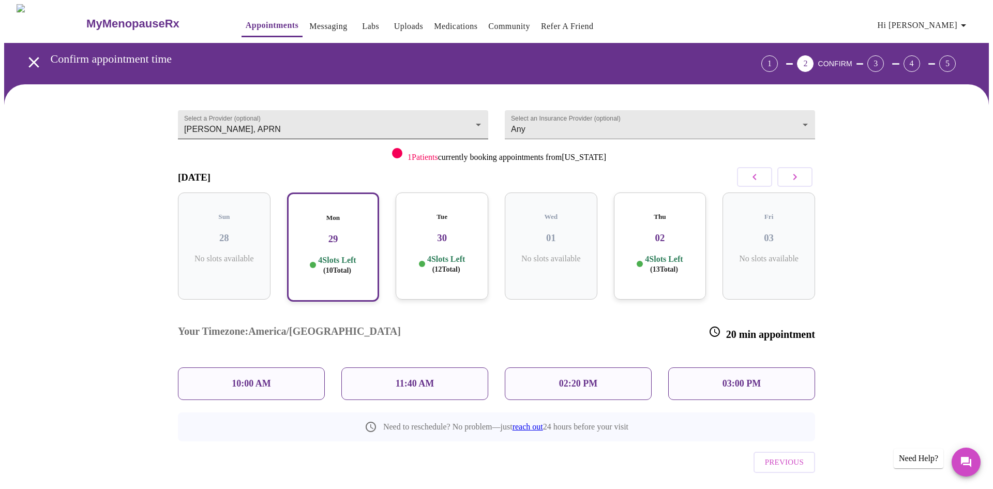
click at [474, 122] on body "MyMenopauseRx Appointments Messaging Labs Uploads Medications Community Refer a…" at bounding box center [496, 264] width 985 height 520
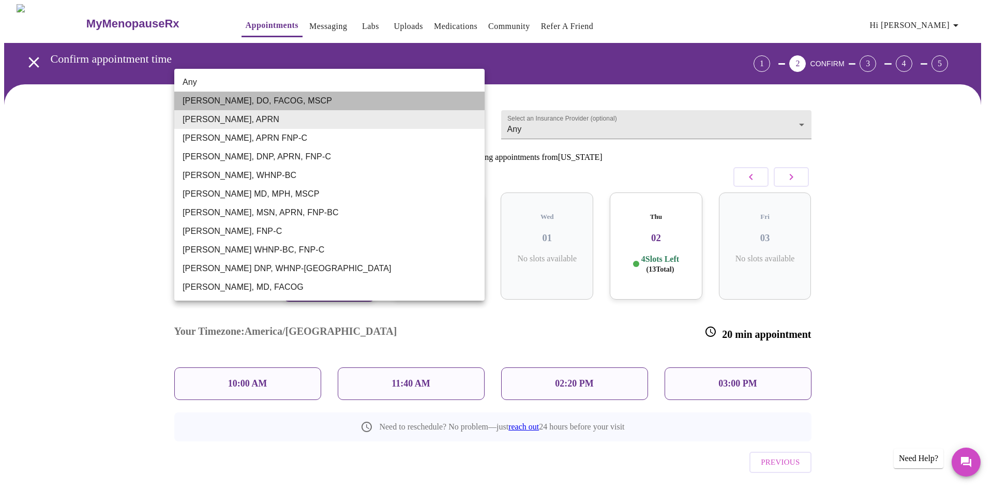
click at [318, 102] on li "[PERSON_NAME], DO, FACOG, MSCP" at bounding box center [329, 101] width 310 height 19
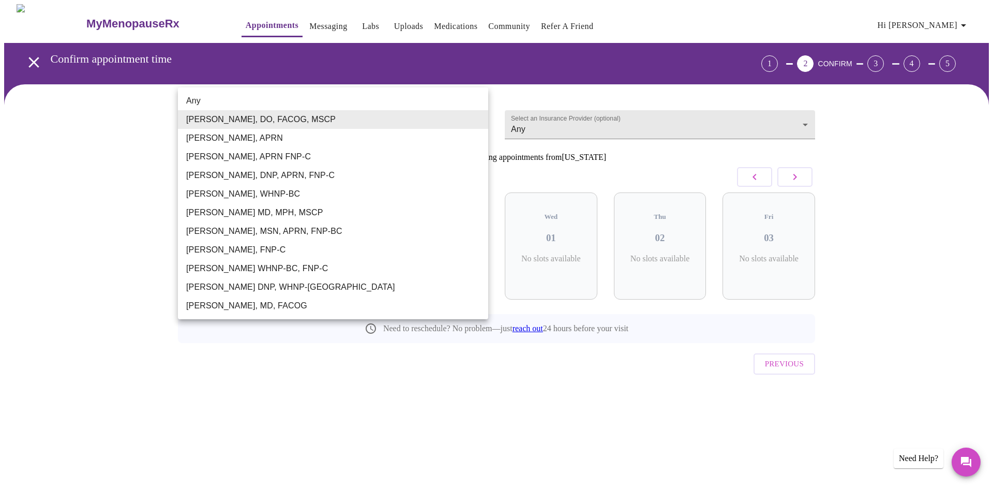
click at [475, 122] on body "MyMenopauseRx Appointments Messaging Labs Uploads Medications Community Refer a…" at bounding box center [496, 215] width 985 height 422
click at [271, 137] on li "[PERSON_NAME], APRN" at bounding box center [333, 138] width 310 height 19
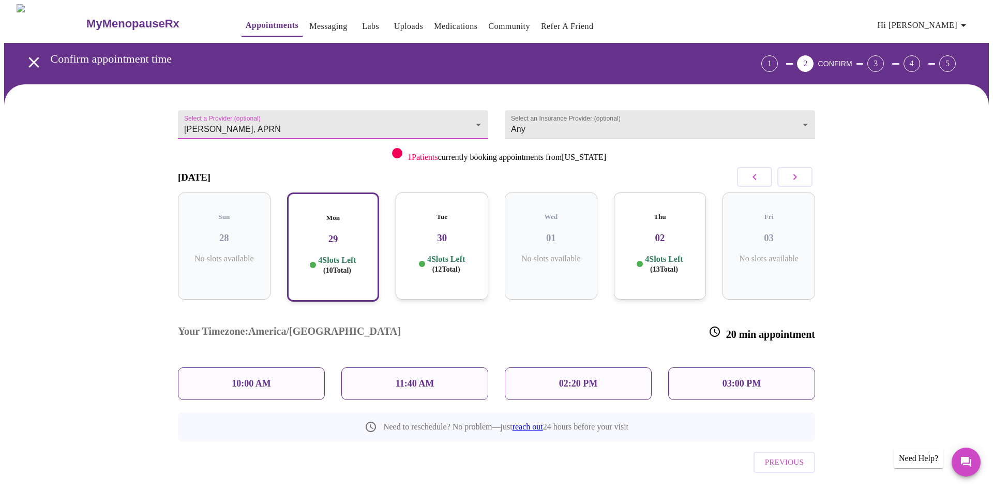
click at [475, 119] on body "MyMenopauseRx Appointments Messaging Labs Uploads Medications Community Refer a…" at bounding box center [496, 264] width 985 height 520
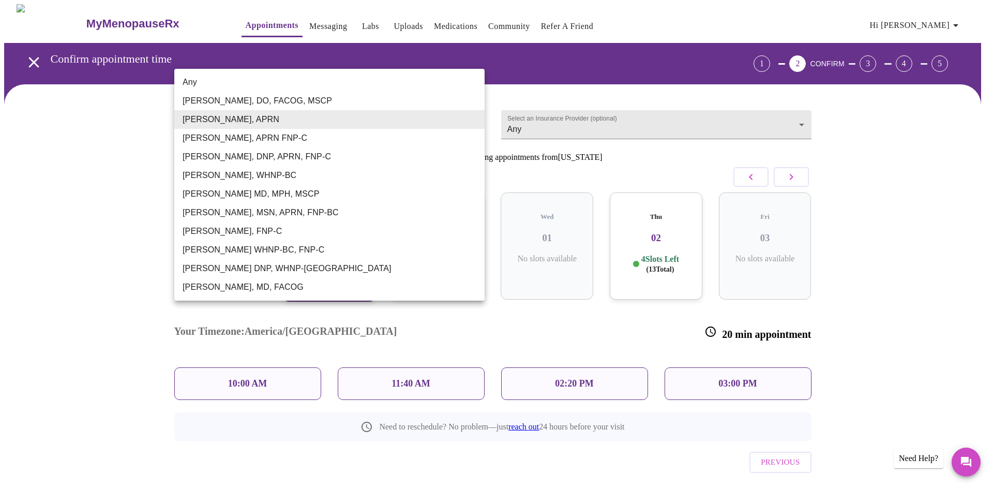
click at [454, 137] on li "[PERSON_NAME], APRN FNP-C" at bounding box center [329, 138] width 310 height 19
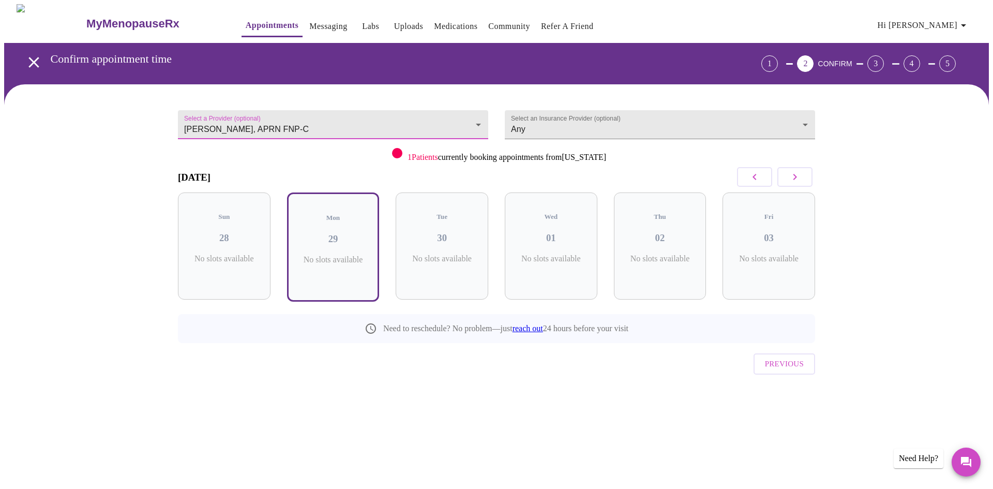
click at [480, 116] on body "MyMenopauseRx Appointments Messaging Labs Uploads Medications Community Refer a…" at bounding box center [496, 215] width 985 height 422
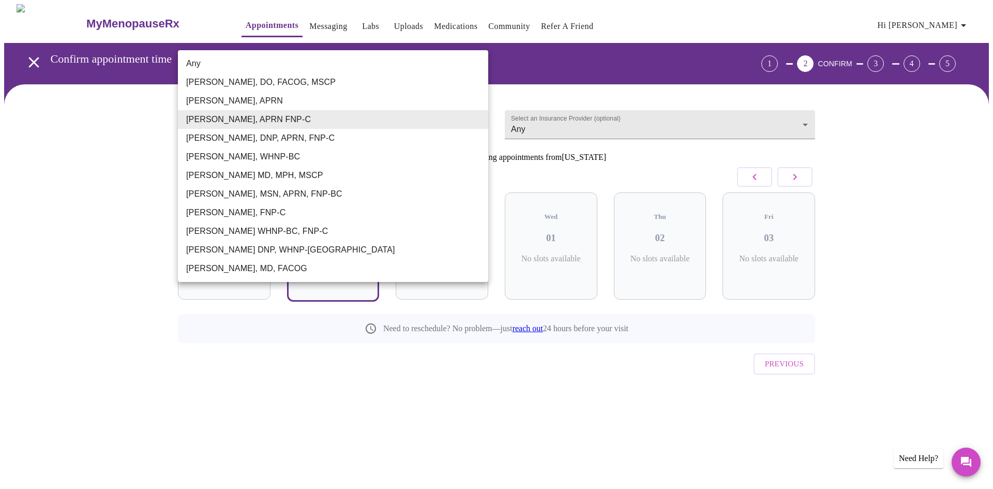
click at [465, 141] on li "[PERSON_NAME], DNP, APRN, FNP-C" at bounding box center [333, 138] width 310 height 19
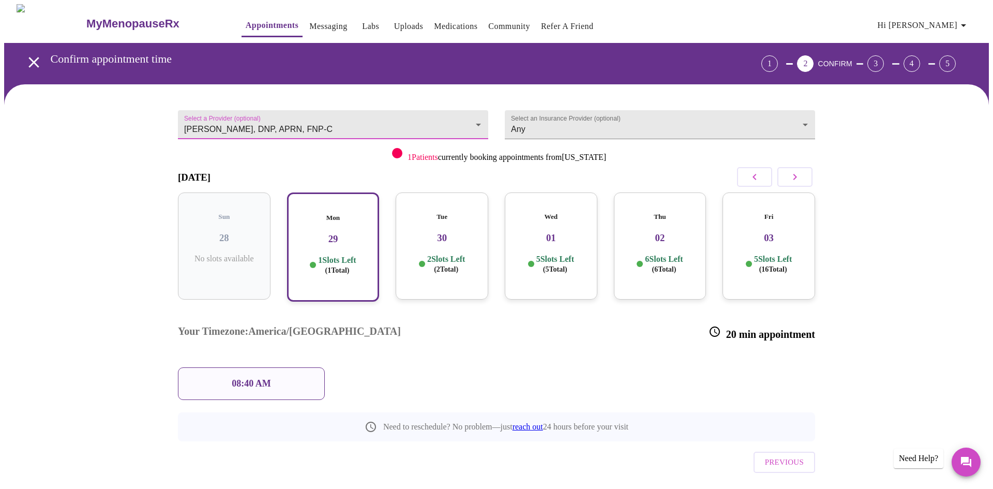
click at [471, 119] on body "MyMenopauseRx Appointments Messaging Labs Uploads Medications Community Refer a…" at bounding box center [496, 264] width 985 height 520
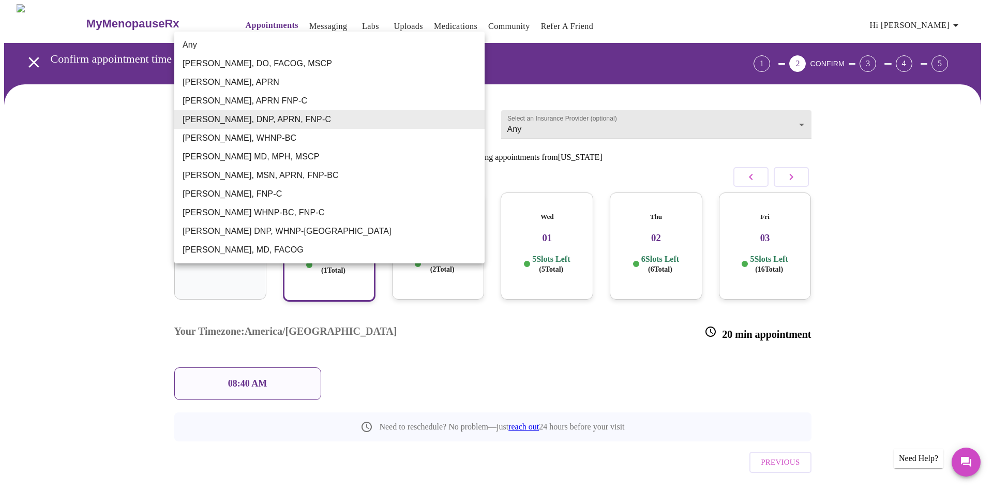
click at [412, 136] on li "[PERSON_NAME], WHNP-BC" at bounding box center [329, 138] width 310 height 19
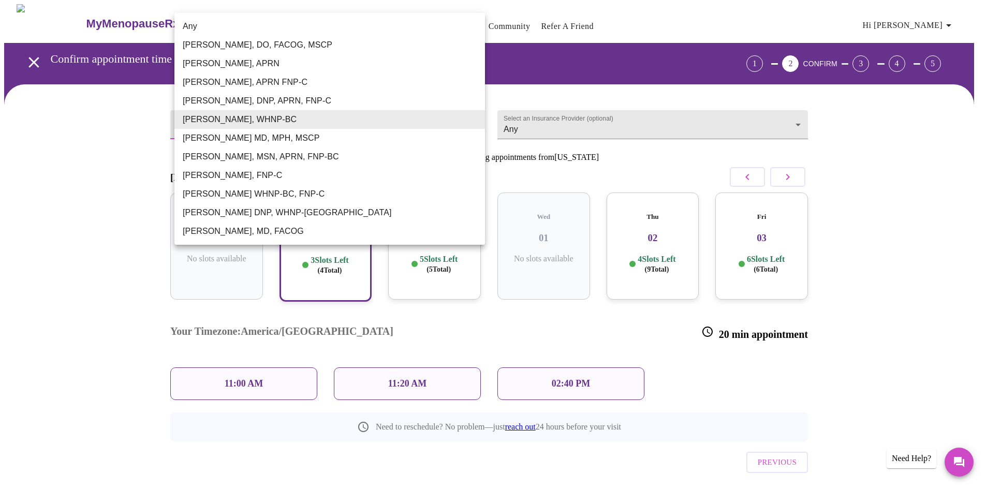
click at [476, 119] on body "MyMenopauseRx Appointments Messaging Labs Uploads Medications Community Refer a…" at bounding box center [492, 264] width 977 height 520
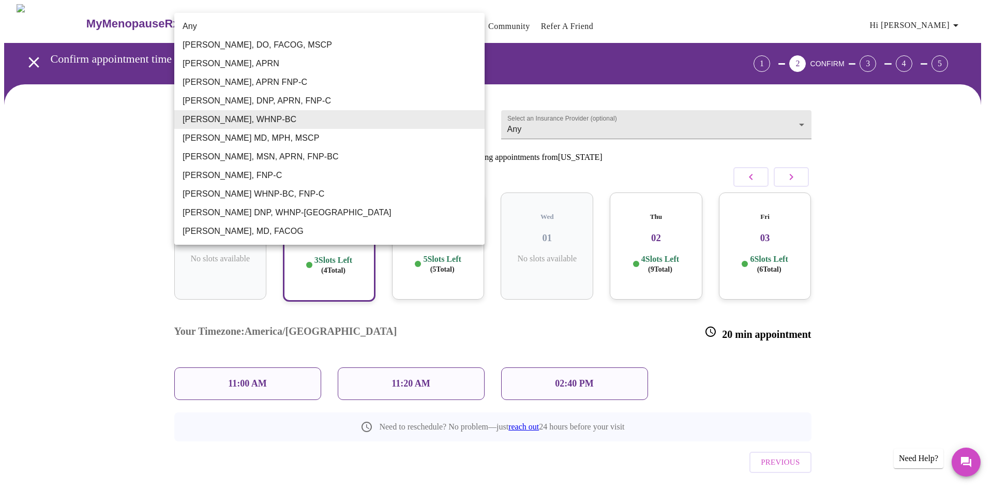
click at [284, 137] on li "[PERSON_NAME] MD, MPH, MSCP" at bounding box center [329, 138] width 310 height 19
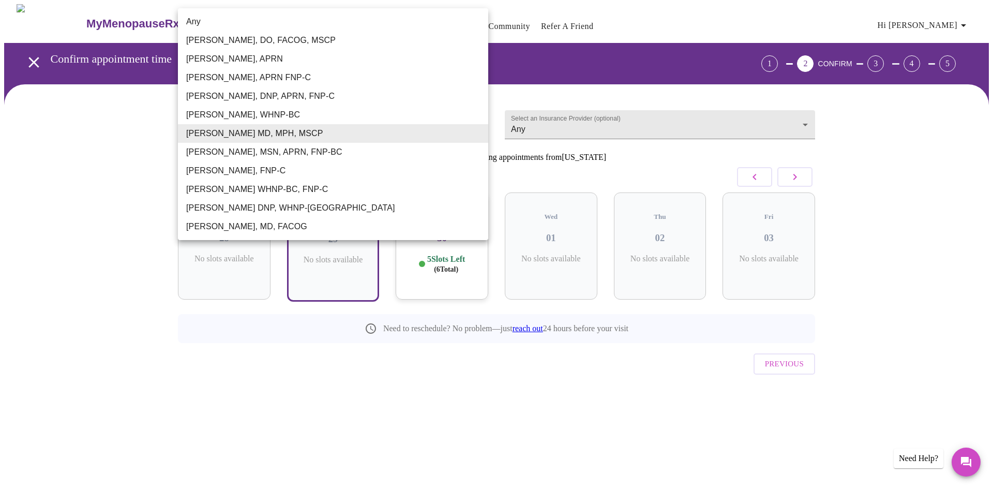
click at [473, 122] on body "MyMenopauseRx Appointments Messaging Labs Uploads Medications Community Refer a…" at bounding box center [496, 215] width 985 height 422
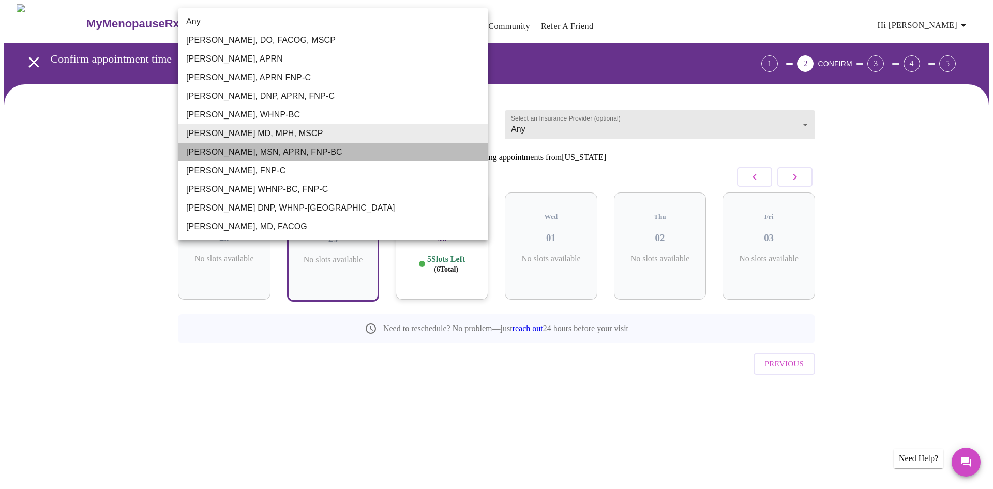
click at [450, 147] on li "[PERSON_NAME], MSN, APRN, FNP-BC" at bounding box center [333, 152] width 310 height 19
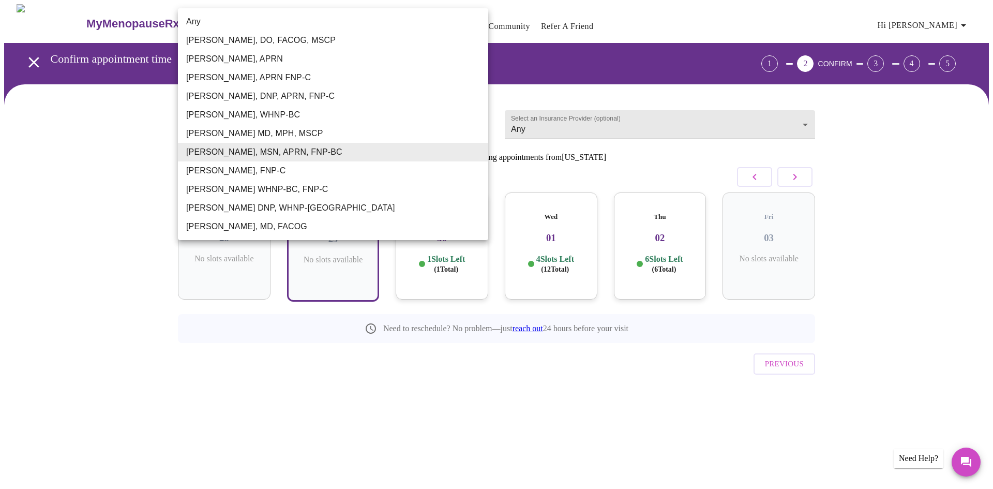
click at [478, 115] on body "MyMenopauseRx Appointments Messaging Labs Uploads Medications Community Refer a…" at bounding box center [496, 215] width 985 height 422
click at [444, 169] on li "[PERSON_NAME], FNP-C" at bounding box center [333, 170] width 310 height 19
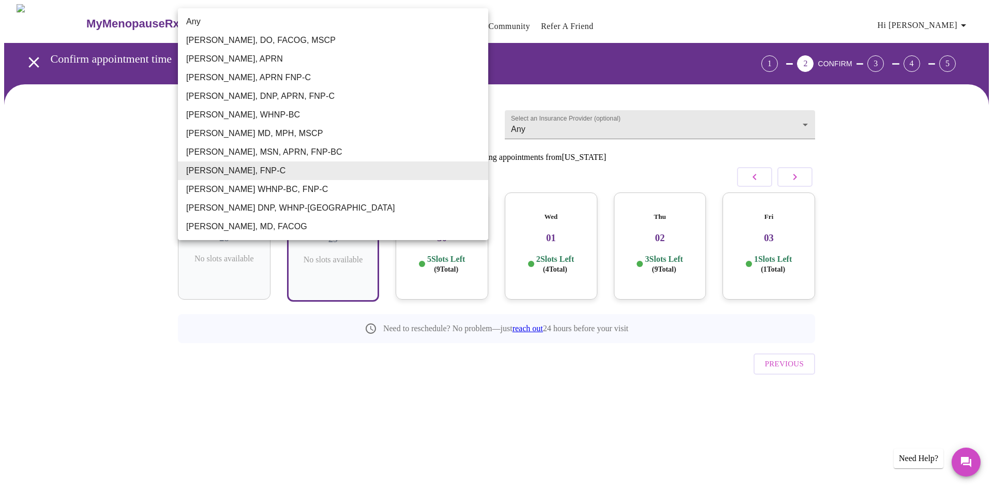
click at [474, 123] on body "MyMenopauseRx Appointments Messaging Labs Uploads Medications Community Refer a…" at bounding box center [496, 215] width 985 height 422
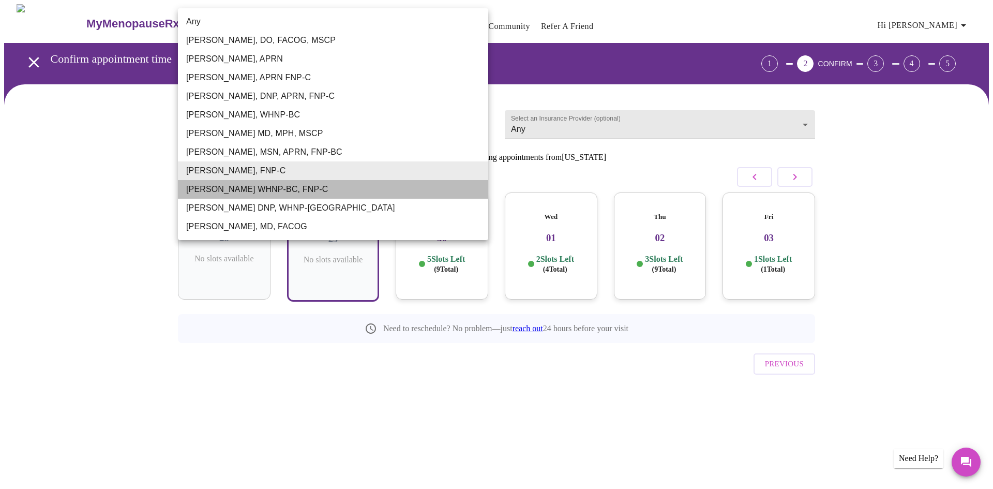
click at [413, 186] on li "[PERSON_NAME] WHNP-BC, FNP-C" at bounding box center [333, 189] width 310 height 19
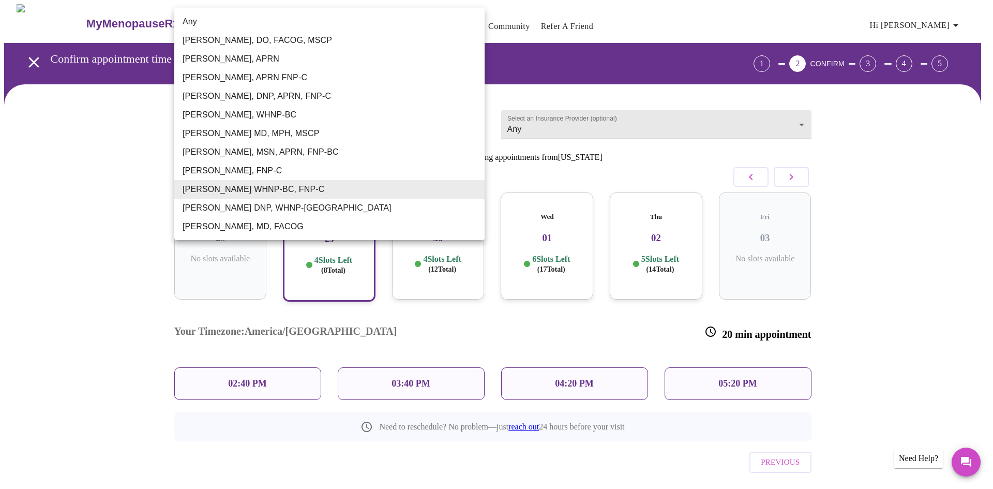
click at [474, 118] on body "MyMenopauseRx Appointments Messaging Labs Uploads Medications Community Refer a…" at bounding box center [496, 264] width 985 height 520
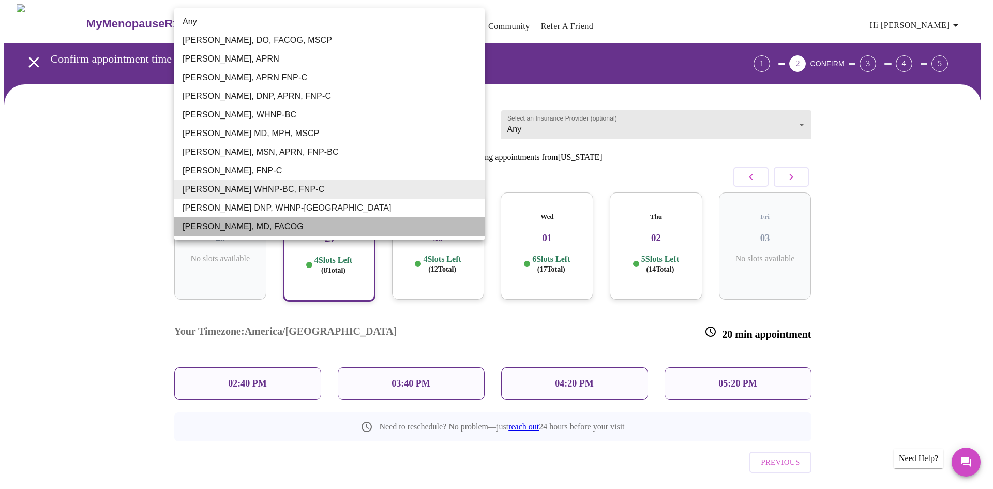
click at [368, 227] on li "[PERSON_NAME], MD, FACOG" at bounding box center [329, 226] width 310 height 19
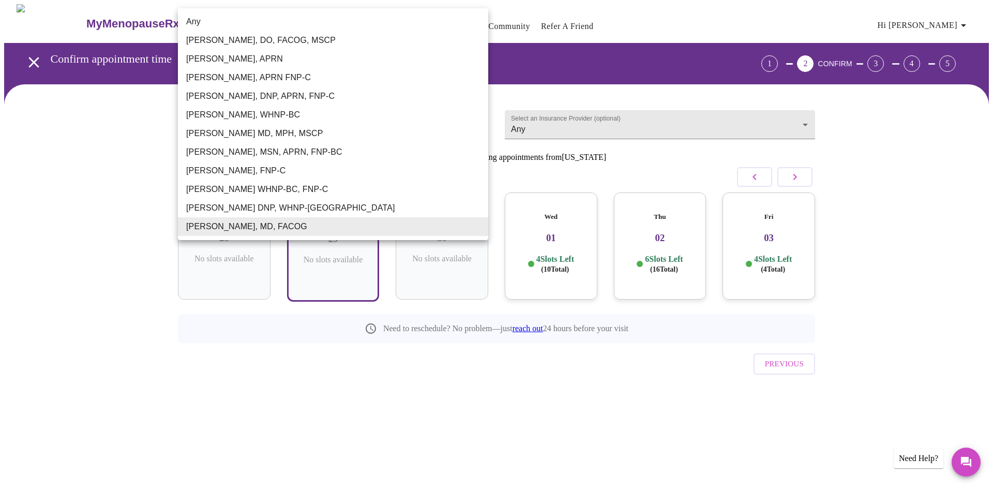
click at [479, 118] on body "MyMenopauseRx Appointments Messaging Labs Uploads Medications Community Refer a…" at bounding box center [496, 215] width 985 height 422
click at [424, 206] on li "[PERSON_NAME] DNP, WHNP-[GEOGRAPHIC_DATA]" at bounding box center [333, 208] width 310 height 19
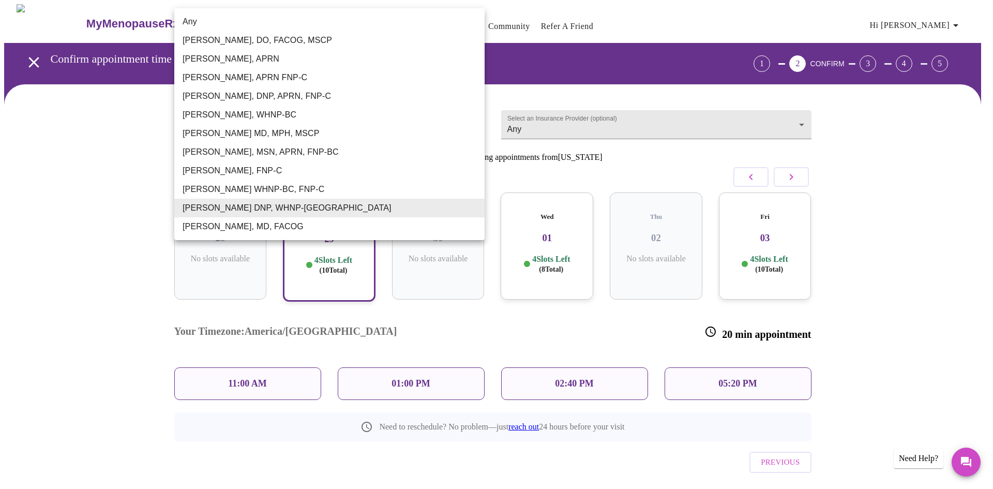
click at [471, 119] on body "MyMenopauseRx Appointments Messaging Labs Uploads Medications Community Refer a…" at bounding box center [496, 264] width 985 height 520
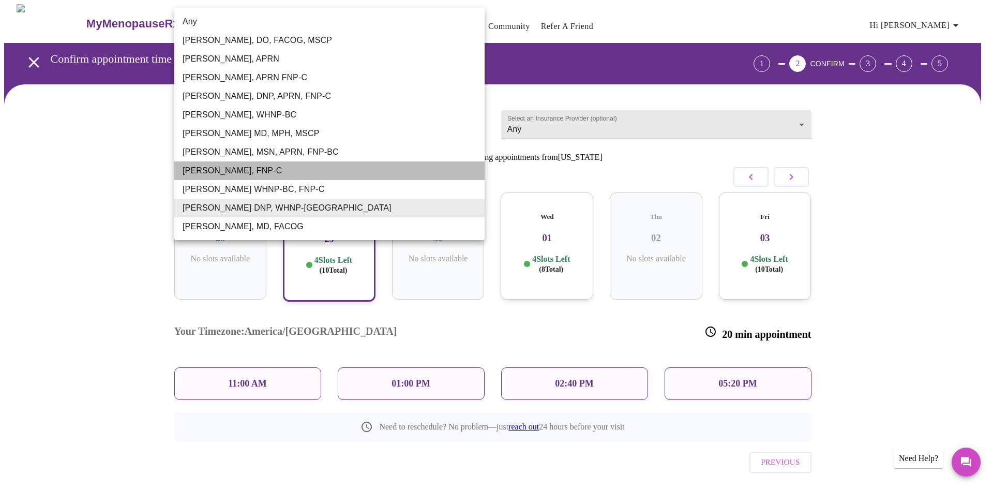
click at [360, 173] on li "[PERSON_NAME], FNP-C" at bounding box center [329, 170] width 310 height 19
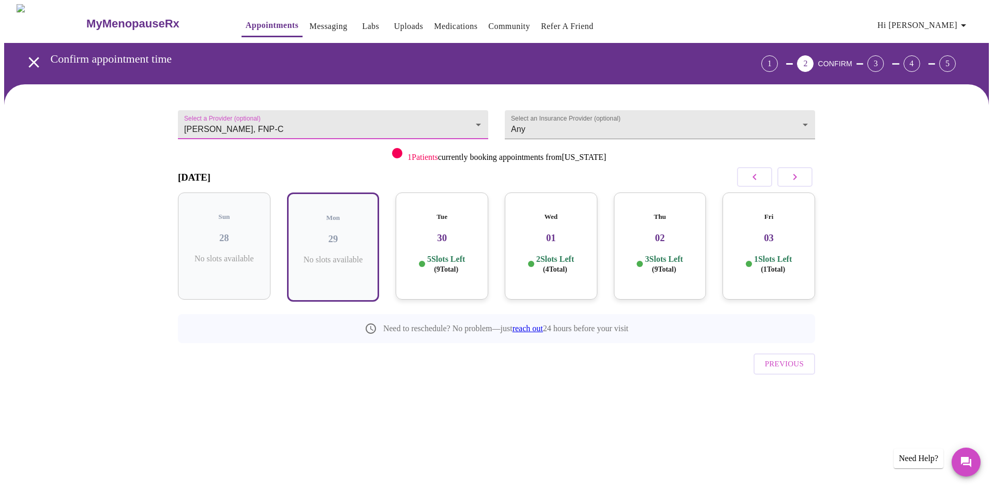
click at [479, 117] on body "MyMenopauseRx Appointments Messaging Labs Uploads Medications Community Refer a…" at bounding box center [496, 215] width 985 height 422
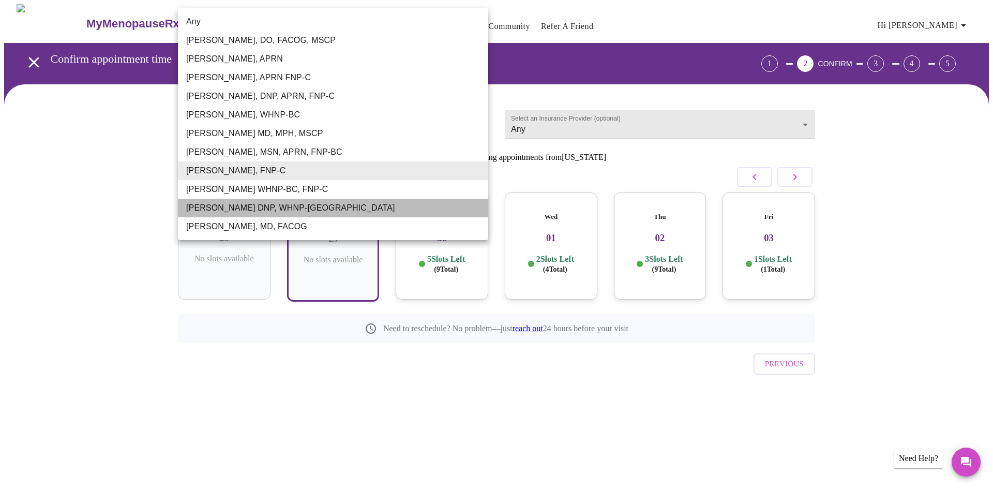
click at [381, 205] on li "[PERSON_NAME] DNP, WHNP-[GEOGRAPHIC_DATA]" at bounding box center [333, 208] width 310 height 19
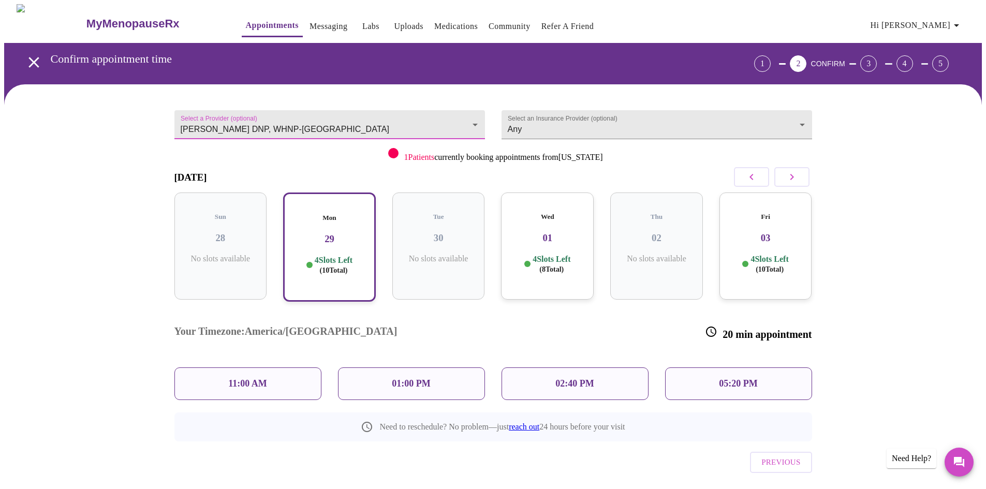
click at [473, 124] on body "MyMenopauseRx Appointments Messaging Labs Uploads Medications Community Refer a…" at bounding box center [492, 264] width 977 height 520
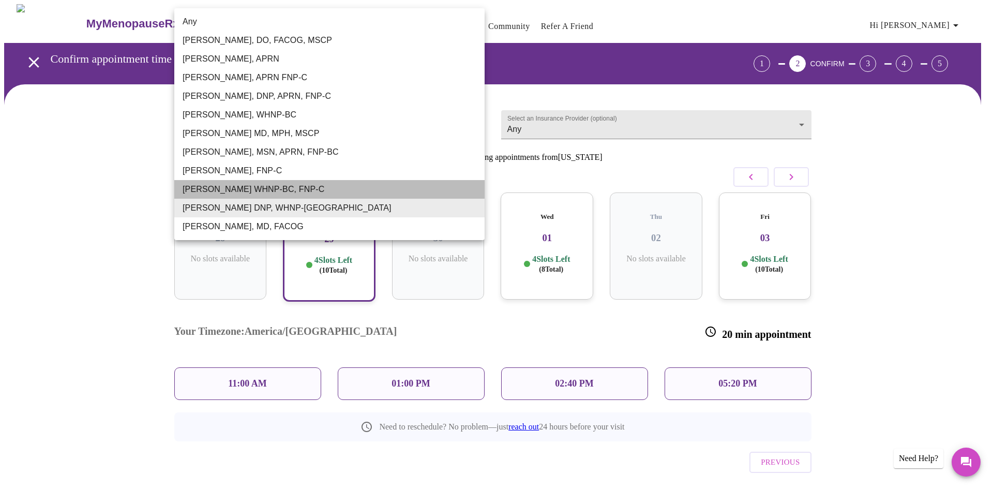
click at [347, 182] on li "[PERSON_NAME] WHNP-BC, FNP-C" at bounding box center [329, 189] width 310 height 19
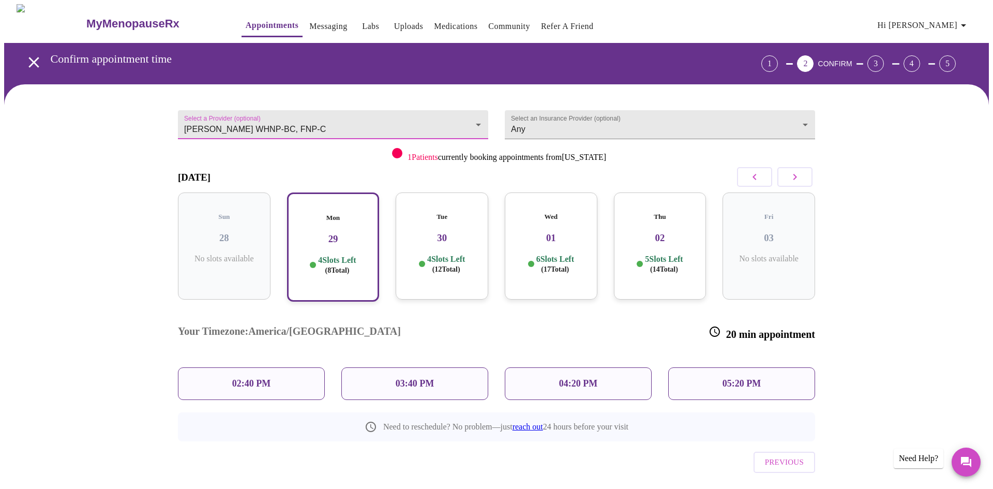
click at [470, 116] on body "MyMenopauseRx Appointments Messaging Labs Uploads Medications Community Refer a…" at bounding box center [496, 264] width 985 height 520
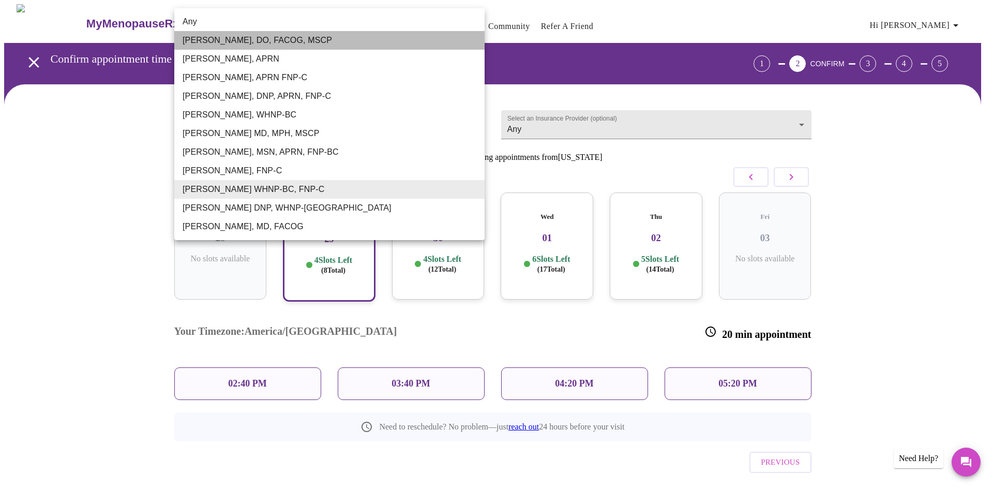
click at [255, 37] on li "[PERSON_NAME], DO, FACOG, MSCP" at bounding box center [329, 40] width 310 height 19
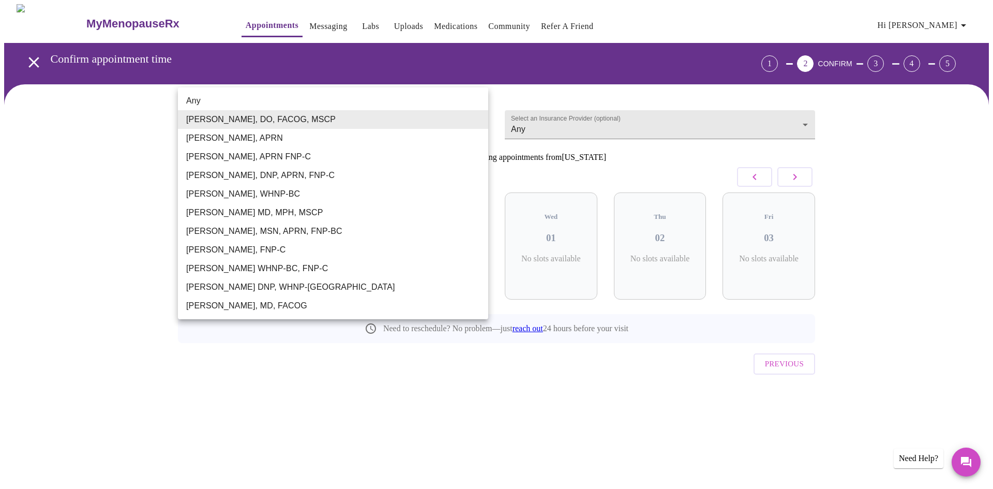
click at [478, 117] on body "MyMenopauseRx Appointments Messaging Labs Uploads Medications Community Refer a…" at bounding box center [496, 215] width 985 height 422
click at [325, 116] on li "[PERSON_NAME], DO, FACOG, MSCP" at bounding box center [333, 119] width 310 height 19
click at [469, 117] on body "MyMenopauseRx Appointments Messaging Labs Uploads Medications Community Refer a…" at bounding box center [496, 215] width 985 height 422
click at [426, 145] on li "[PERSON_NAME], APRN" at bounding box center [333, 138] width 310 height 19
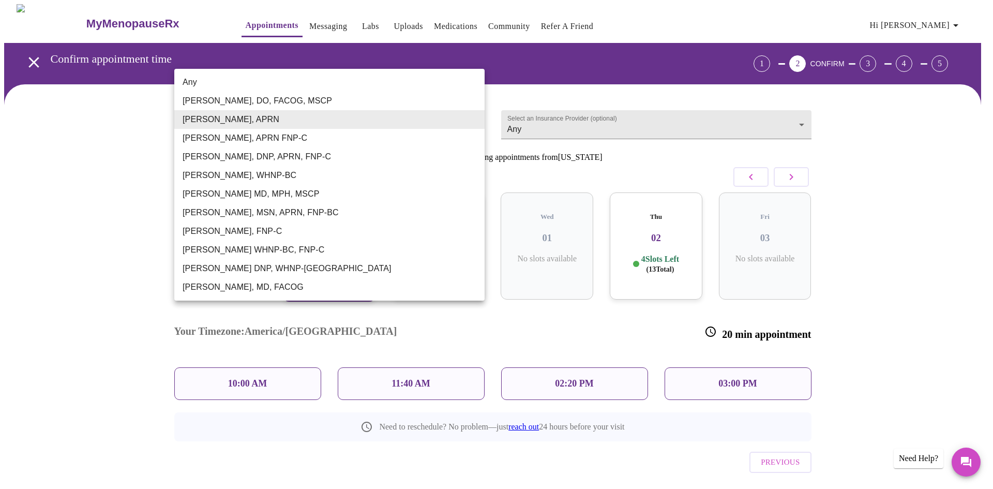
click at [475, 122] on body "MyMenopauseRx Appointments Messaging Labs Uploads Medications Community Refer a…" at bounding box center [496, 264] width 985 height 520
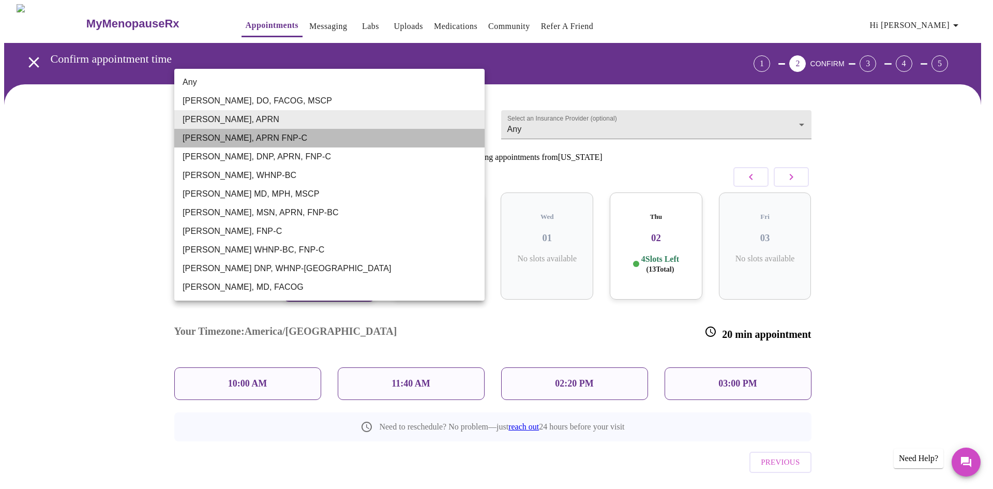
click at [380, 140] on li "[PERSON_NAME], APRN FNP-C" at bounding box center [329, 138] width 310 height 19
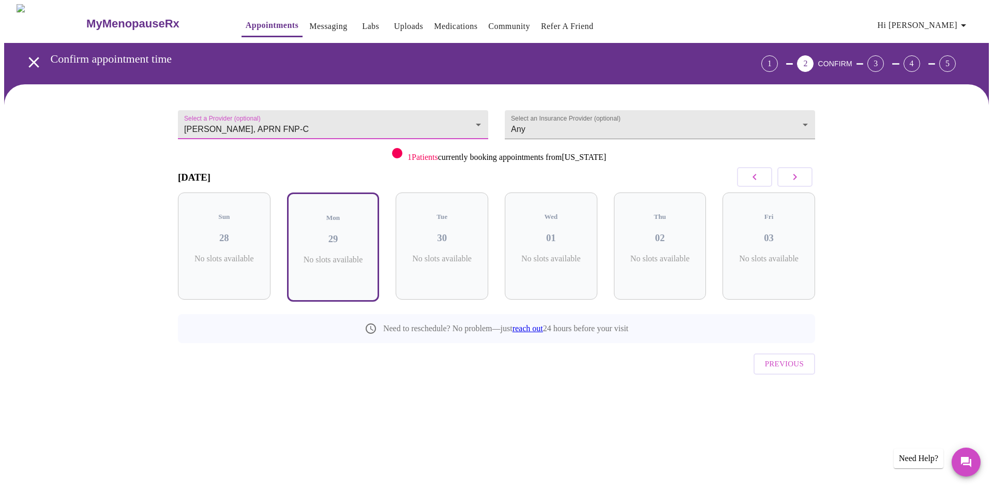
click at [482, 124] on body "MyMenopauseRx Appointments Messaging Labs Uploads Medications Community Refer a…" at bounding box center [496, 215] width 985 height 422
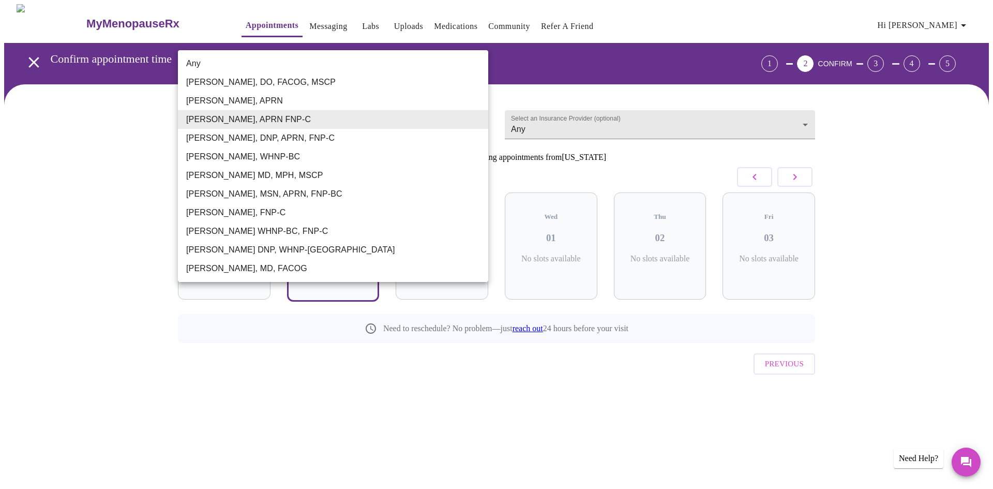
click at [410, 143] on li "[PERSON_NAME], DNP, APRN, FNP-C" at bounding box center [333, 138] width 310 height 19
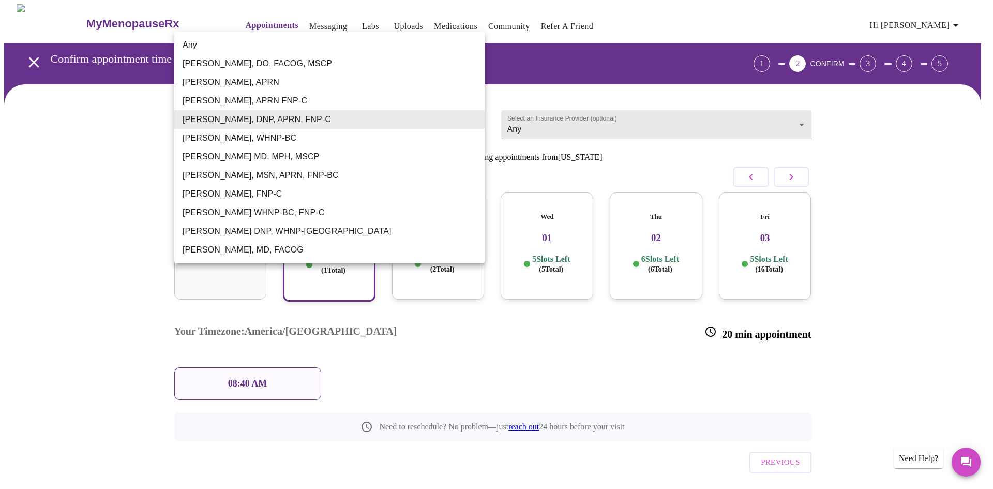
click at [471, 118] on body "MyMenopauseRx Appointments Messaging Labs Uploads Medications Community Refer a…" at bounding box center [496, 264] width 985 height 520
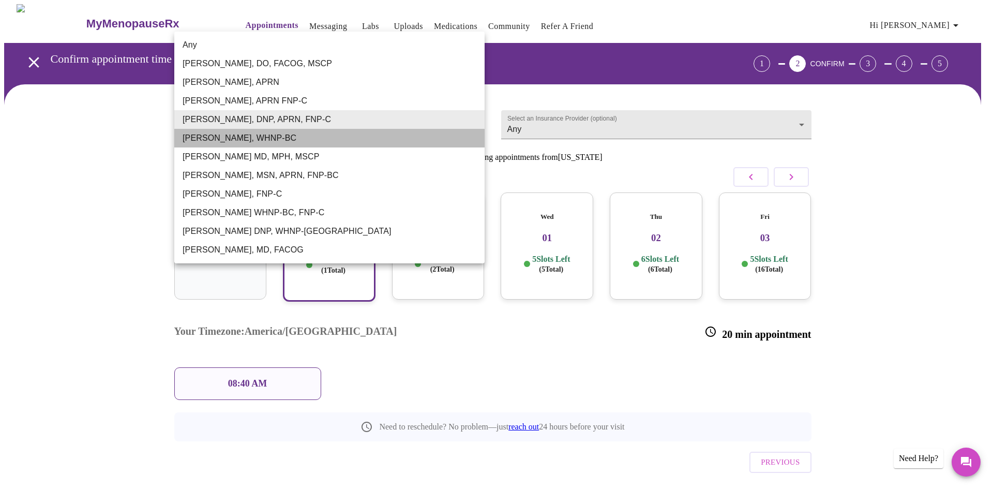
click at [271, 136] on li "[PERSON_NAME], WHNP-BC" at bounding box center [329, 138] width 310 height 19
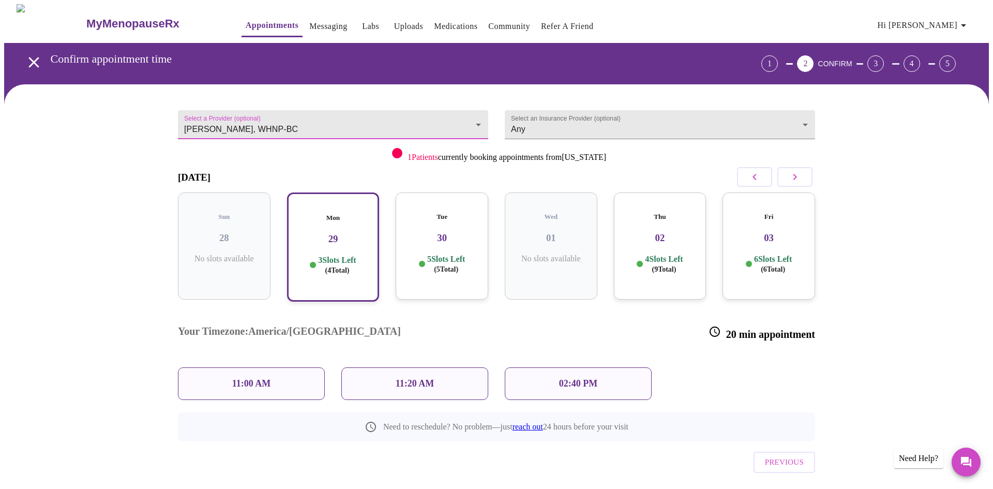
click at [458, 116] on body "MyMenopauseRx Appointments Messaging Labs Uploads Medications Community Refer a…" at bounding box center [496, 264] width 985 height 520
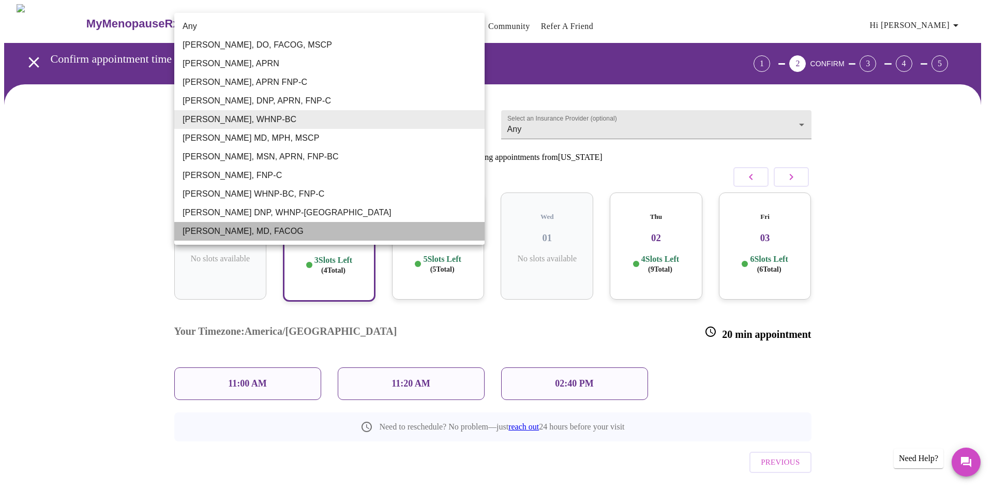
click at [316, 230] on li "[PERSON_NAME], MD, FACOG" at bounding box center [329, 231] width 310 height 19
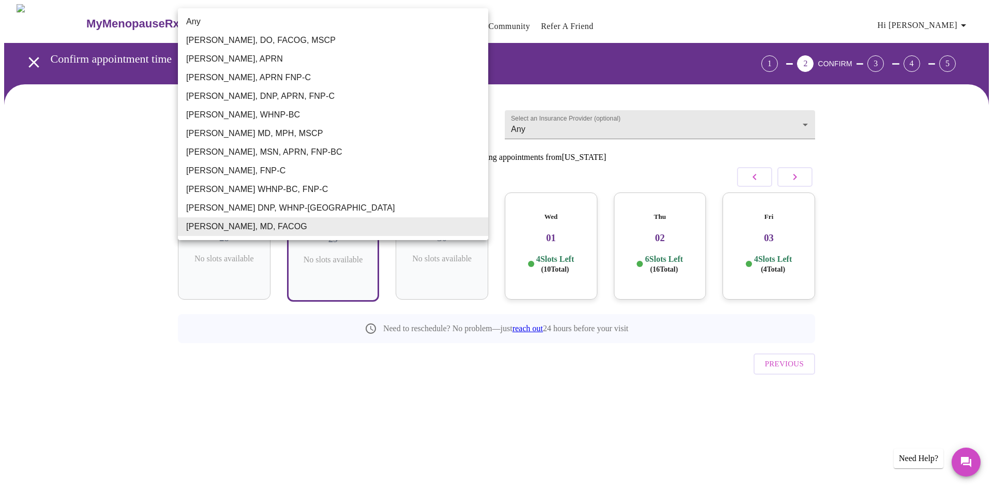
click at [468, 118] on body "MyMenopauseRx Appointments Messaging Labs Uploads Medications Community Refer a…" at bounding box center [496, 215] width 985 height 422
click at [305, 209] on li "[PERSON_NAME] DNP, WHNP-[GEOGRAPHIC_DATA]" at bounding box center [333, 208] width 310 height 19
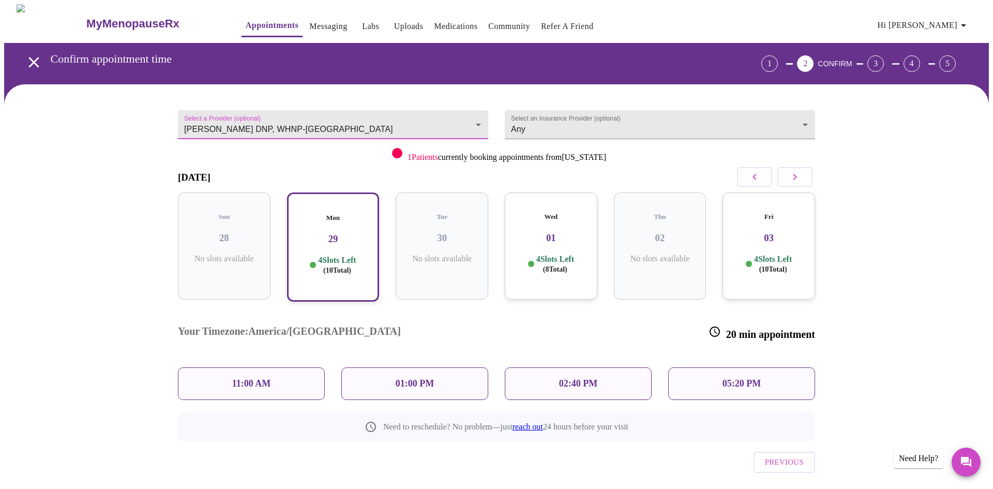
click at [462, 117] on body "MyMenopauseRx Appointments Messaging Labs Uploads Medications Community Refer a…" at bounding box center [496, 264] width 985 height 520
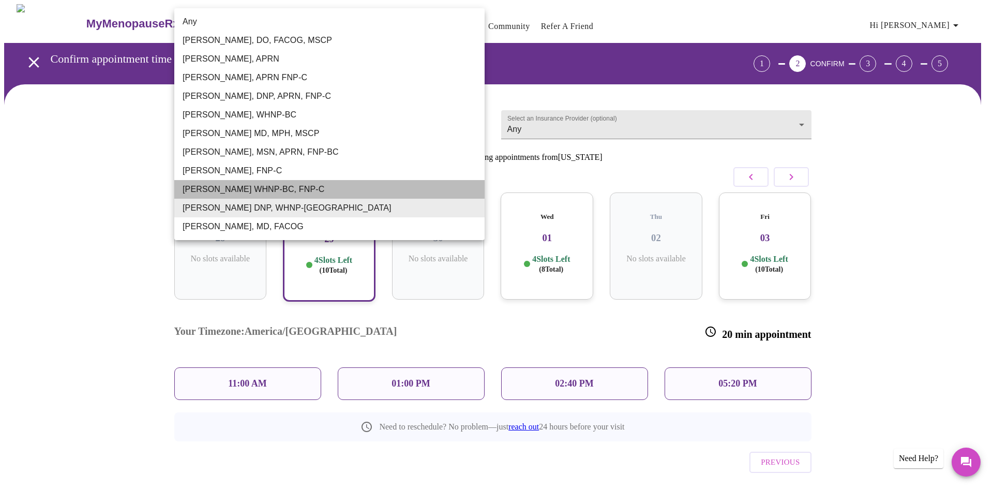
click at [362, 184] on li "[PERSON_NAME] WHNP-BC, FNP-C" at bounding box center [329, 189] width 310 height 19
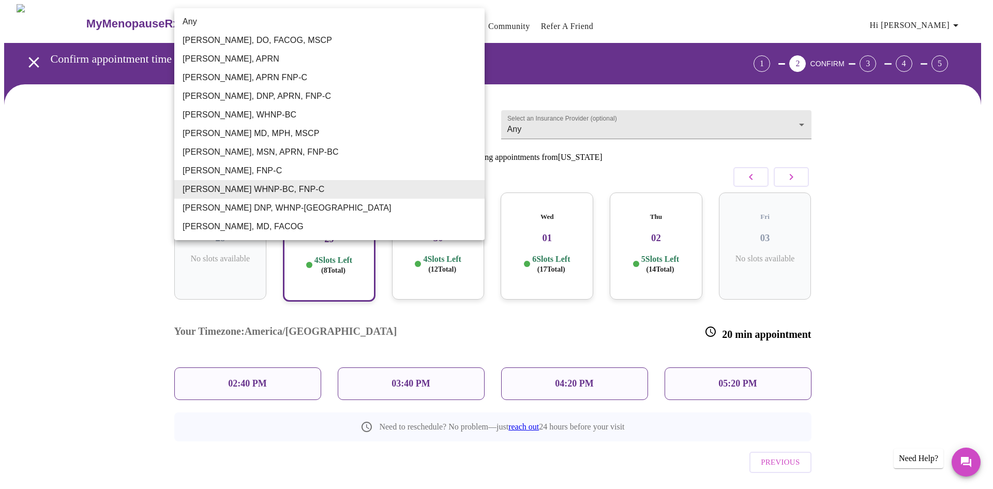
click at [469, 121] on body "MyMenopauseRx Appointments Messaging Labs Uploads Medications Community Refer a…" at bounding box center [496, 264] width 985 height 520
click at [425, 163] on li "[PERSON_NAME], FNP-C" at bounding box center [329, 170] width 310 height 19
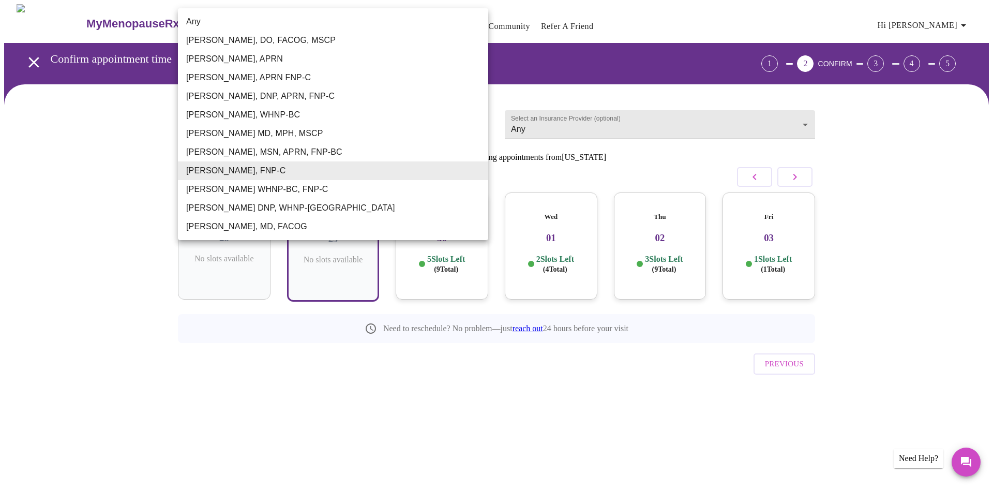
click at [482, 122] on body "MyMenopauseRx Appointments Messaging Labs Uploads Medications Community Refer a…" at bounding box center [496, 215] width 985 height 422
click at [208, 25] on li "Any" at bounding box center [333, 21] width 310 height 19
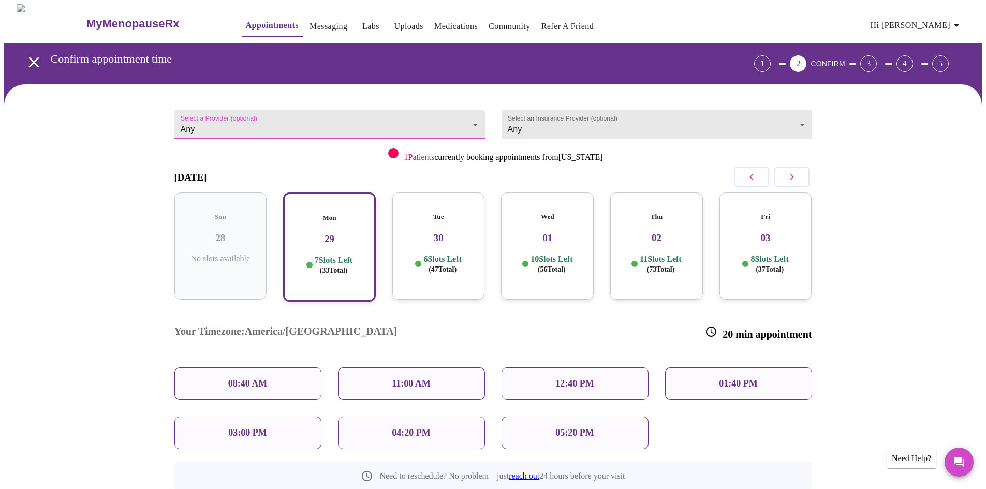
click at [474, 120] on body "MyMenopauseRx Appointments Messaging Labs Uploads Medications Community Refer a…" at bounding box center [492, 289] width 977 height 570
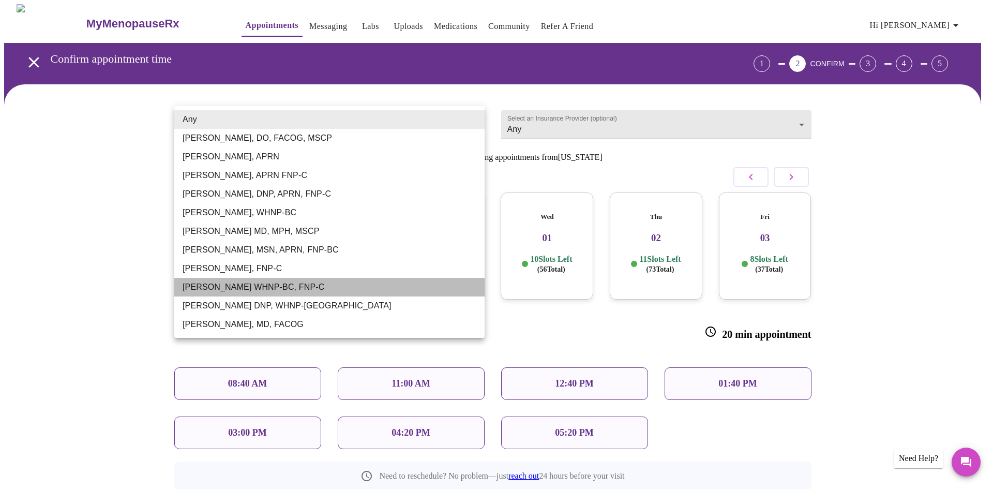
click at [260, 283] on li "[PERSON_NAME] WHNP-BC, FNP-C" at bounding box center [329, 287] width 310 height 19
type input "[PERSON_NAME] WHNP-BC, FNP-C"
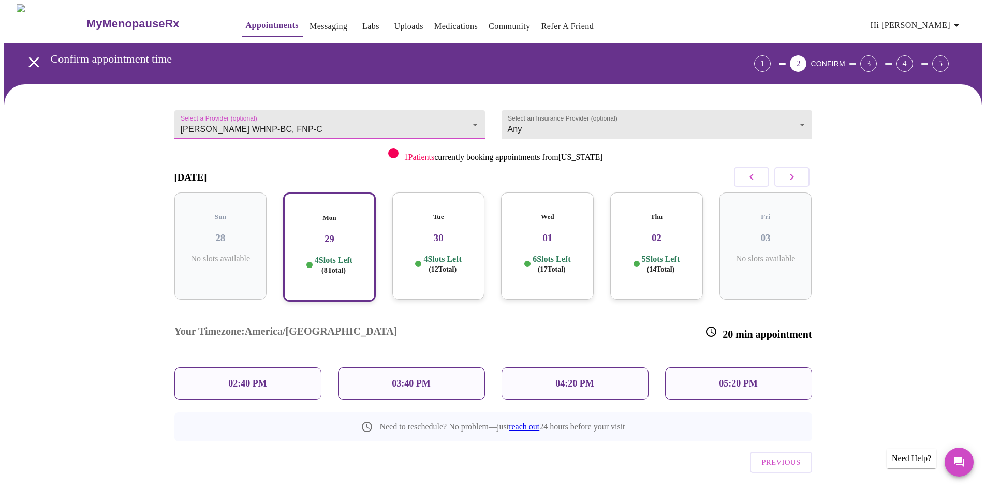
click at [232, 378] on p "02:40 PM" at bounding box center [247, 383] width 38 height 11
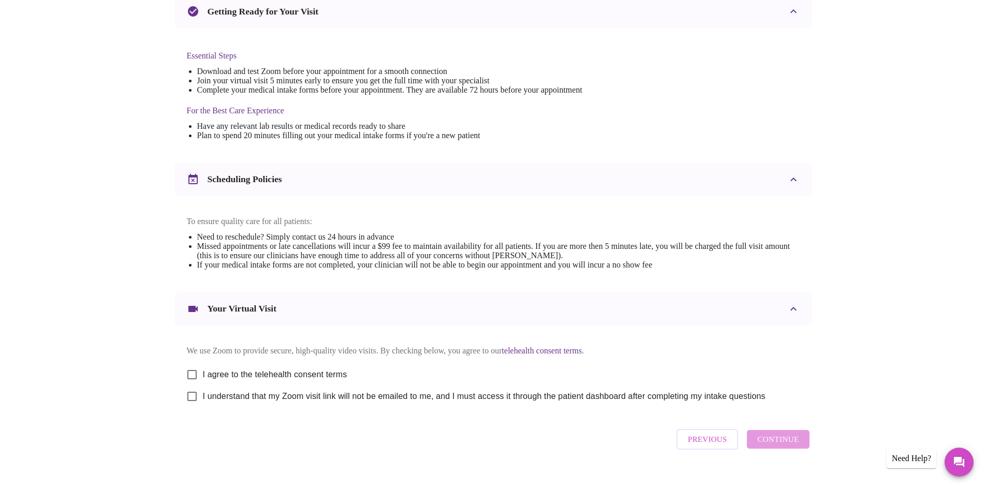
scroll to position [261, 0]
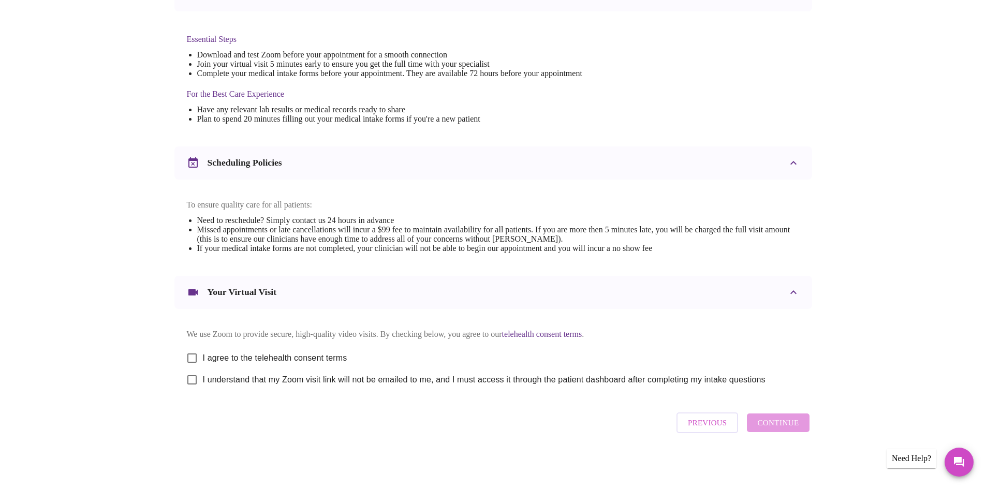
click at [194, 355] on input "I agree to the telehealth consent terms" at bounding box center [192, 358] width 22 height 22
checkbox input "true"
click at [192, 381] on input "I understand that my Zoom visit link will not be emailed to me, and I must acce…" at bounding box center [192, 380] width 22 height 22
checkbox input "true"
click at [786, 427] on span "Continue" at bounding box center [777, 422] width 41 height 13
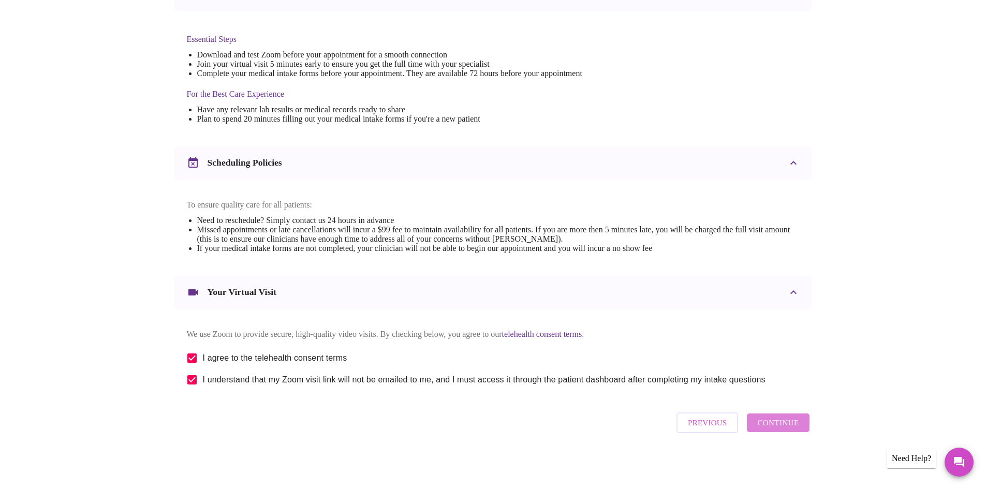
scroll to position [0, 0]
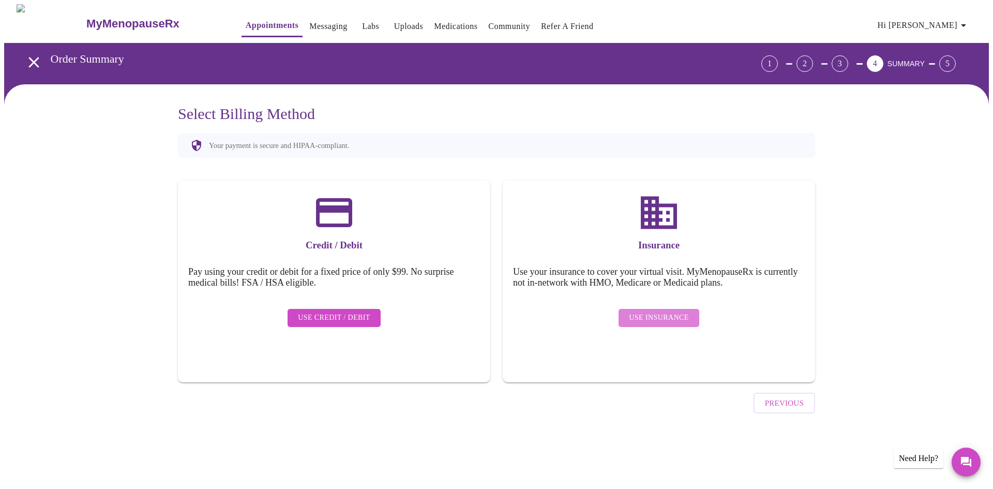
click at [674, 311] on span "Use Insurance" at bounding box center [658, 317] width 59 height 13
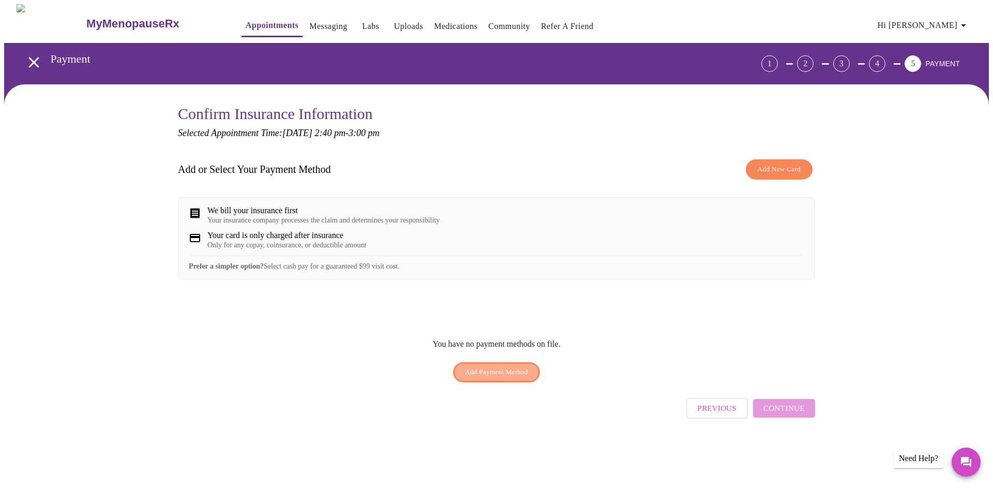
click at [502, 378] on span "Add Payment Method" at bounding box center [496, 372] width 63 height 12
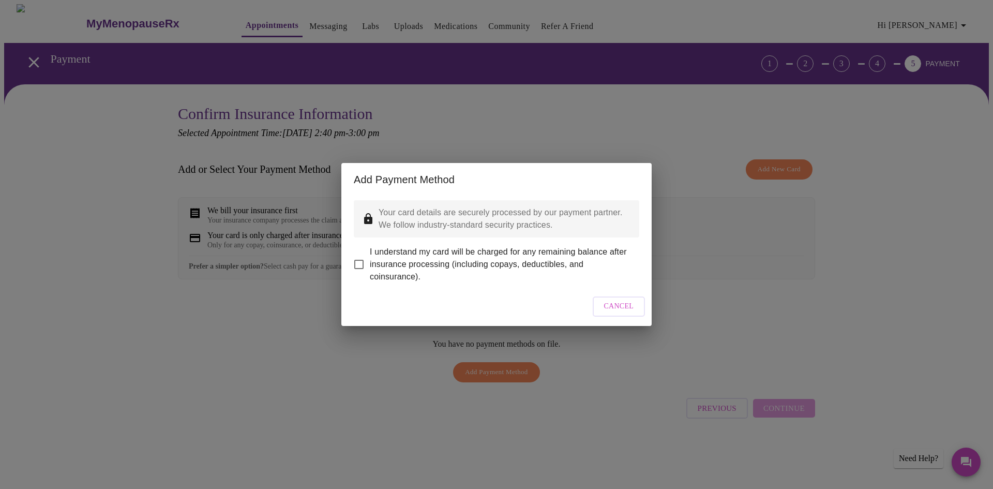
click at [356, 260] on input "I understand my card will be charged for any remaining balance after insurance …" at bounding box center [359, 265] width 22 height 22
checkbox input "true"
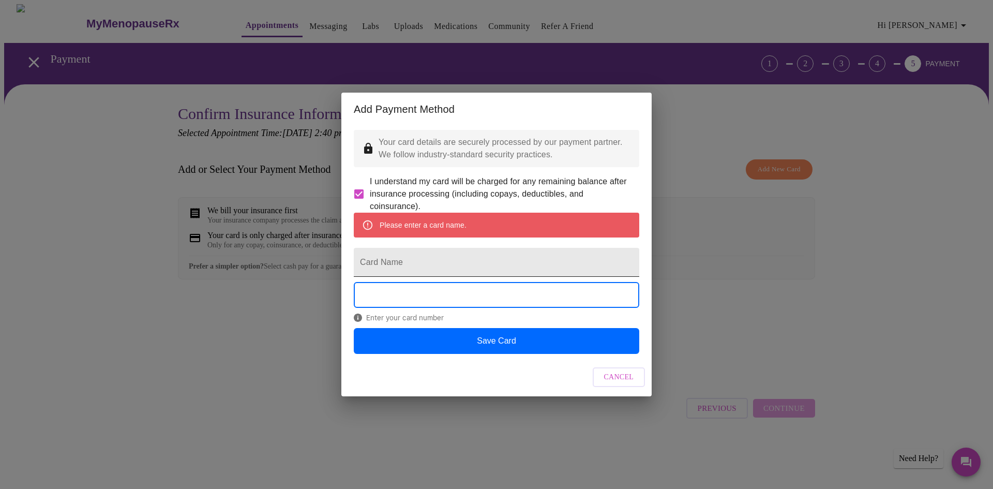
click at [398, 261] on input "Card Name" at bounding box center [497, 262] width 286 height 29
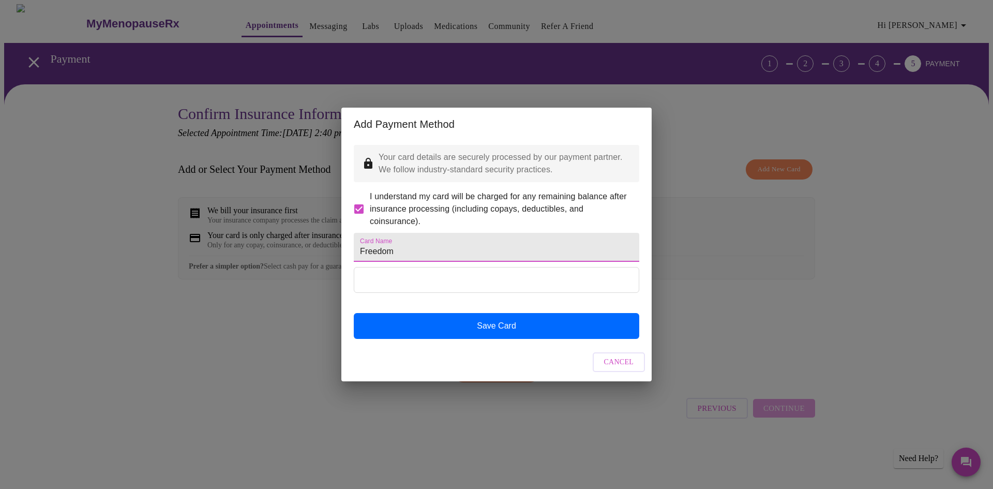
type input "Freedom"
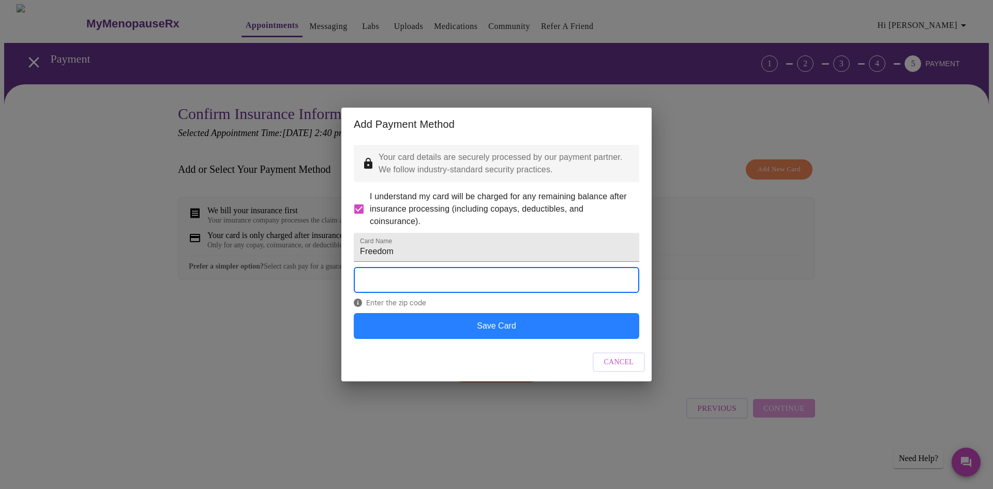
click at [494, 339] on button "Save Card" at bounding box center [497, 326] width 286 height 26
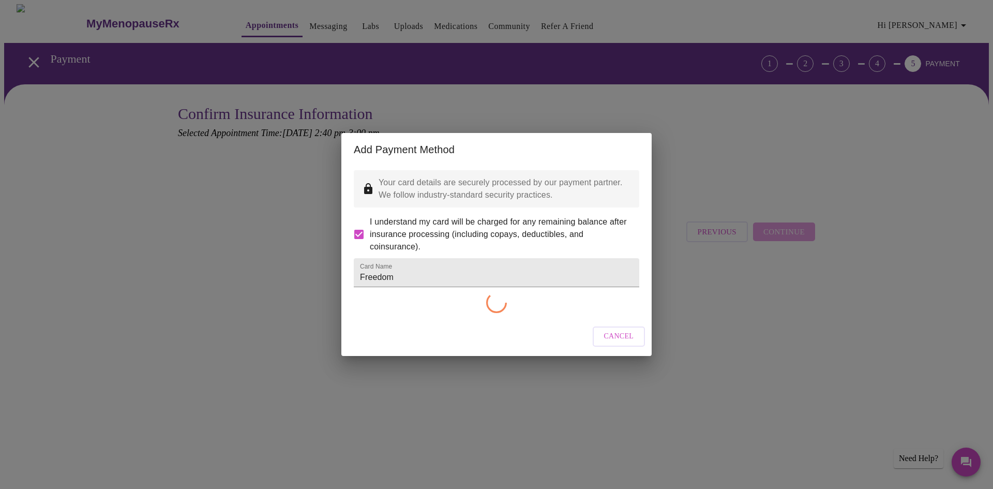
checkbox input "false"
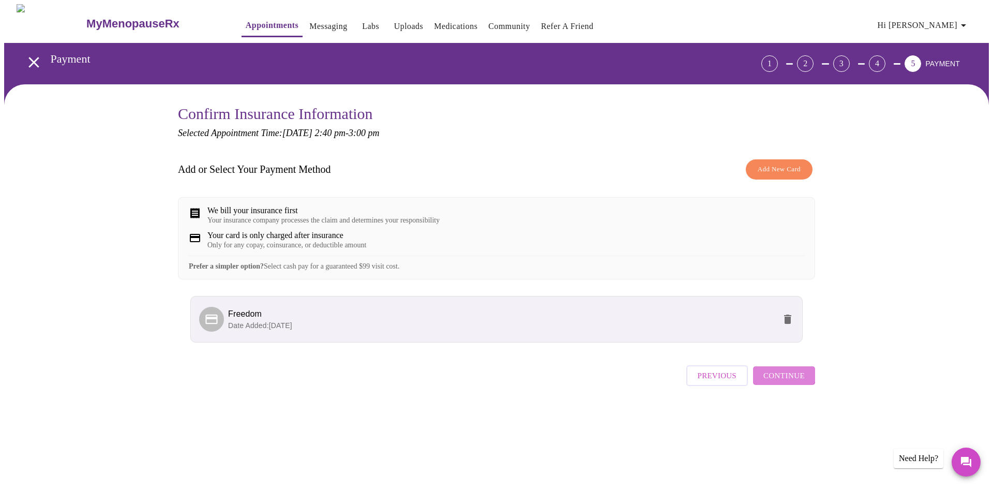
click at [784, 382] on span "Continue" at bounding box center [784, 375] width 41 height 13
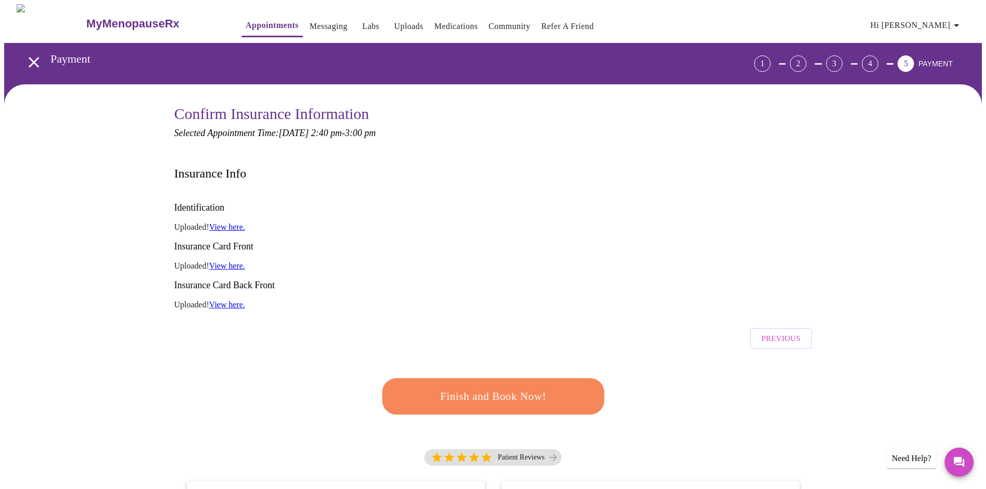
click at [497, 387] on span "Finish and Book Now!" at bounding box center [492, 396] width 191 height 19
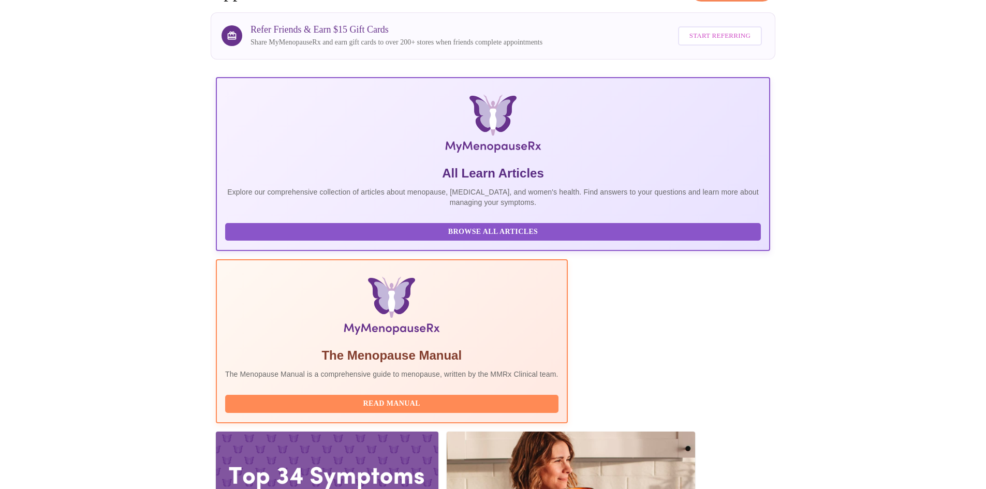
scroll to position [78, 0]
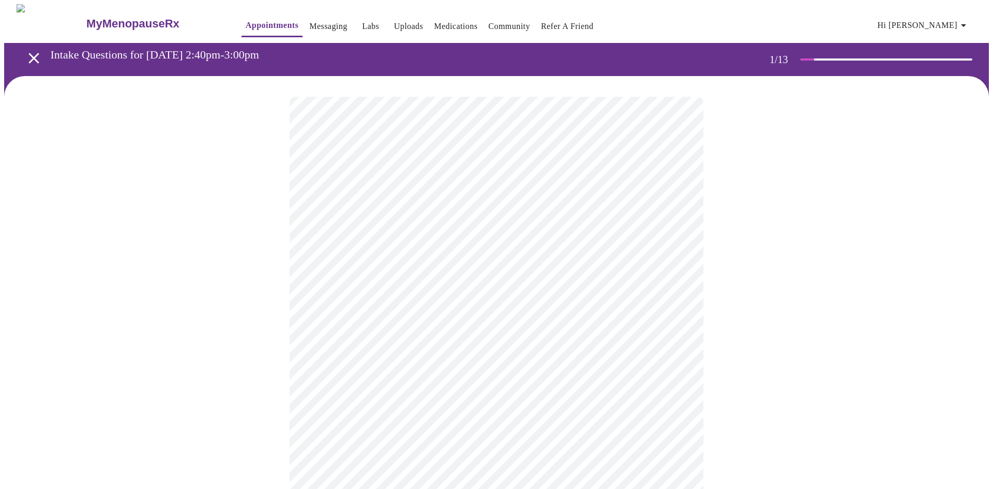
click at [460, 231] on body "MyMenopauseRx Appointments Messaging Labs Uploads Medications Community Refer a…" at bounding box center [496, 479] width 985 height 951
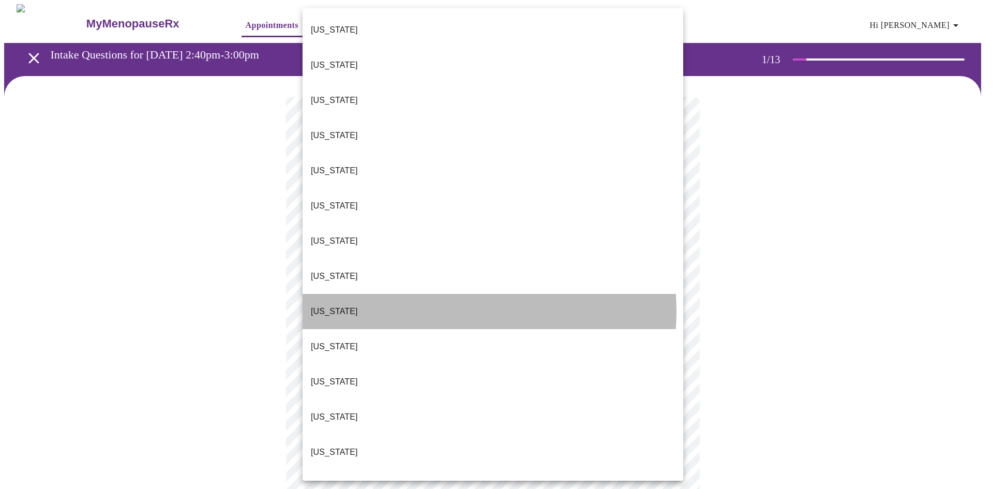
click at [438, 294] on li "[US_STATE]" at bounding box center [493, 311] width 381 height 35
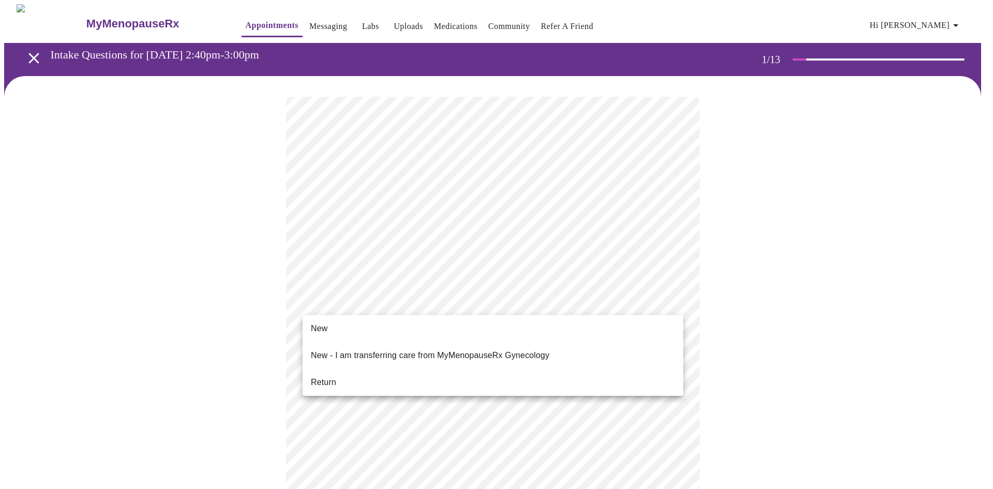
click at [487, 297] on body "MyMenopauseRx Appointments Messaging Labs Uploads Medications Community Refer a…" at bounding box center [496, 476] width 985 height 945
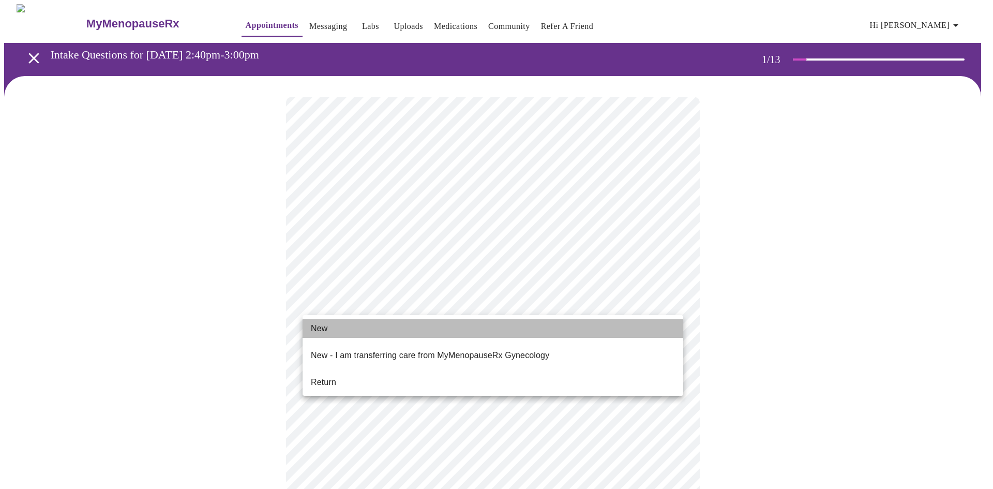
click at [421, 325] on li "New" at bounding box center [493, 328] width 381 height 19
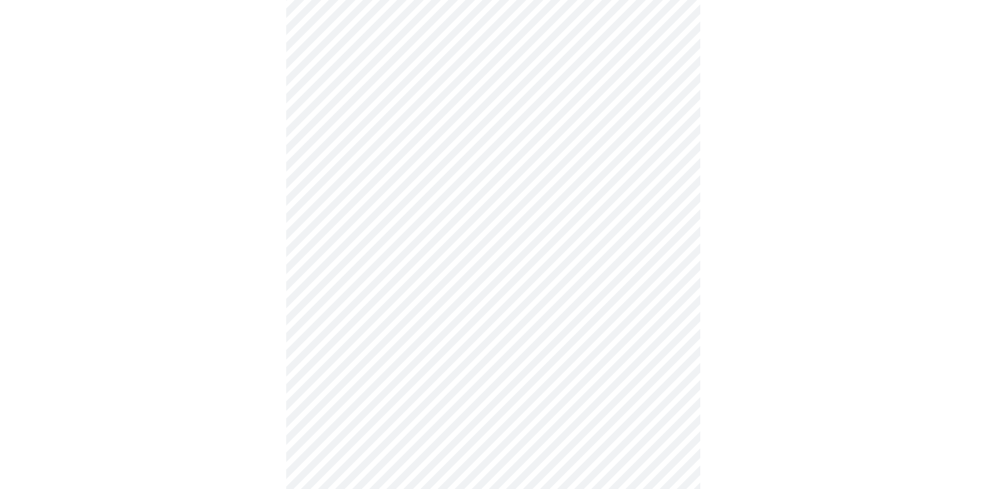
scroll to position [414, 0]
click at [671, 375] on body "MyMenopauseRx Appointments Messaging Labs Uploads Medications Community Refer a…" at bounding box center [492, 55] width 977 height 931
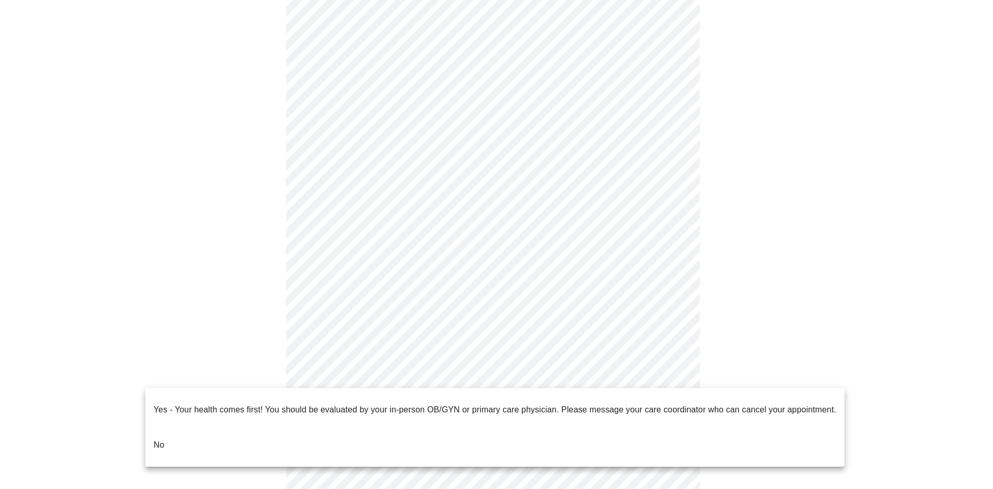
click at [176, 430] on li "No" at bounding box center [494, 444] width 699 height 35
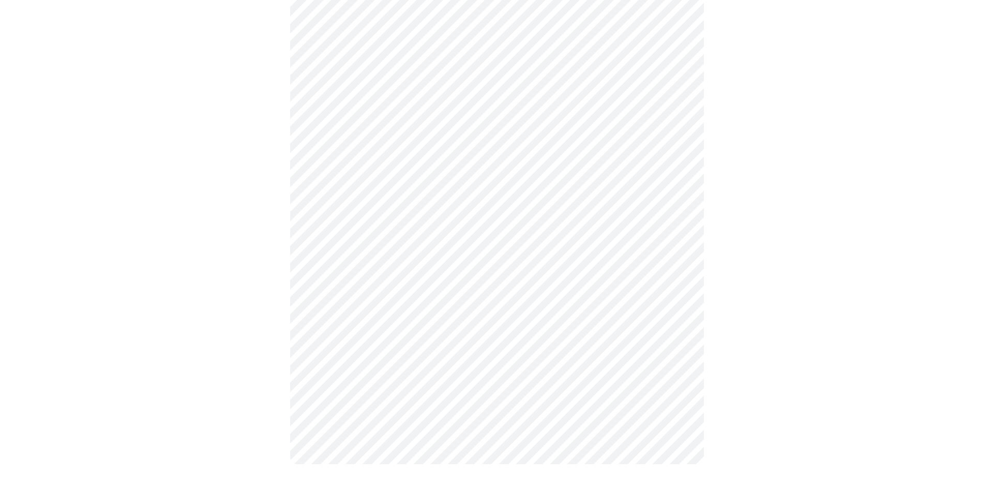
scroll to position [0, 0]
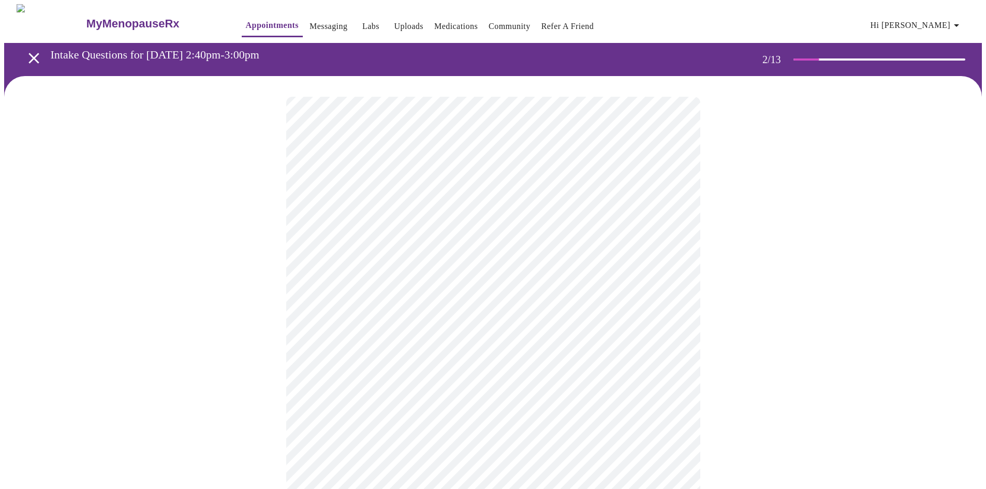
click at [665, 213] on body "MyMenopauseRx Appointments Messaging Labs Uploads Medications Community Refer a…" at bounding box center [492, 315] width 977 height 622
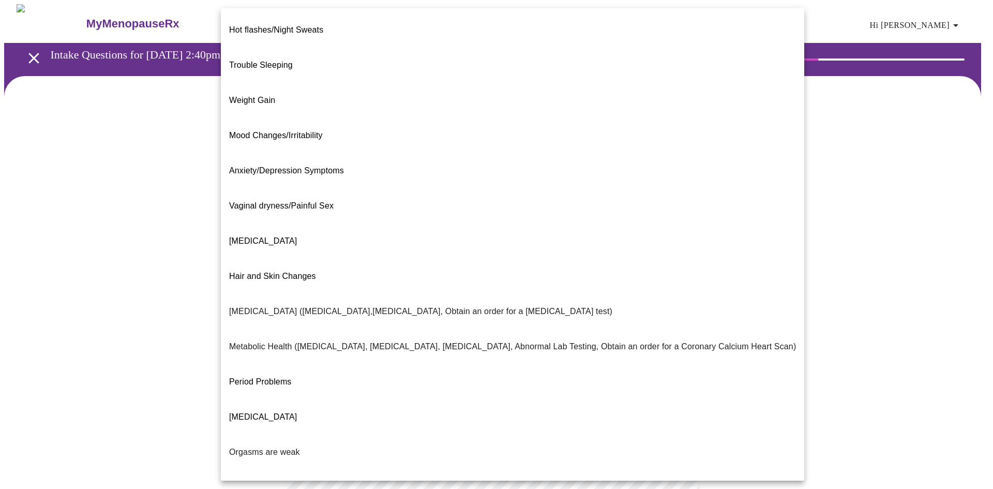
click at [840, 231] on div at bounding box center [496, 244] width 993 height 489
click at [668, 213] on body "MyMenopauseRx Appointments Messaging Labs Uploads Medications Community Refer a…" at bounding box center [496, 315] width 985 height 622
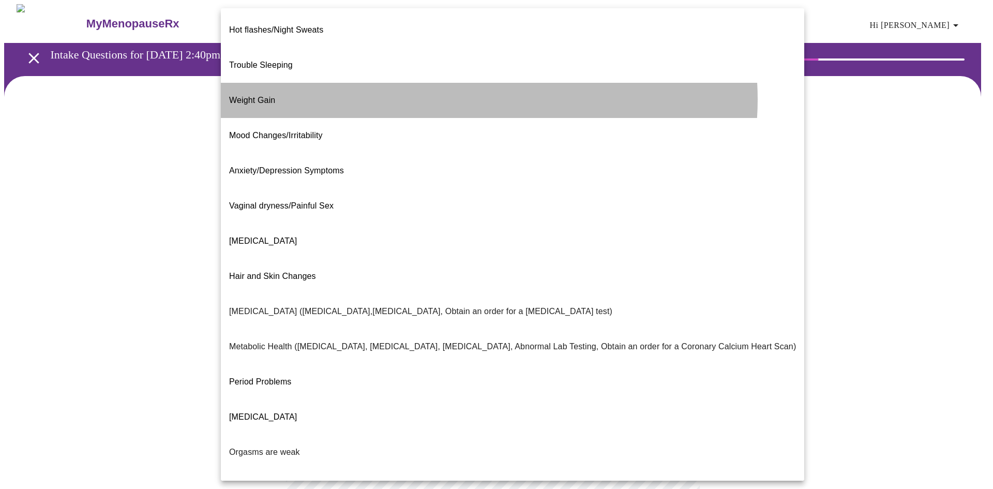
click at [474, 83] on li "Weight Gain" at bounding box center [513, 100] width 584 height 35
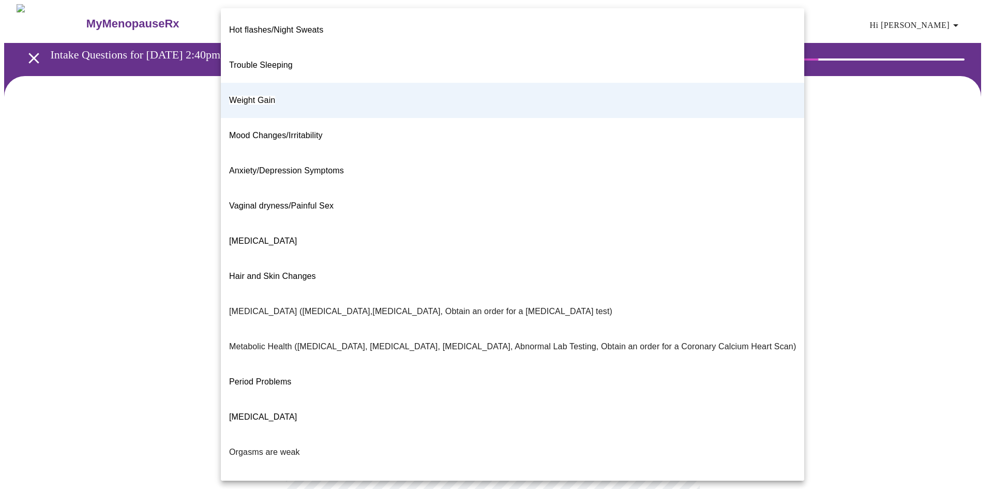
click at [670, 221] on body "MyMenopauseRx Appointments Messaging Labs Uploads Medications Community Refer a…" at bounding box center [496, 312] width 985 height 616
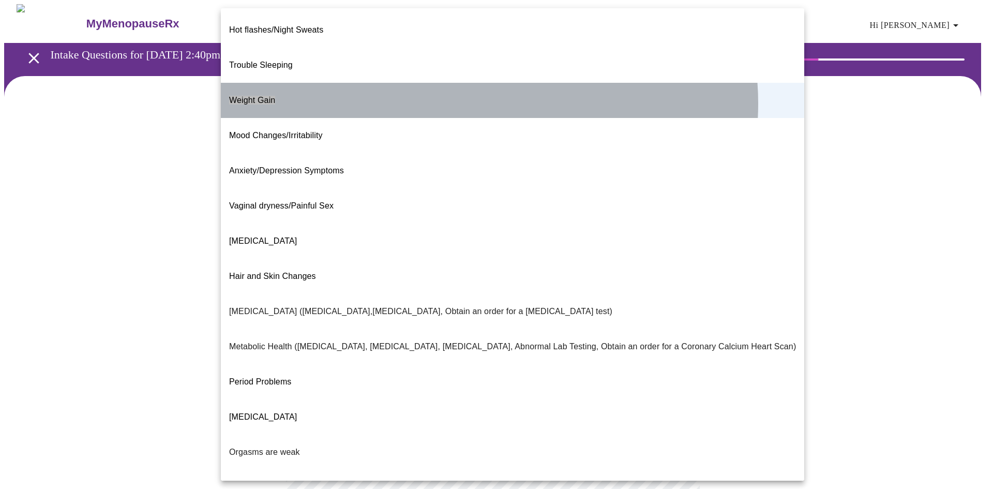
click at [482, 87] on li "Weight Gain" at bounding box center [513, 100] width 584 height 35
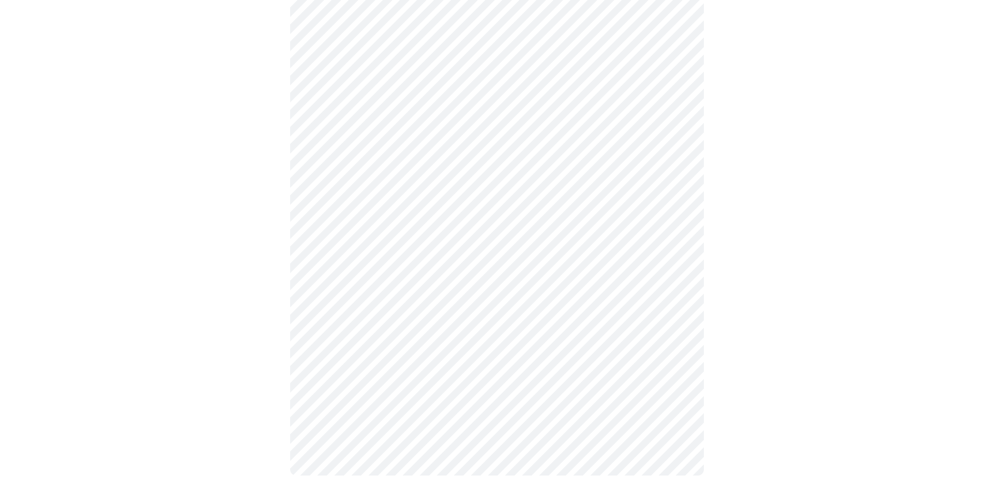
scroll to position [127, 0]
click at [584, 197] on body "MyMenopauseRx Appointments Messaging Labs Uploads Medications Community Refer a…" at bounding box center [496, 185] width 985 height 616
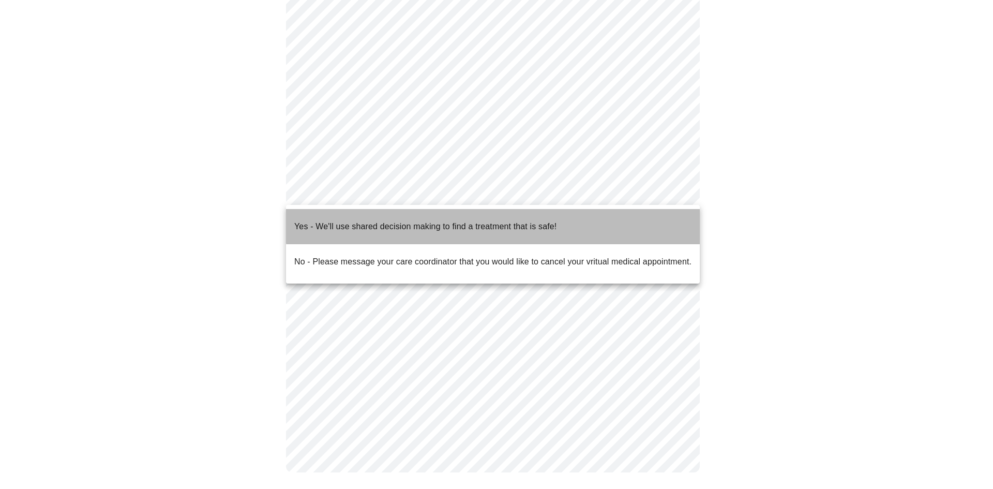
click at [550, 220] on p "Yes - We'll use shared decision making to find a treatment that is safe!" at bounding box center [425, 226] width 262 height 12
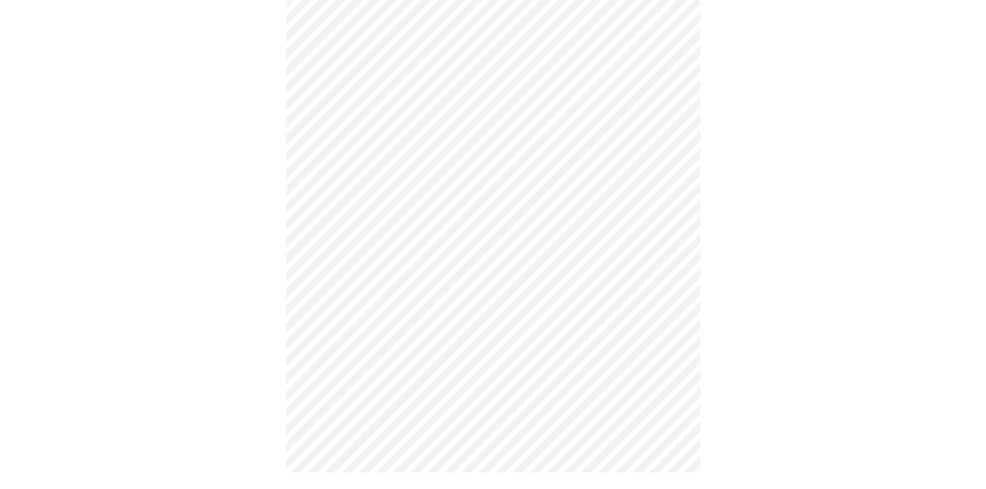
scroll to position [0, 0]
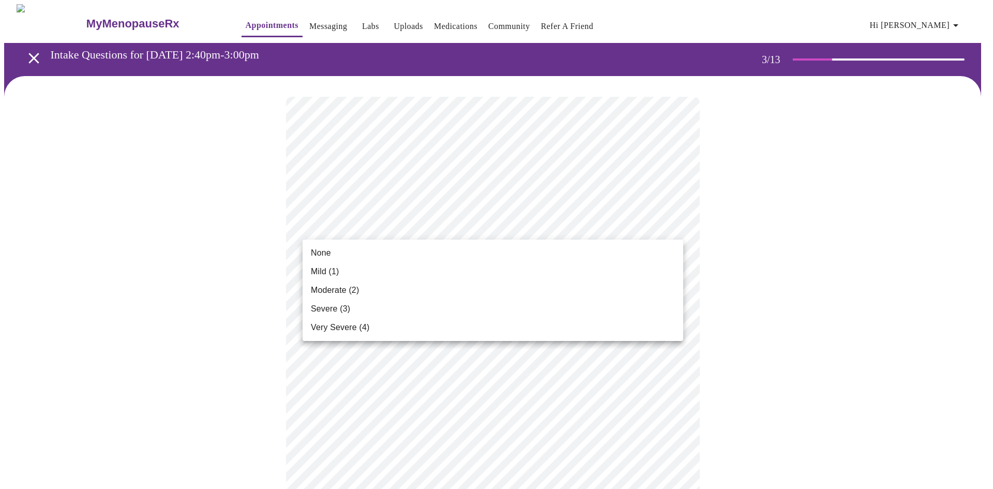
click at [521, 285] on li "Moderate (2)" at bounding box center [493, 290] width 381 height 19
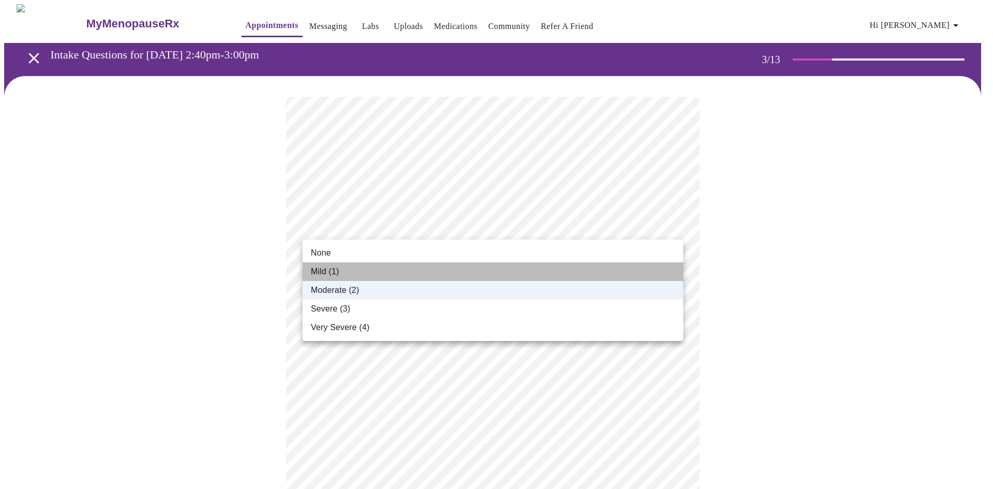
click at [411, 271] on li "Mild (1)" at bounding box center [493, 271] width 381 height 19
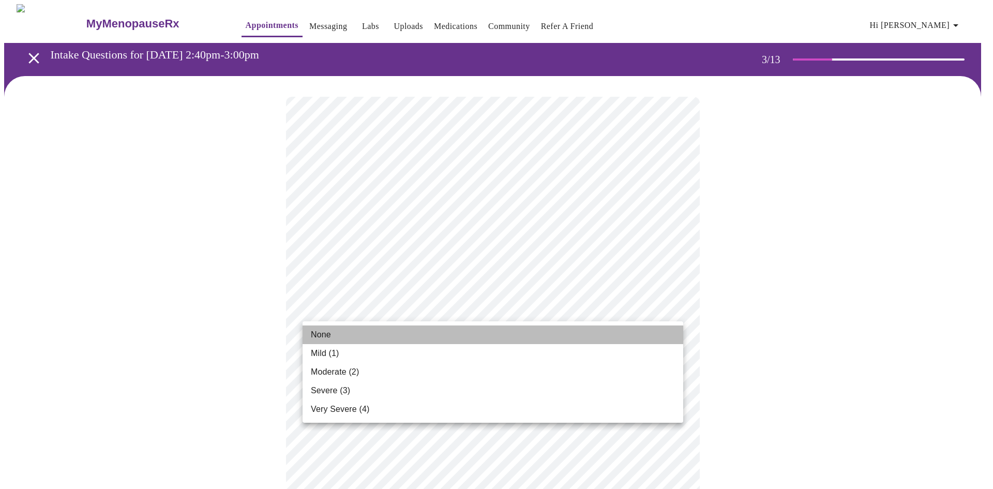
click at [513, 334] on li "None" at bounding box center [493, 334] width 381 height 19
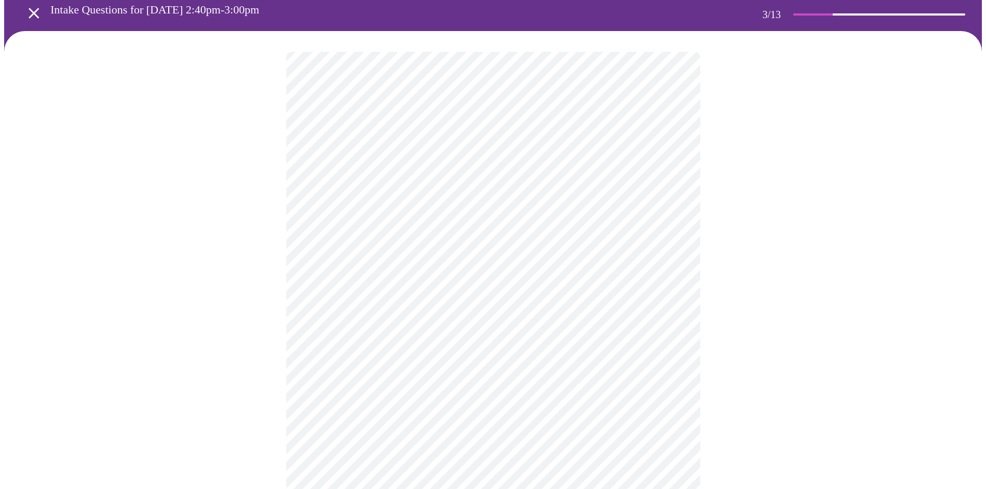
scroll to position [155, 0]
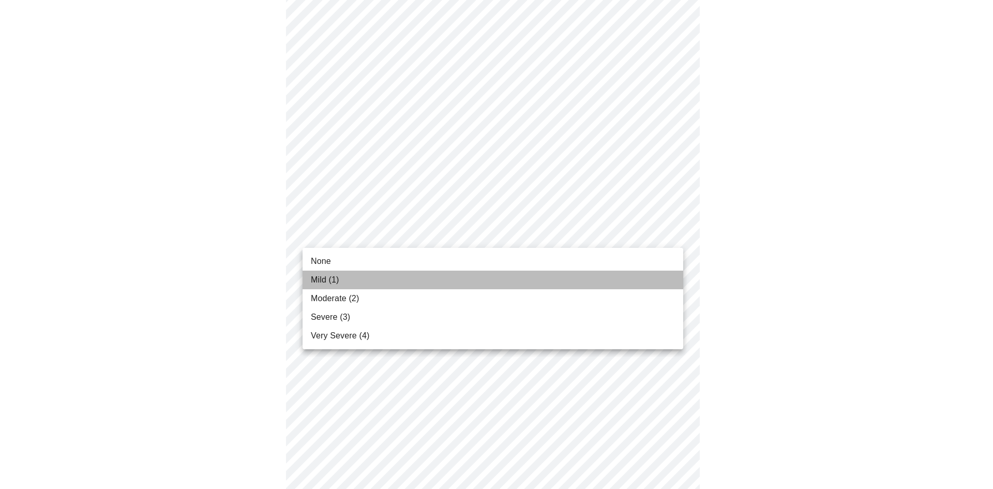
click at [605, 282] on li "Mild (1)" at bounding box center [493, 280] width 381 height 19
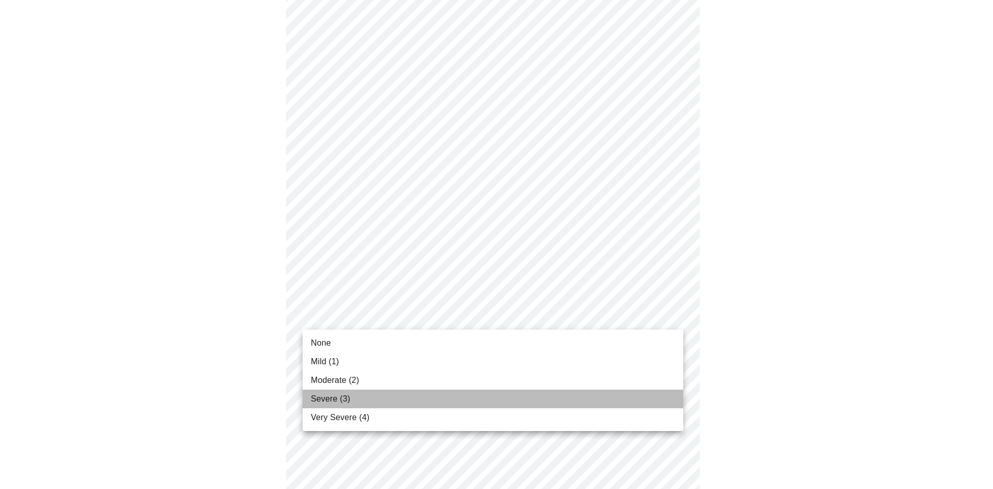
click at [569, 406] on li "Severe (3)" at bounding box center [493, 399] width 381 height 19
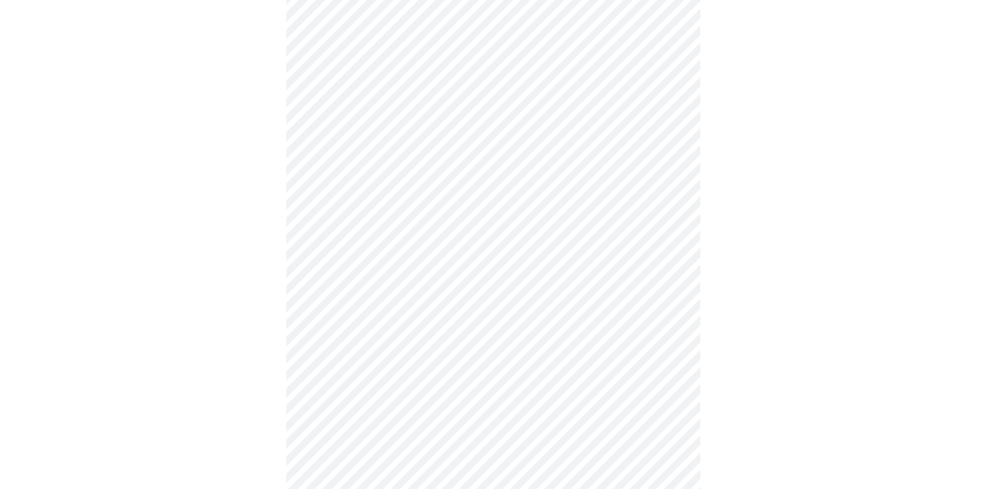
scroll to position [259, 0]
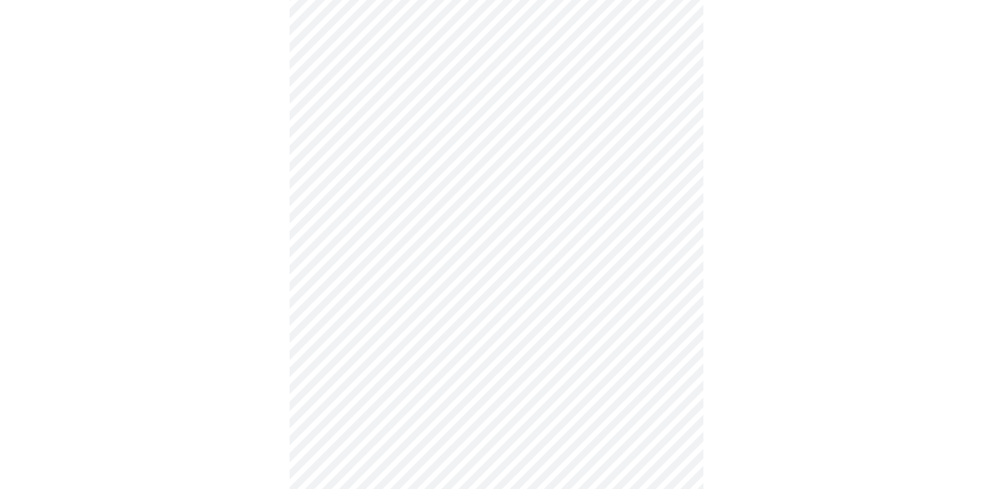
click at [671, 283] on body "MyMenopauseRx Appointments Messaging Labs Uploads Medications Community Refer a…" at bounding box center [496, 404] width 985 height 1318
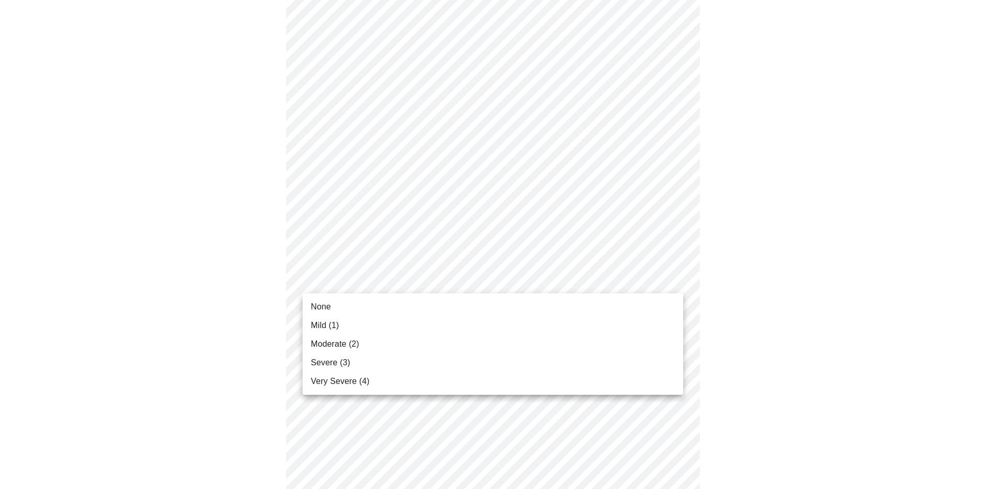
click at [606, 339] on li "Moderate (2)" at bounding box center [493, 344] width 381 height 19
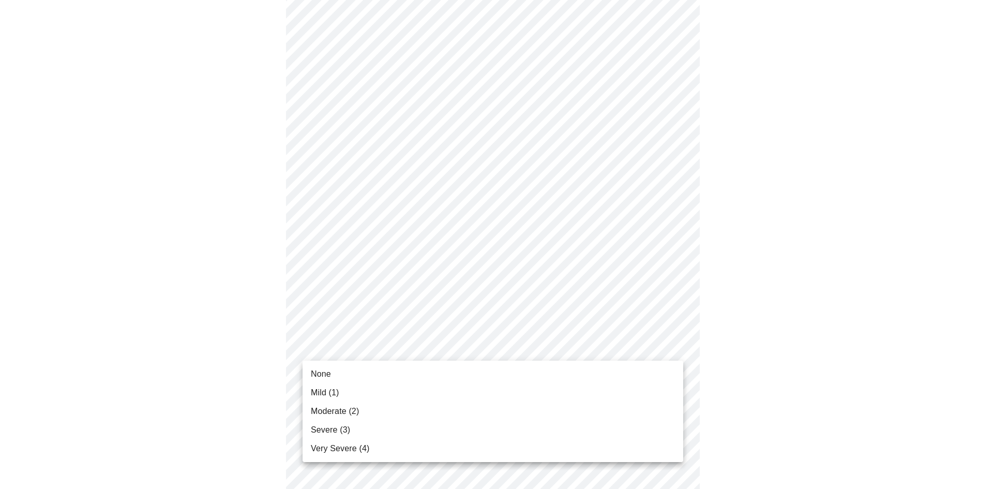
click at [675, 343] on body "MyMenopauseRx Appointments Messaging Labs Uploads Medications Community Refer a…" at bounding box center [496, 397] width 985 height 1304
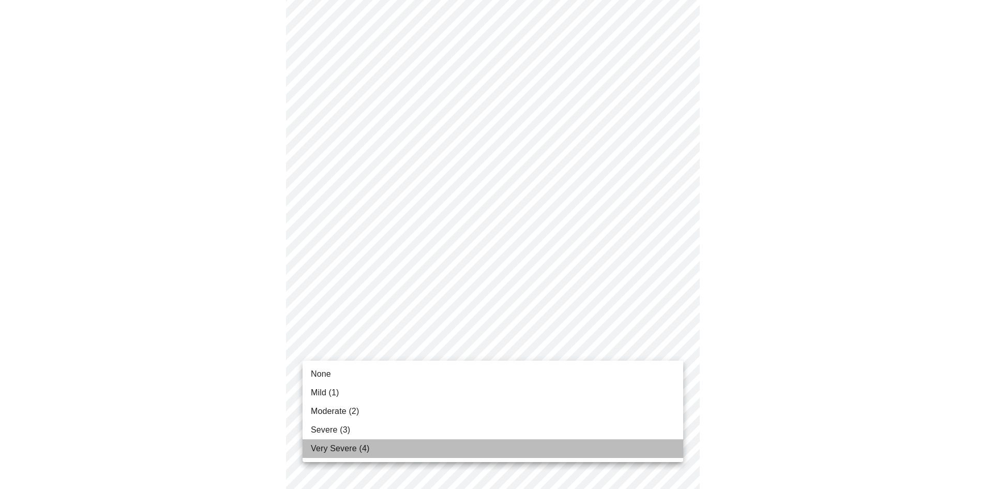
click at [593, 449] on li "Very Severe (4)" at bounding box center [493, 448] width 381 height 19
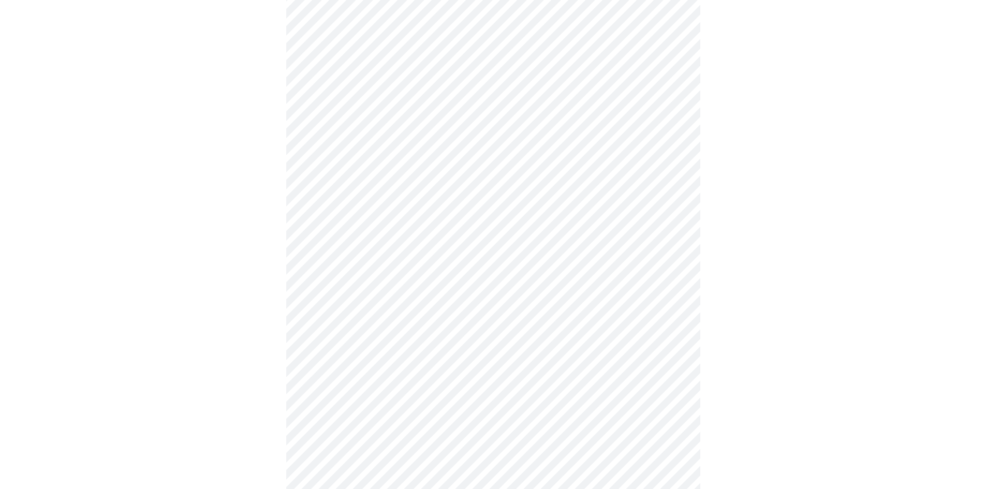
scroll to position [362, 0]
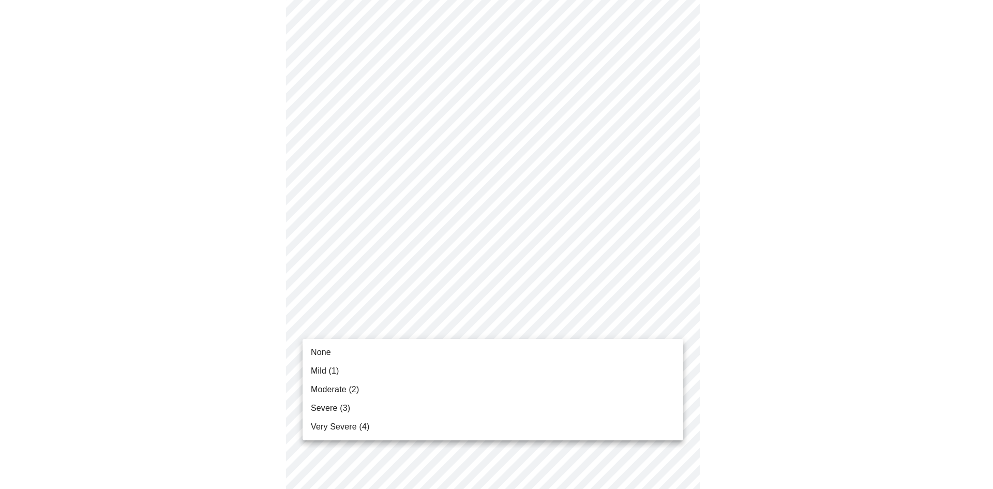
click at [672, 330] on body "MyMenopauseRx Appointments Messaging Labs Uploads Medications Community Refer a…" at bounding box center [496, 286] width 985 height 1289
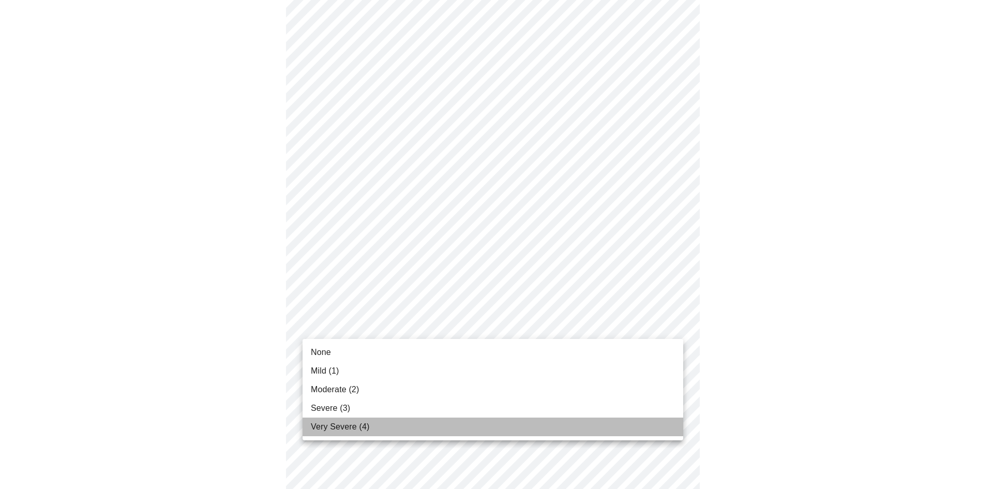
click at [511, 429] on li "Very Severe (4)" at bounding box center [493, 427] width 381 height 19
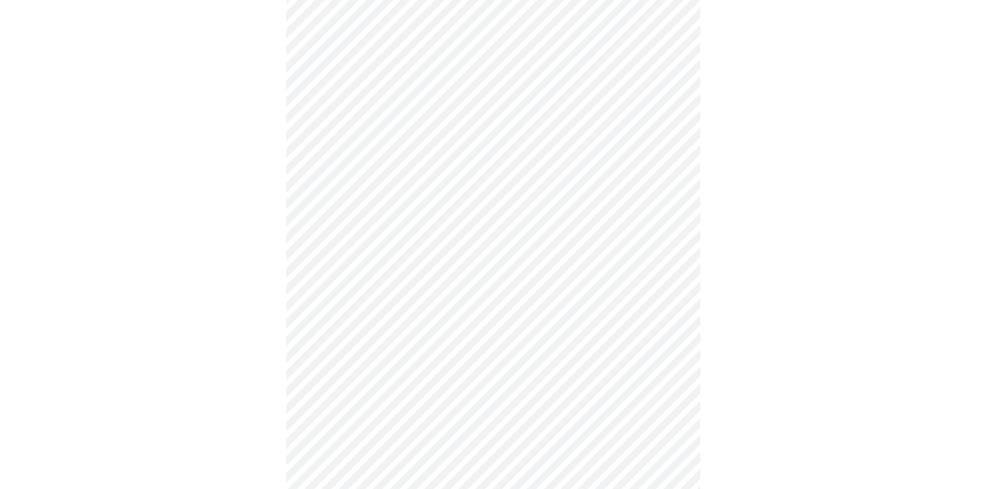
scroll to position [517, 0]
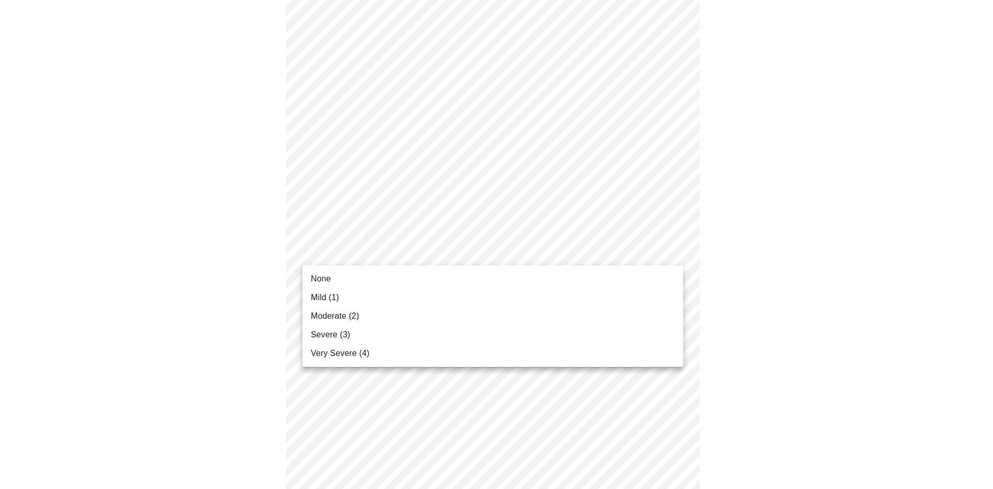
click at [670, 259] on body "MyMenopauseRx Appointments Messaging Labs Uploads Medications Community Refer a…" at bounding box center [496, 124] width 985 height 1275
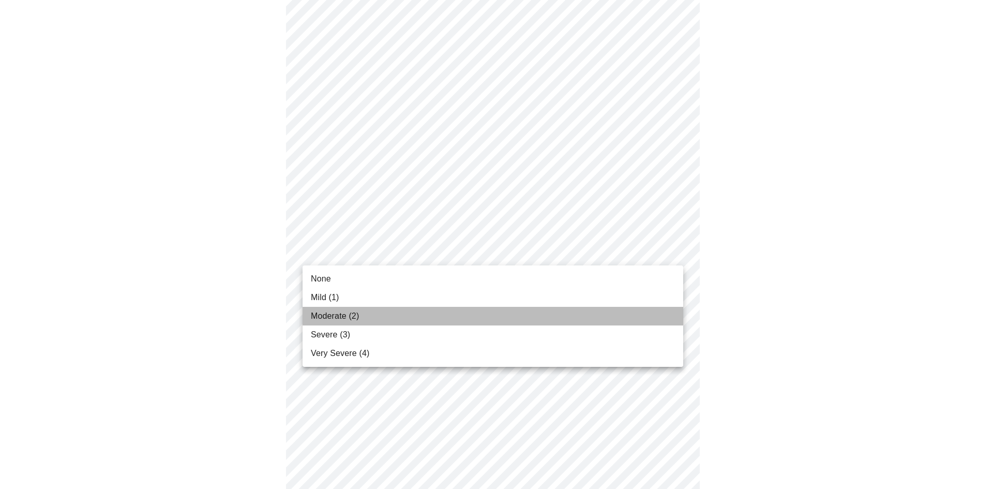
click at [646, 311] on li "Moderate (2)" at bounding box center [493, 316] width 381 height 19
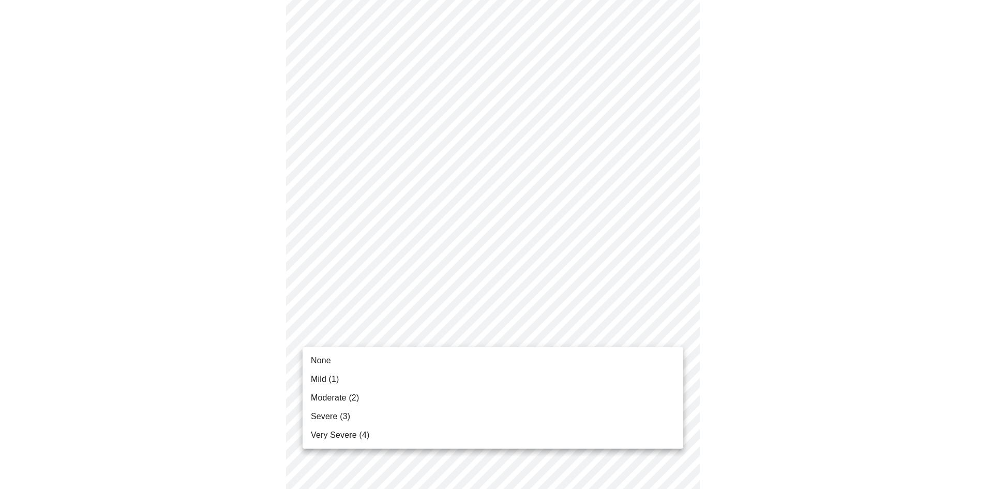
click at [664, 330] on body "MyMenopauseRx Appointments Messaging Labs Uploads Medications Community Refer a…" at bounding box center [496, 117] width 985 height 1260
click at [563, 401] on li "Moderate (2)" at bounding box center [493, 398] width 381 height 19
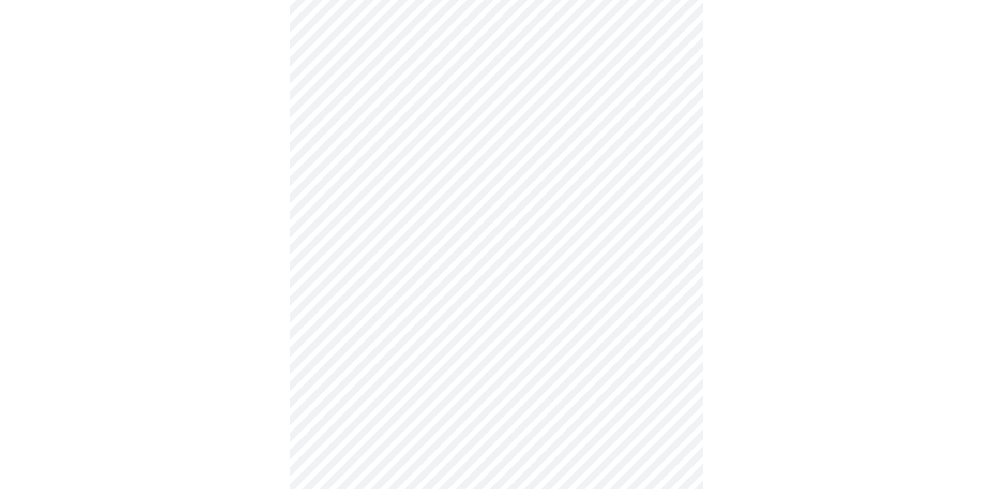
click at [678, 250] on body "MyMenopauseRx Appointments Messaging Labs Uploads Medications Community Refer a…" at bounding box center [496, 110] width 985 height 1246
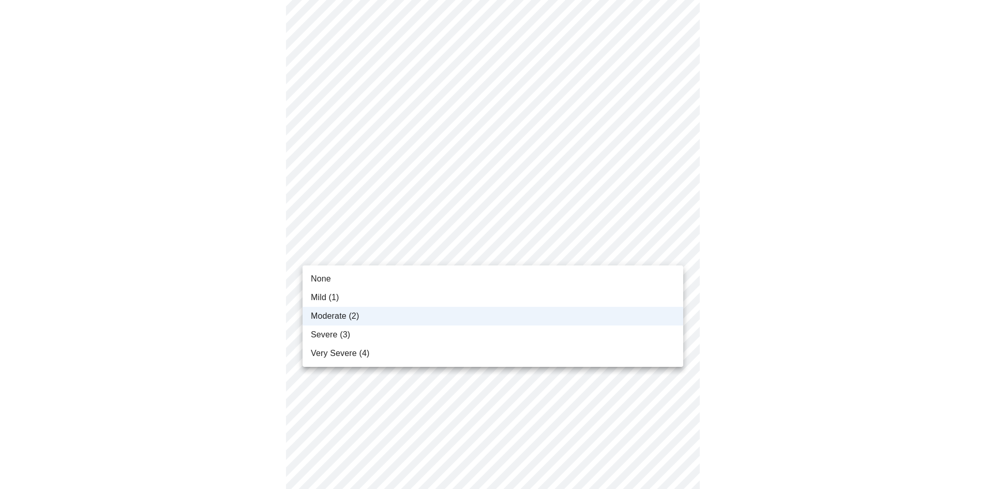
click at [833, 251] on div at bounding box center [496, 244] width 993 height 489
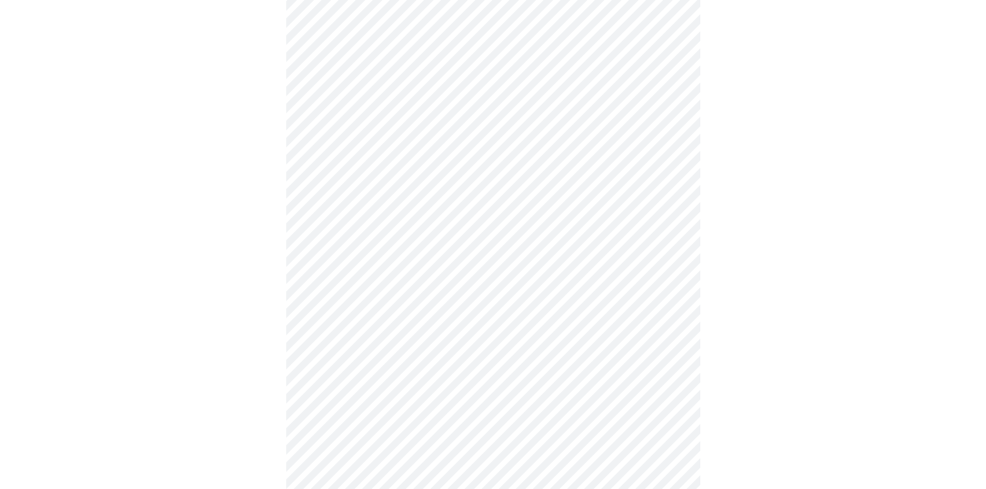
scroll to position [673, 0]
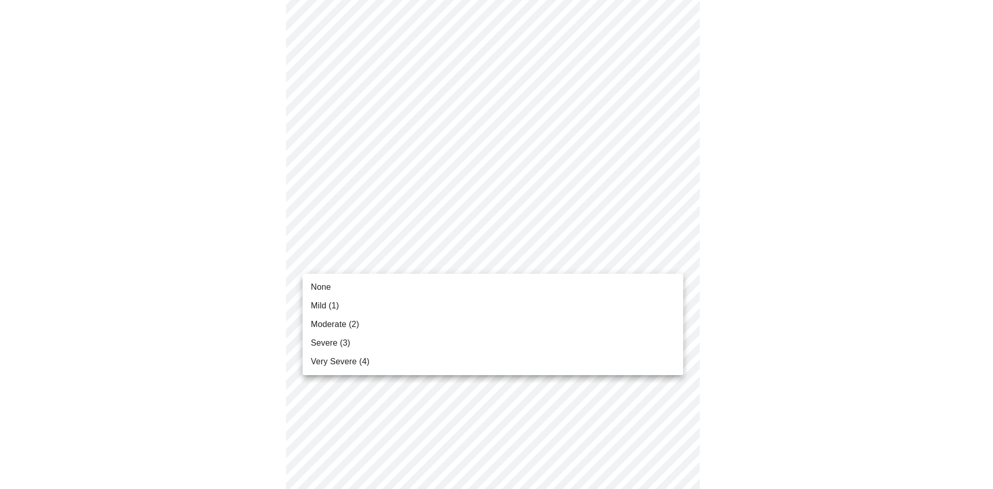
click at [382, 299] on li "Mild (1)" at bounding box center [493, 305] width 381 height 19
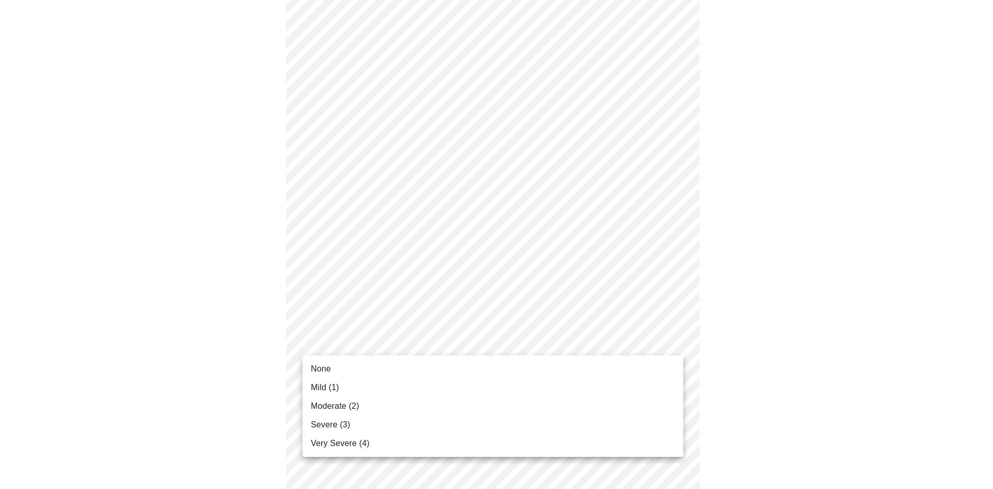
click at [546, 384] on li "Mild (1)" at bounding box center [493, 387] width 381 height 19
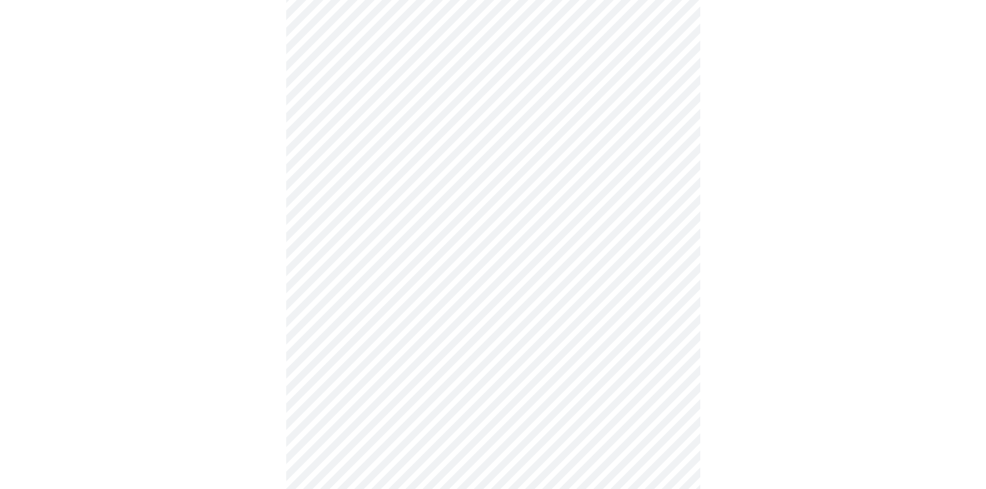
scroll to position [155, 0]
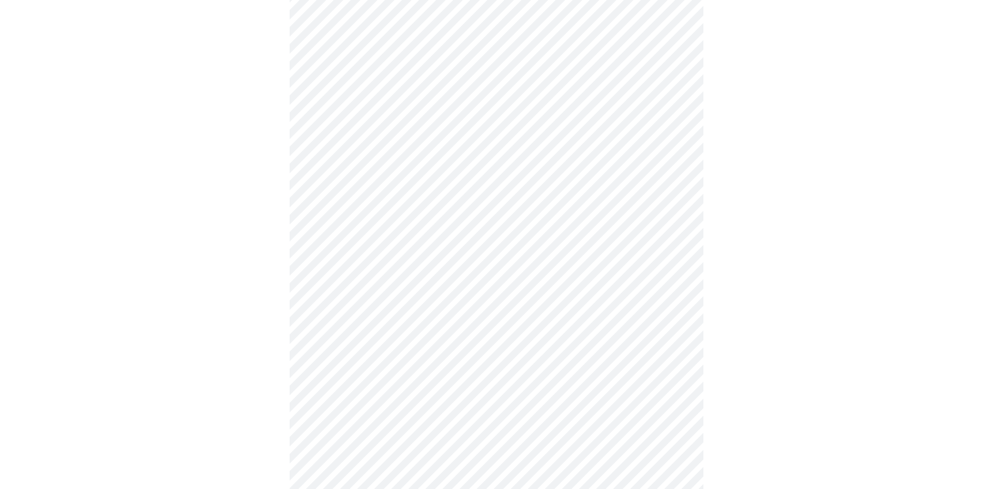
click at [673, 231] on body "MyMenopauseRx Appointments Messaging Labs Uploads Medications Community Refer a…" at bounding box center [496, 457] width 985 height 1217
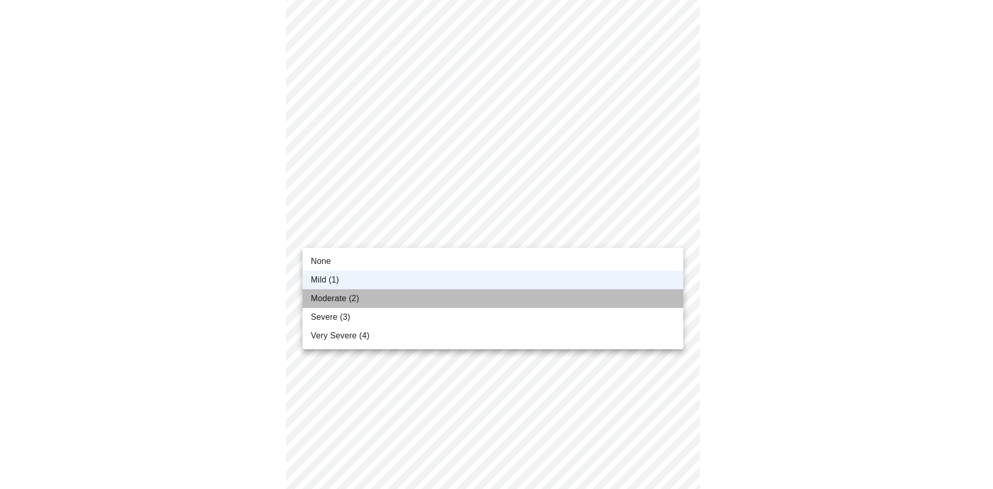
click at [614, 299] on li "Moderate (2)" at bounding box center [493, 298] width 381 height 19
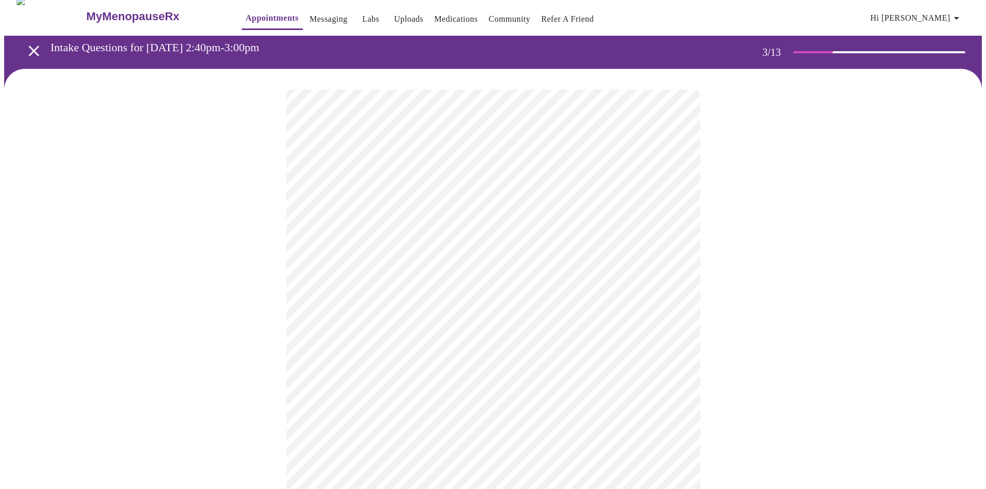
scroll to position [52, 0]
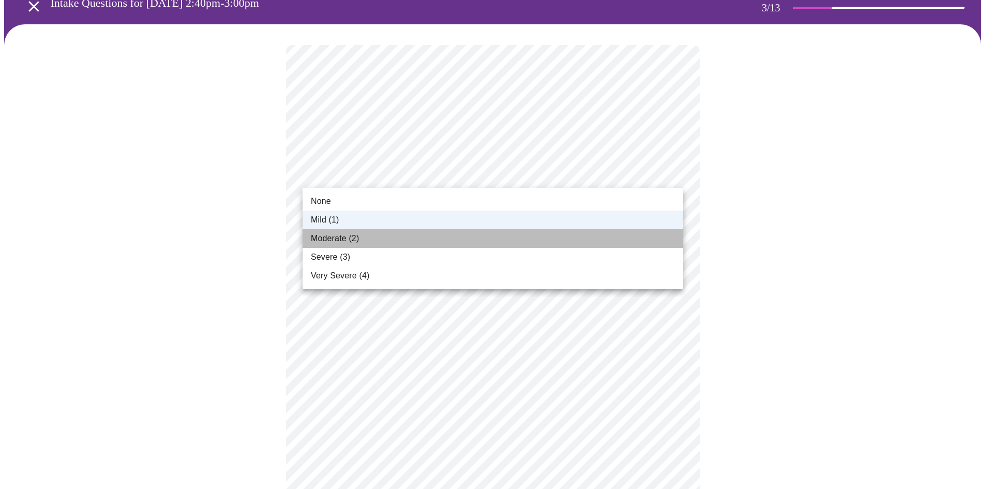
click at [563, 233] on li "Moderate (2)" at bounding box center [493, 238] width 381 height 19
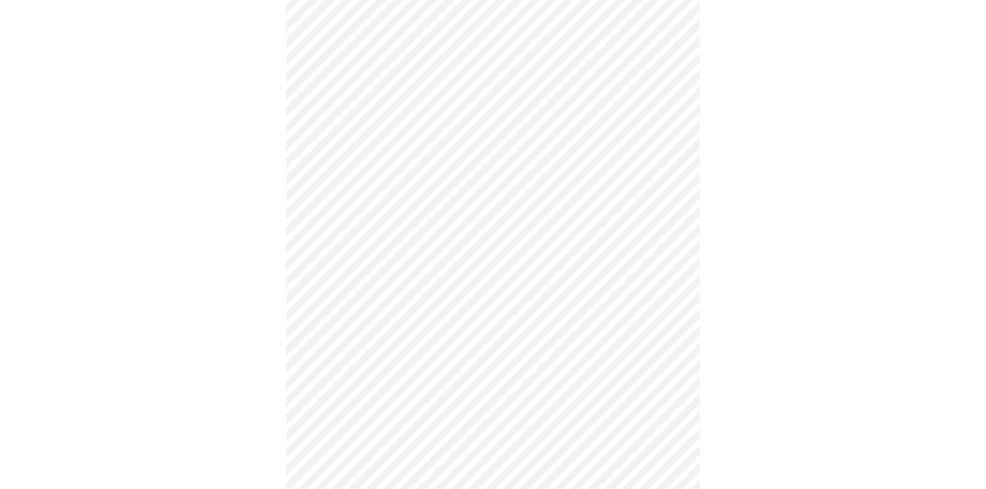
scroll to position [569, 0]
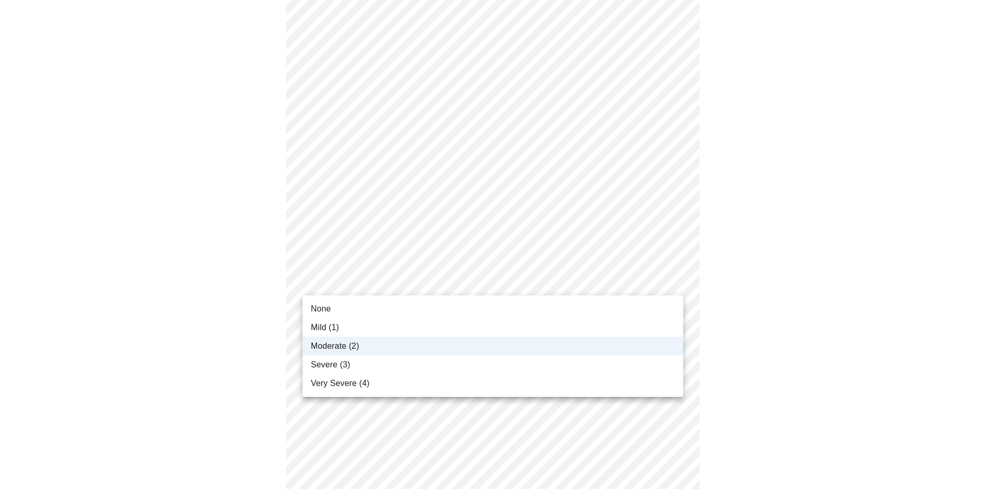
click at [672, 282] on body "MyMenopauseRx Appointments Messaging Labs Uploads Medications Community Refer a…" at bounding box center [496, 43] width 985 height 1217
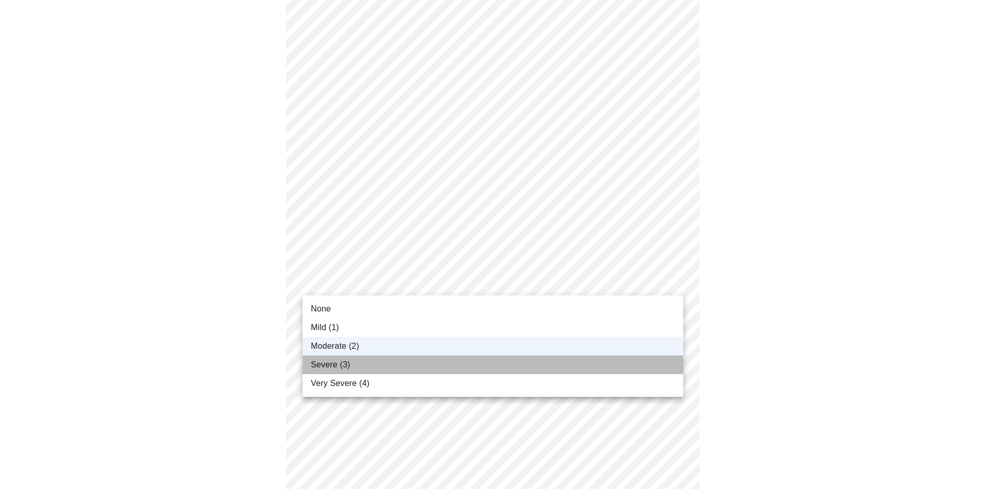
click at [532, 363] on li "Severe (3)" at bounding box center [493, 364] width 381 height 19
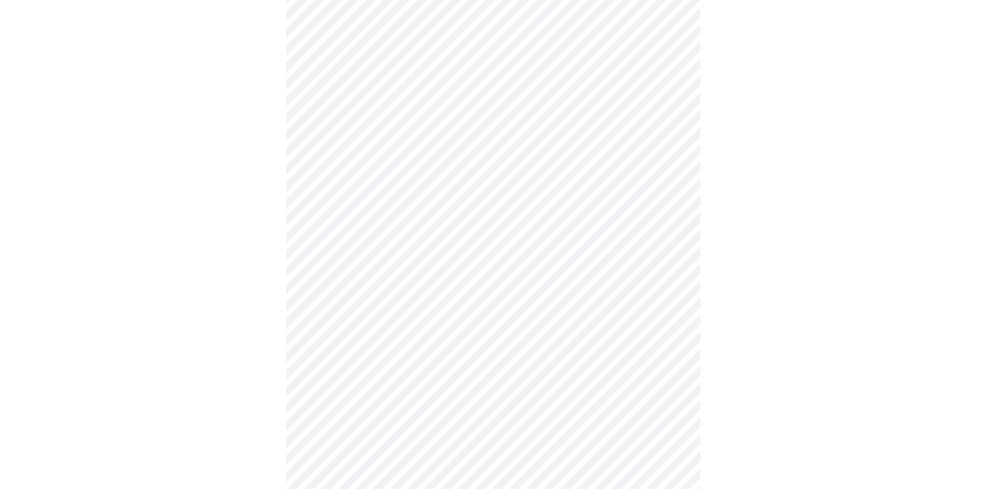
scroll to position [362, 0]
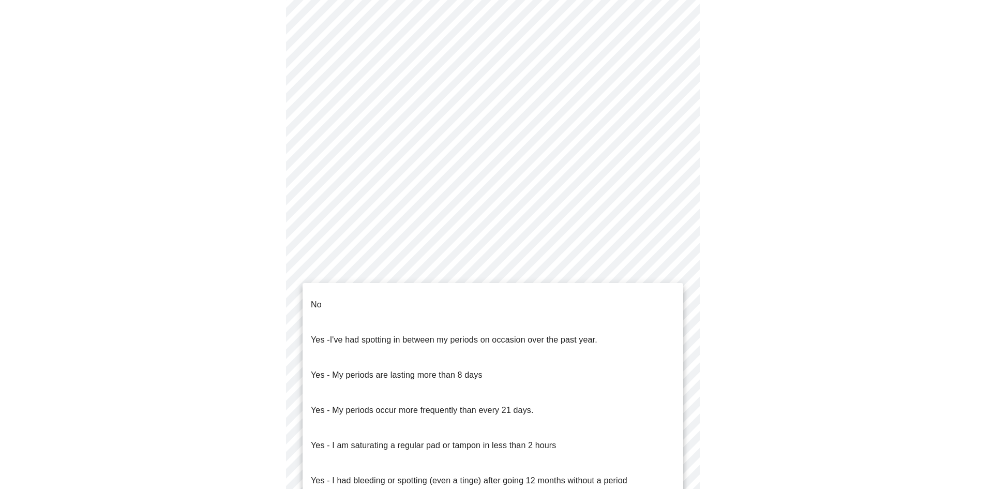
click at [657, 277] on body "MyMenopauseRx Appointments Messaging Labs Uploads Medications Community Refer a…" at bounding box center [496, 152] width 985 height 1021
click at [436, 300] on li "No" at bounding box center [493, 304] width 381 height 35
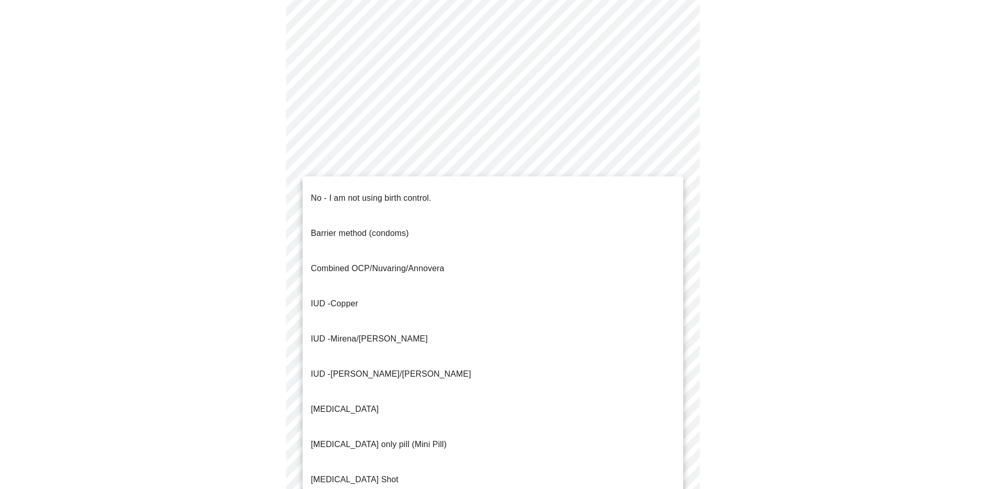
click at [667, 341] on body "MyMenopauseRx Appointments Messaging Labs Uploads Medications Community Refer a…" at bounding box center [496, 149] width 985 height 1015
click at [485, 196] on li "No - I am not using birth control." at bounding box center [493, 198] width 381 height 35
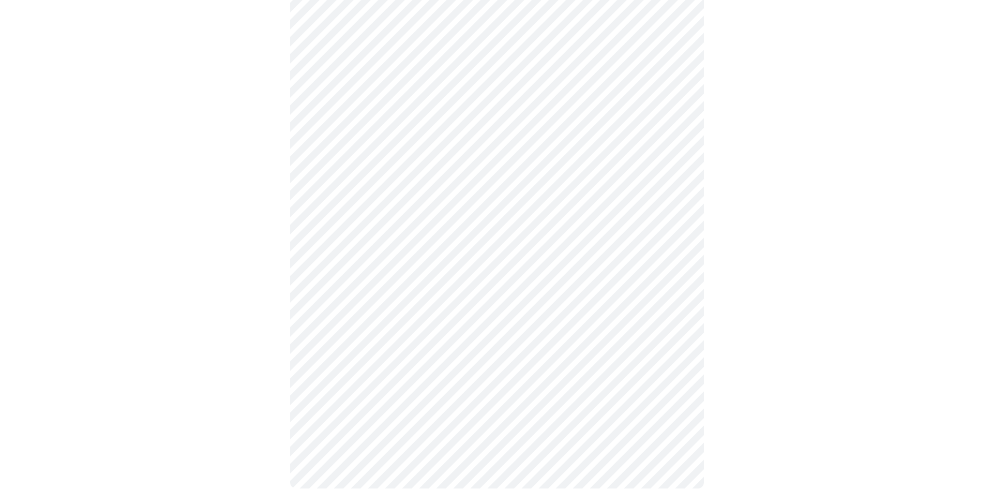
scroll to position [517, 0]
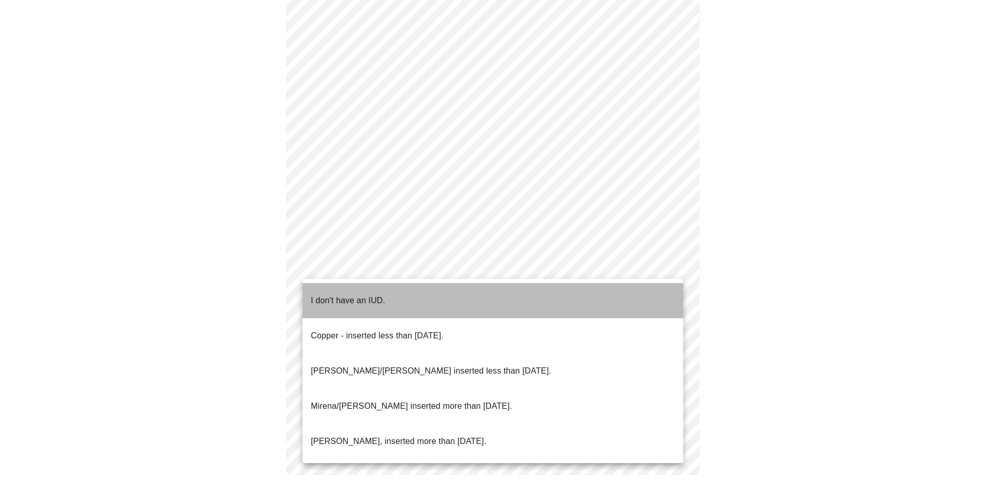
click at [645, 290] on li "I don't have an IUD." at bounding box center [493, 300] width 381 height 35
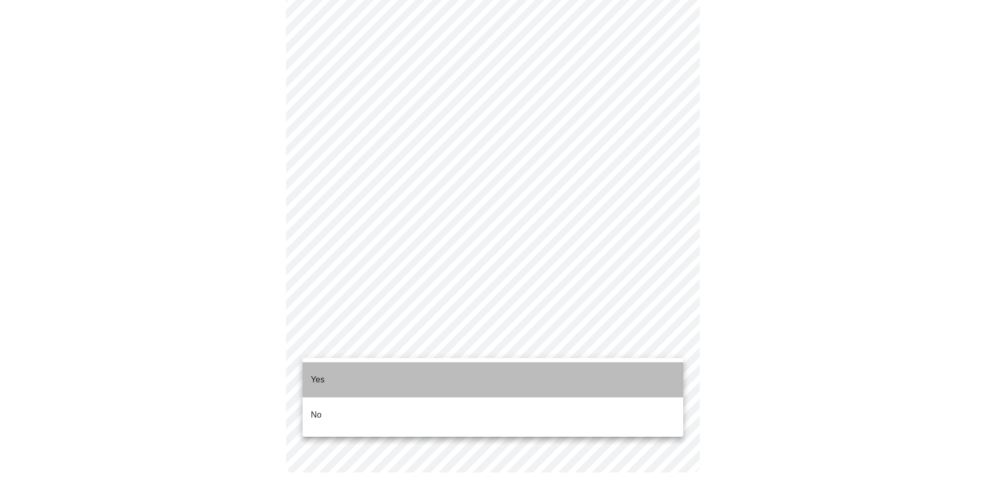
click at [644, 377] on li "Yes" at bounding box center [493, 379] width 381 height 35
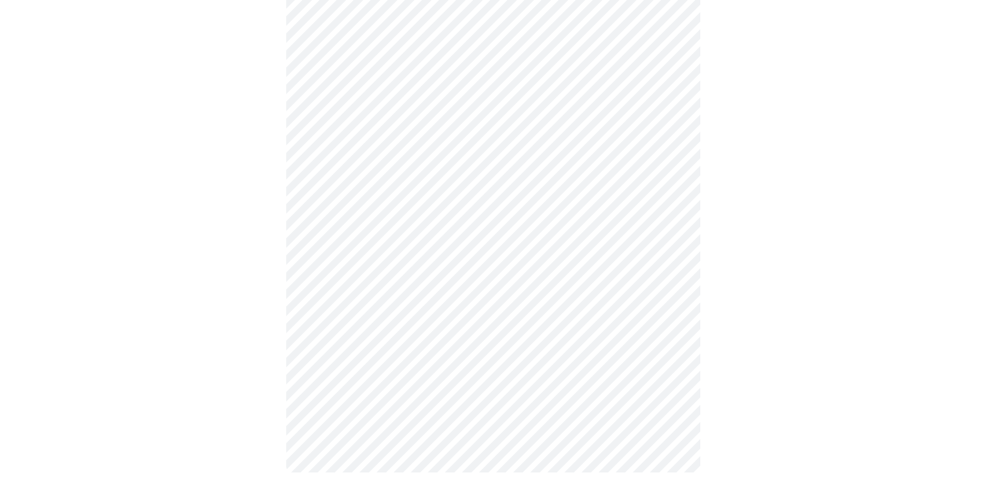
scroll to position [0, 0]
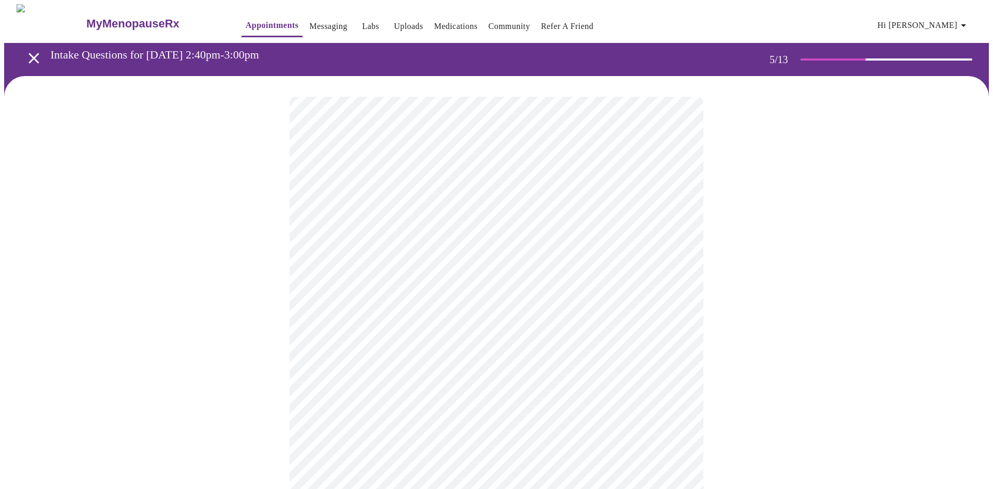
click at [575, 270] on body "MyMenopauseRx Appointments Messaging Labs Uploads Medications Community Refer a…" at bounding box center [496, 423] width 985 height 838
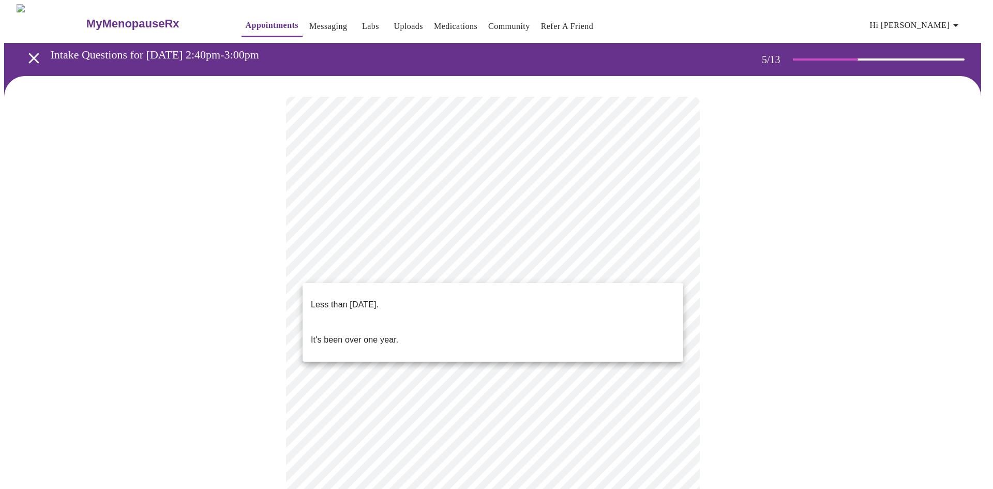
click at [575, 270] on div at bounding box center [496, 244] width 993 height 489
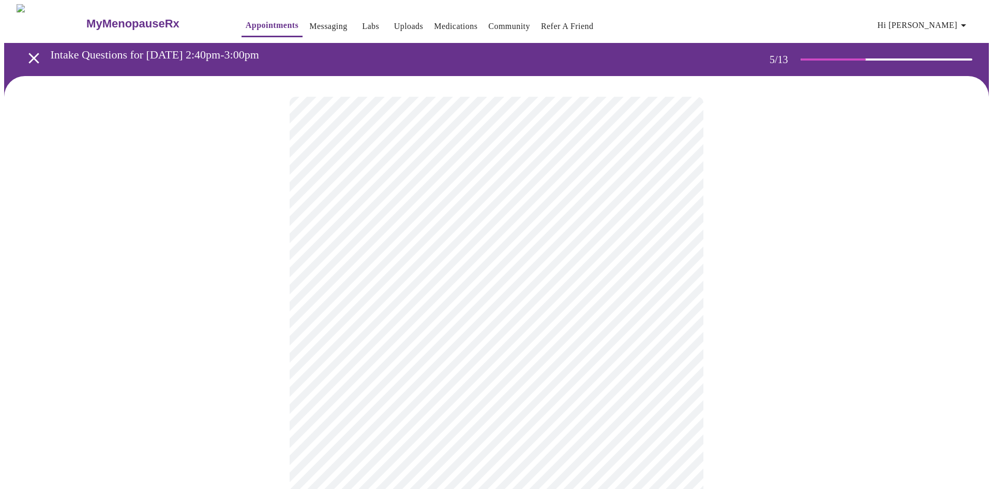
click at [575, 270] on body "MyMenopauseRx Appointments Messaging Labs Uploads Medications Community Refer a…" at bounding box center [496, 423] width 985 height 838
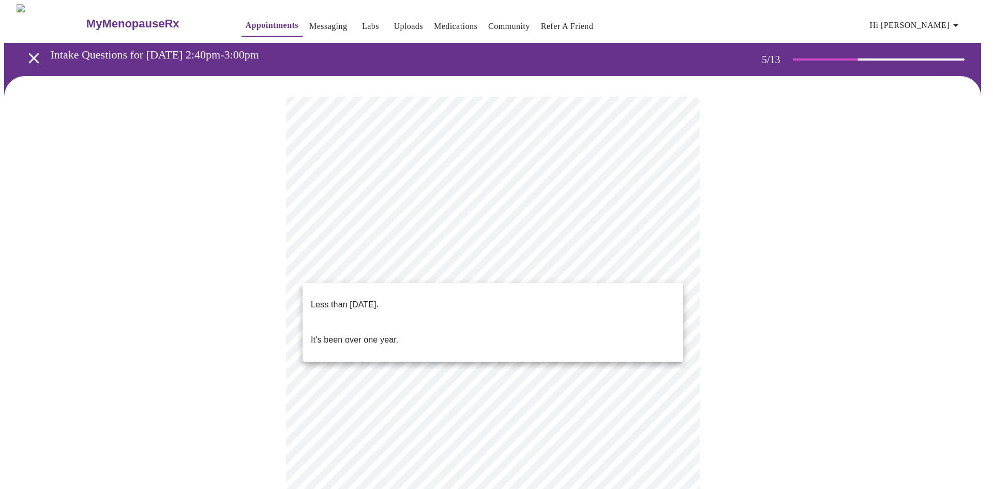
click at [578, 262] on div at bounding box center [496, 244] width 993 height 489
click at [578, 262] on body "MyMenopauseRx Appointments Messaging Labs Uploads Medications Community Refer a…" at bounding box center [496, 423] width 985 height 838
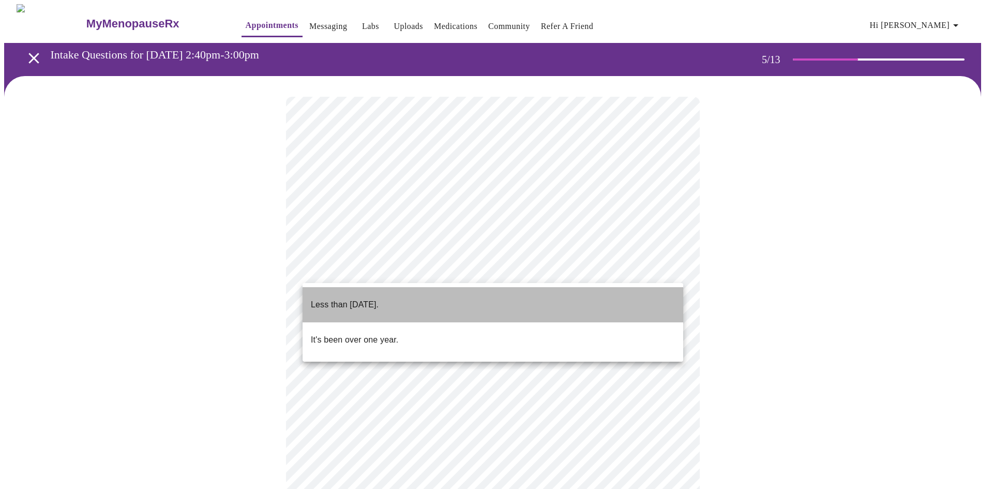
click at [475, 301] on li "Less than [DATE]." at bounding box center [493, 304] width 381 height 35
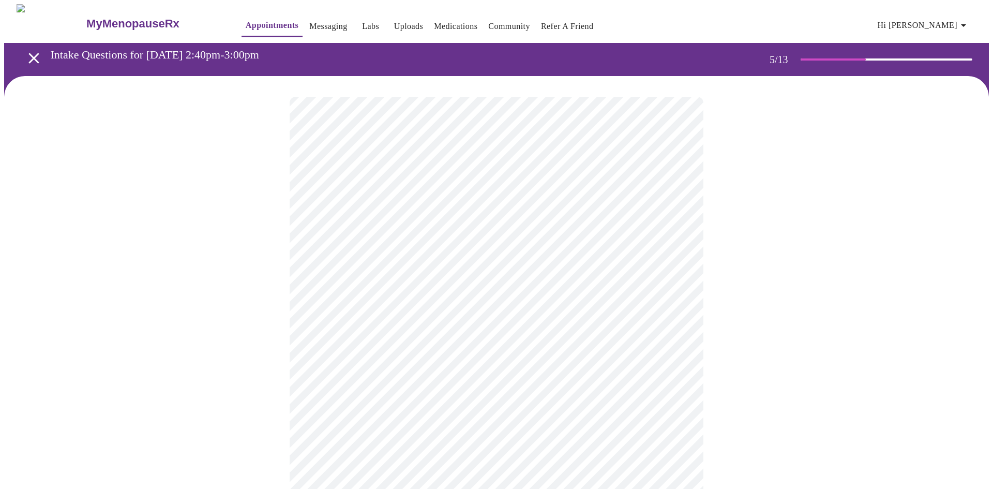
click at [550, 360] on body "MyMenopauseRx Appointments Messaging Labs Uploads Medications Community Refer a…" at bounding box center [496, 420] width 985 height 832
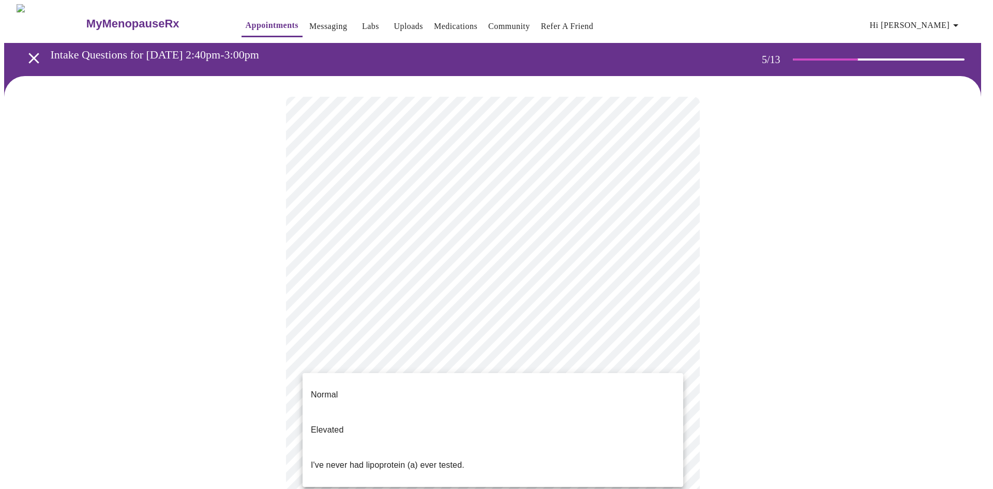
click at [630, 273] on div at bounding box center [496, 244] width 993 height 489
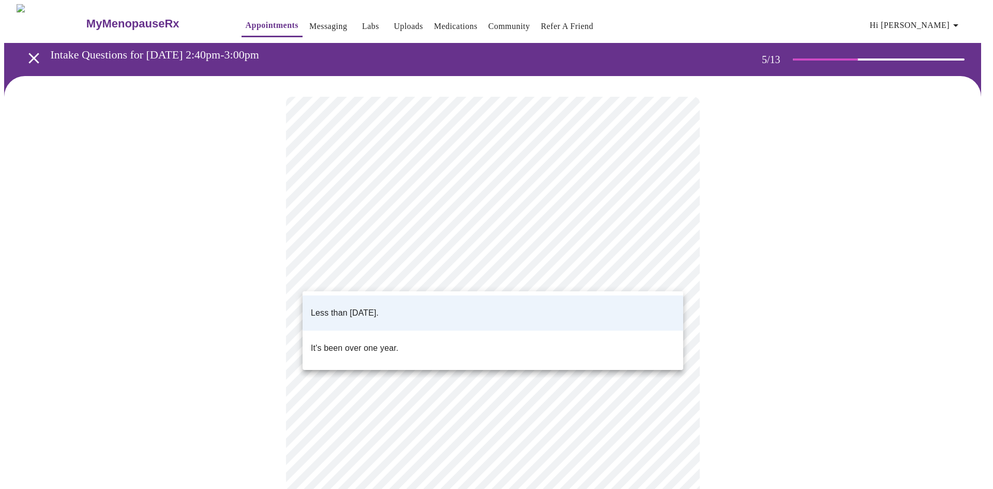
click at [680, 274] on body "MyMenopauseRx Appointments Messaging Labs Uploads Medications Community Refer a…" at bounding box center [496, 420] width 985 height 832
click at [749, 263] on div at bounding box center [496, 244] width 993 height 489
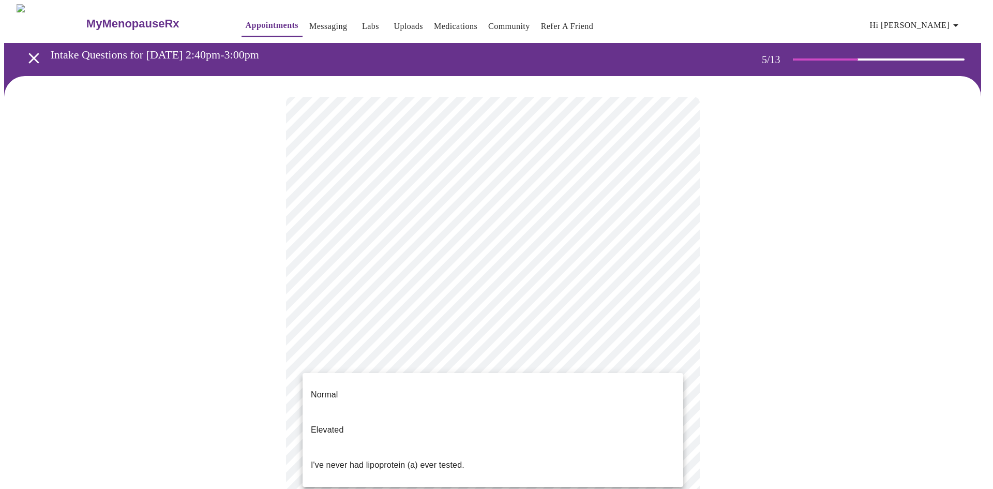
click at [629, 361] on body "MyMenopauseRx Appointments Messaging Labs Uploads Medications Community Refer a…" at bounding box center [496, 420] width 985 height 832
click at [478, 448] on li "I've never had lipoprotein (a) ever tested." at bounding box center [493, 465] width 381 height 35
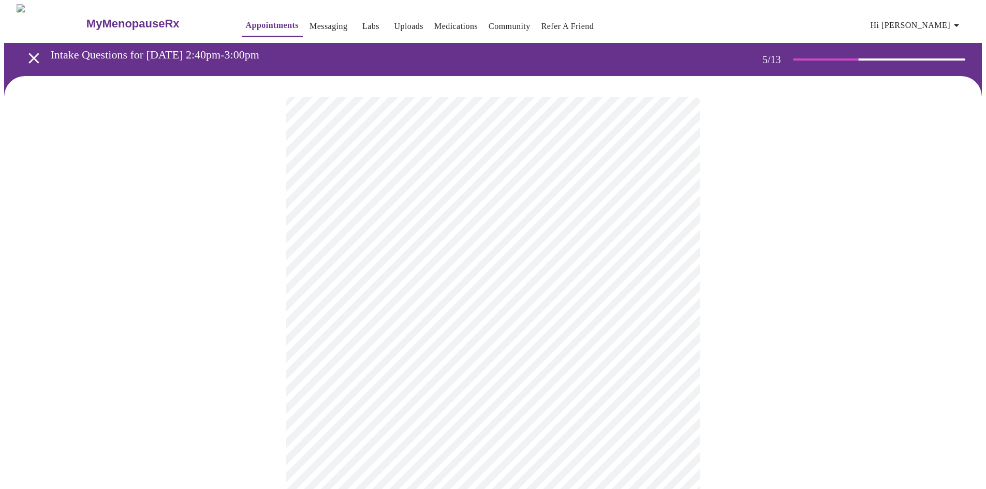
click at [673, 276] on body "MyMenopauseRx Appointments Messaging Labs Uploads Medications Community Refer a…" at bounding box center [492, 394] width 977 height 781
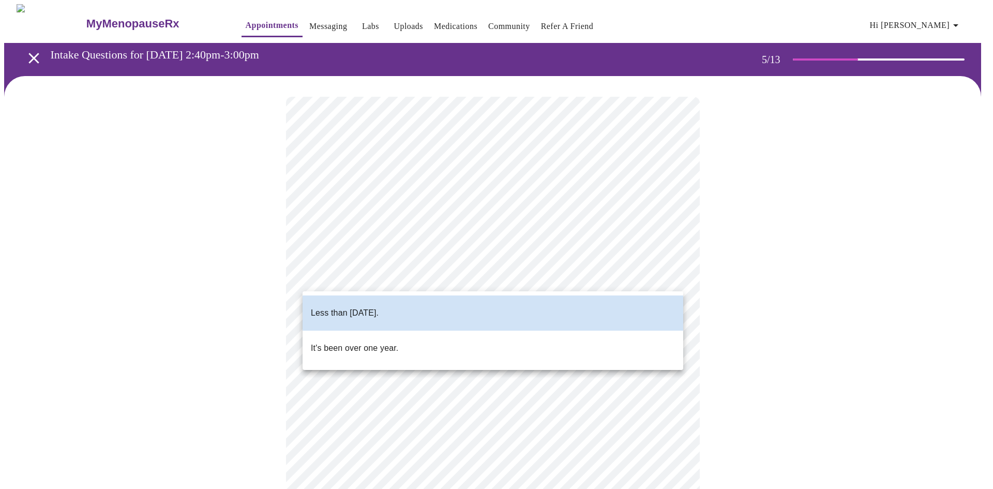
click at [673, 276] on div at bounding box center [496, 244] width 993 height 489
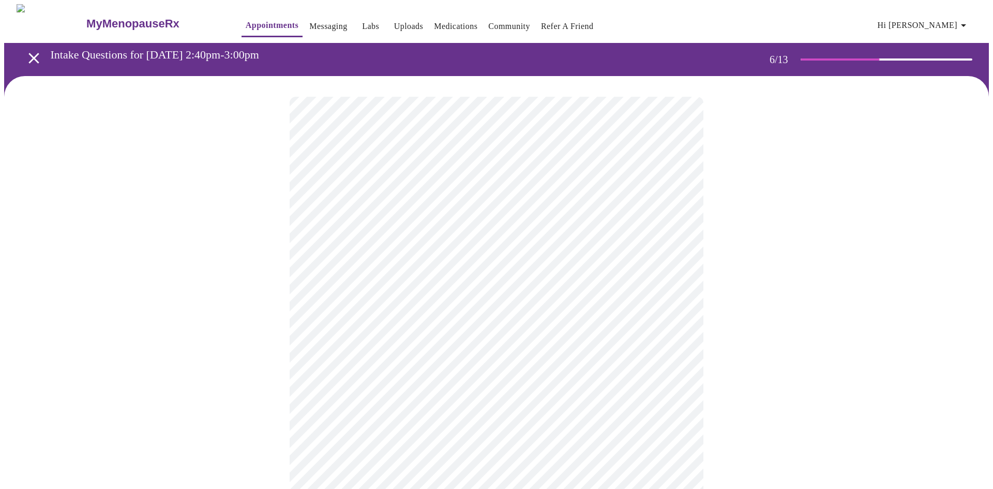
click at [398, 292] on body "MyMenopauseRx Appointments Messaging Labs Uploads Medications Community Refer a…" at bounding box center [496, 280] width 985 height 553
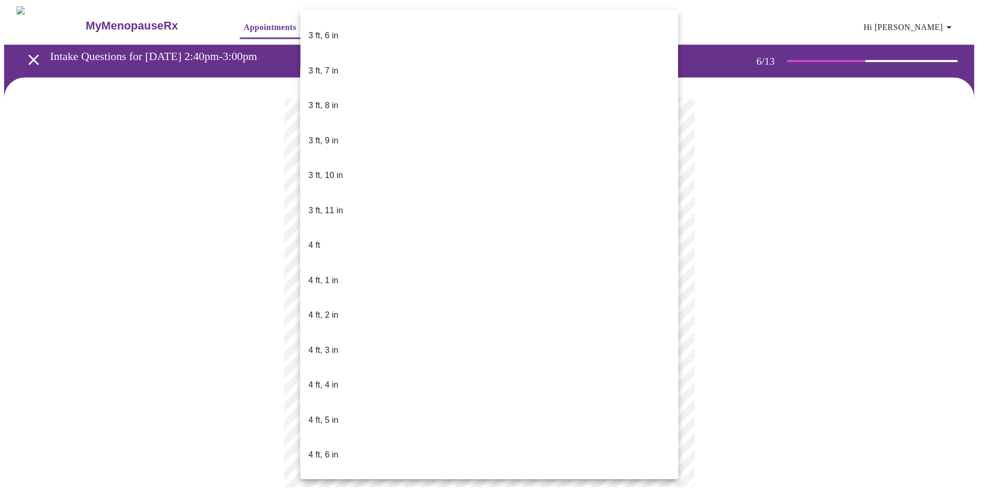
scroll to position [414, 0]
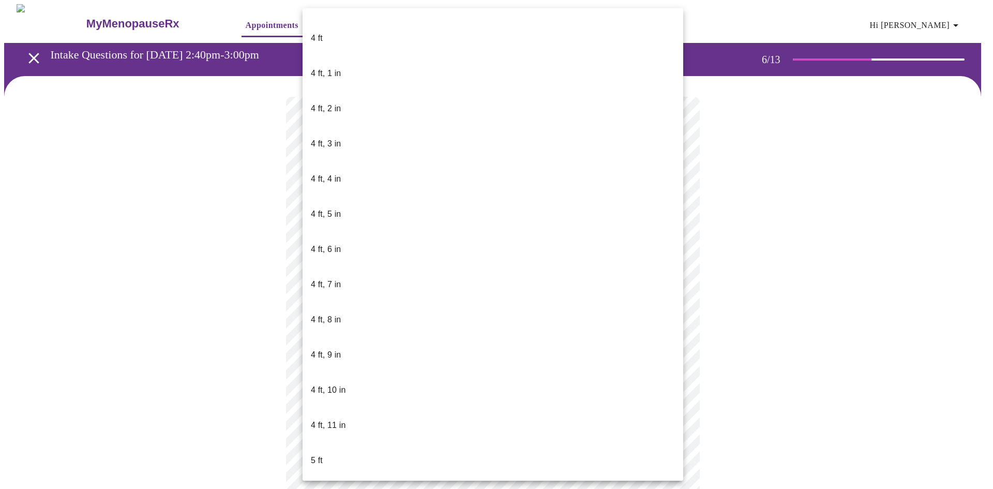
click at [354, 443] on li "5 ft" at bounding box center [493, 460] width 381 height 35
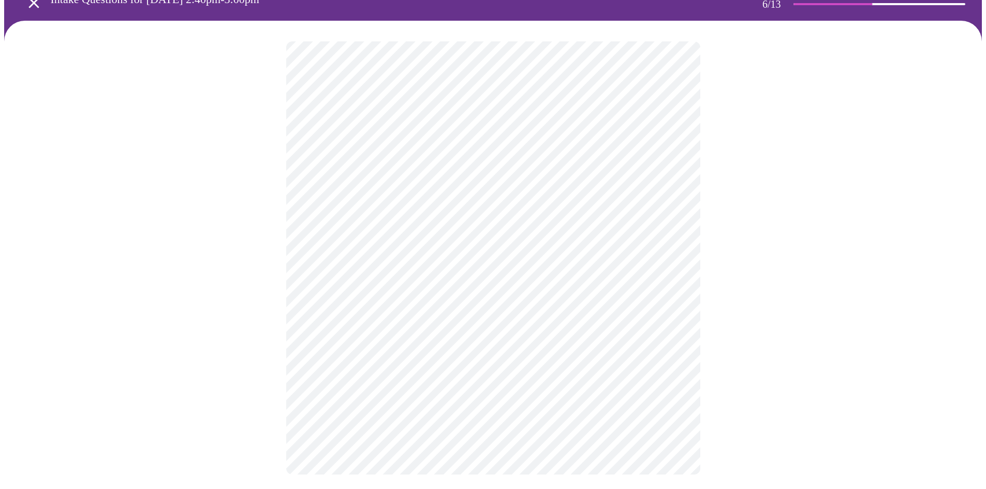
scroll to position [57, 0]
